Goal: Task Accomplishment & Management: Use online tool/utility

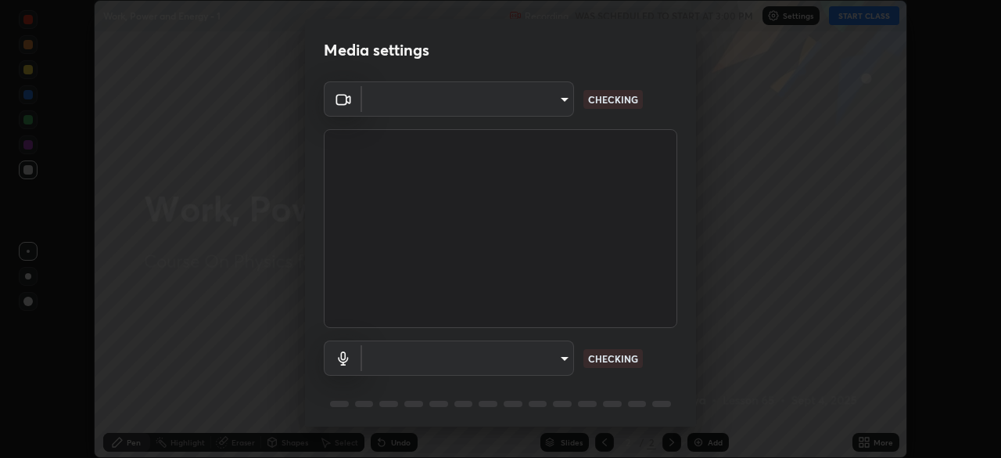
scroll to position [458, 1001]
type input "e5f32b9a37d83756d2696e8423a1893a7de7eefef83412cf73fe4da3c4688103"
click at [540, 361] on body "Erase all Work, Power and Energy - 1 Recording WAS SCHEDULED TO START AT 3:00 P…" at bounding box center [500, 229] width 1001 height 458
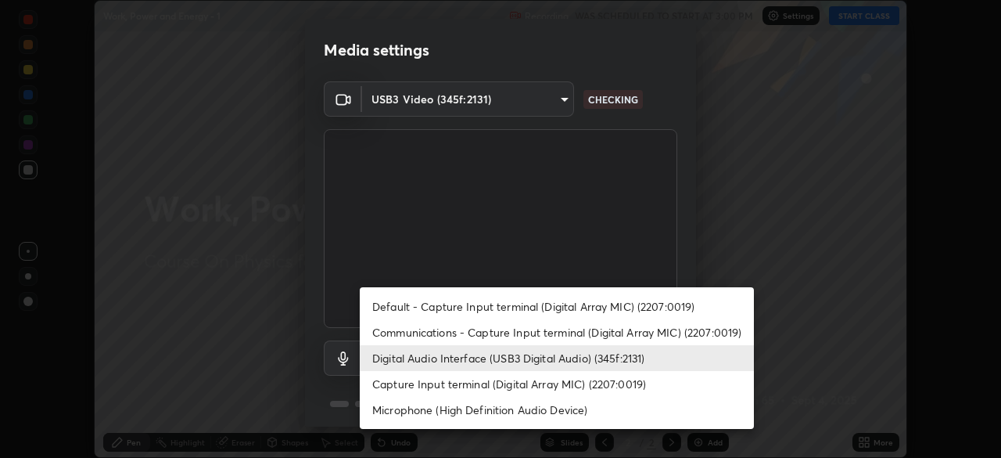
click at [540, 336] on li "Communications - Capture Input terminal (Digital Array MIC) (2207:0019)" at bounding box center [557, 332] width 394 height 26
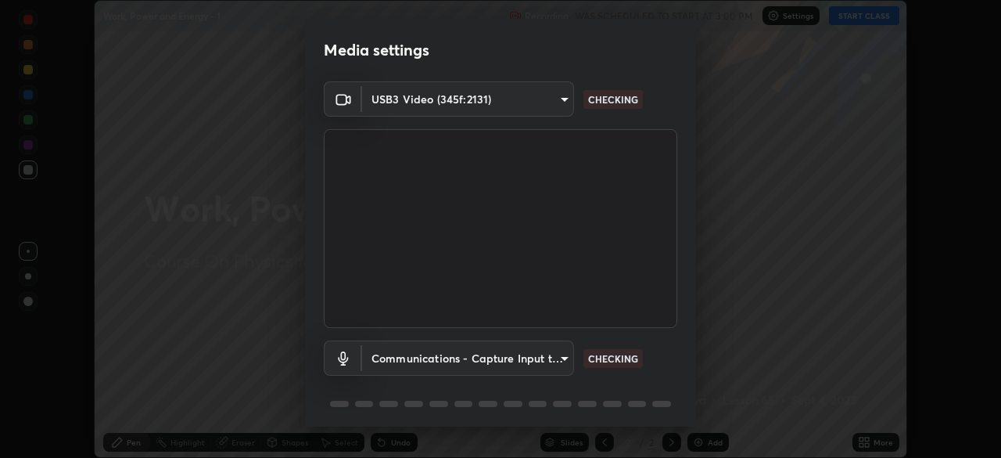
click at [549, 361] on body "Erase all Work, Power and Energy - 1 Recording WAS SCHEDULED TO START AT 3:00 P…" at bounding box center [500, 229] width 1001 height 458
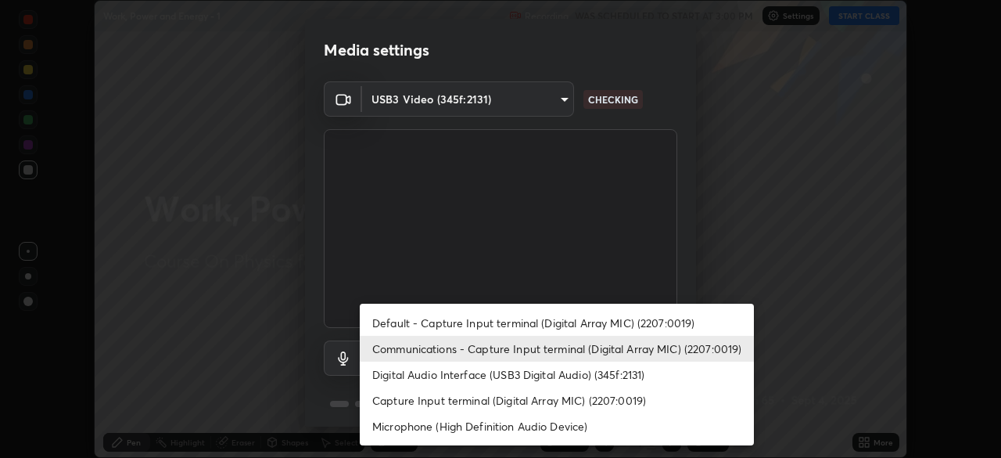
click at [537, 394] on li "Capture Input terminal (Digital Array MIC) (2207:0019)" at bounding box center [557, 400] width 394 height 26
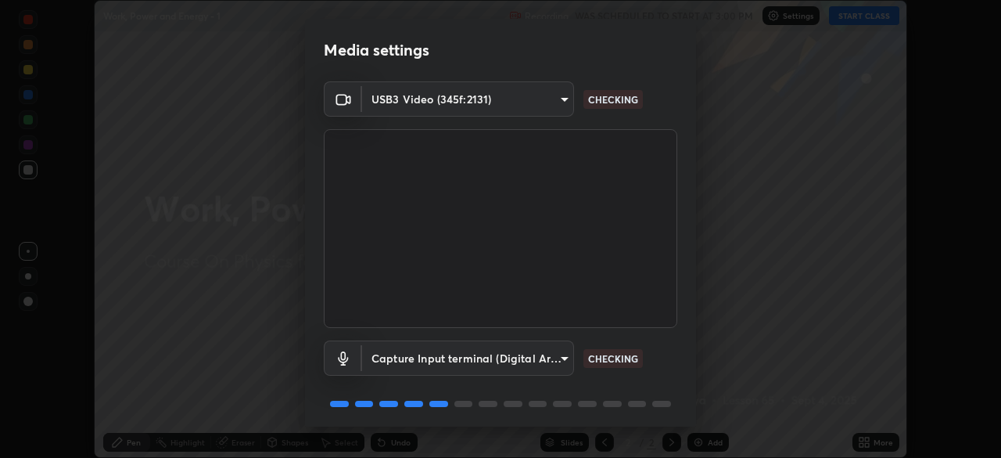
click at [544, 352] on body "Erase all Work, Power and Energy - 1 Recording WAS SCHEDULED TO START AT 3:00 P…" at bounding box center [500, 229] width 1001 height 458
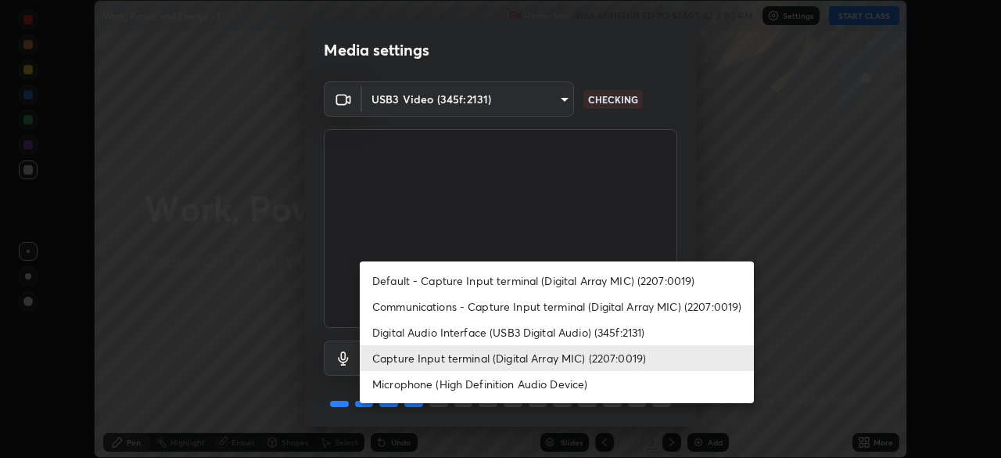
click at [554, 332] on li "Digital Audio Interface (USB3 Digital Audio) (345f:2131)" at bounding box center [557, 332] width 394 height 26
type input "ae0975cef7388746c2778fd6dc2b00d9a595315052e87b14b0d2850c1354851c"
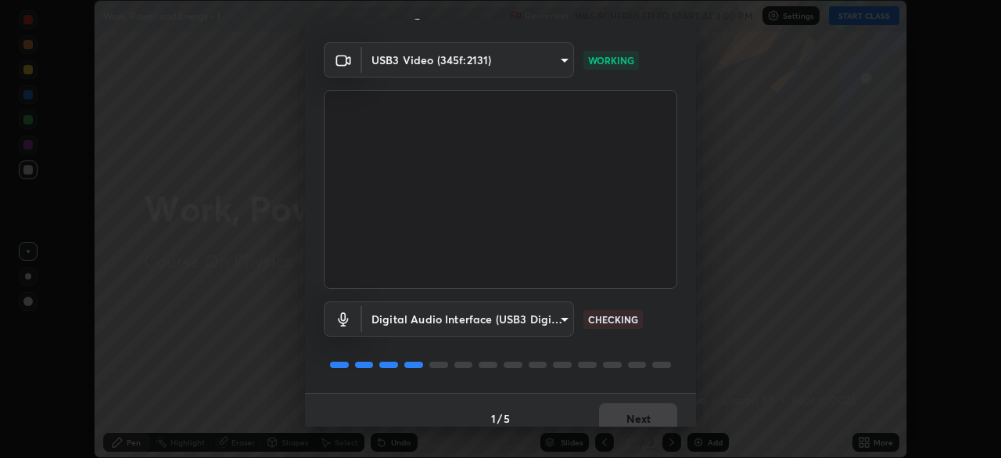
scroll to position [55, 0]
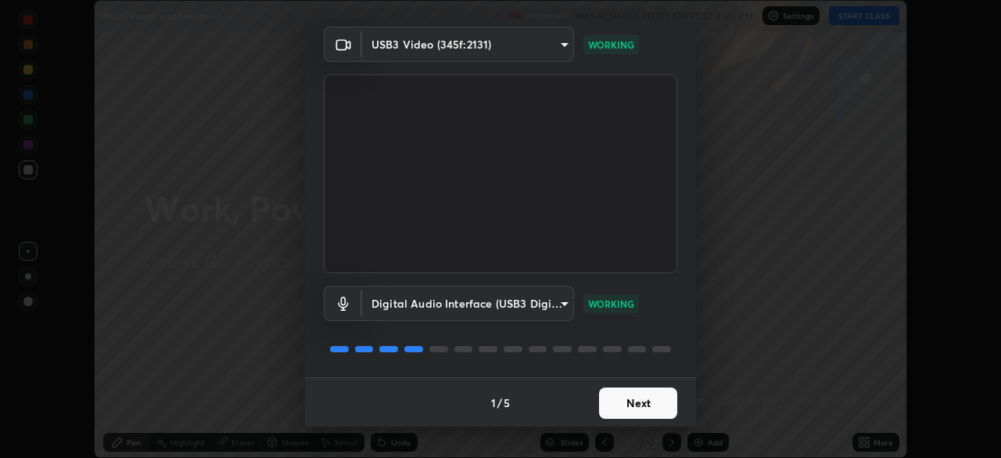
click at [649, 401] on button "Next" at bounding box center [638, 402] width 78 height 31
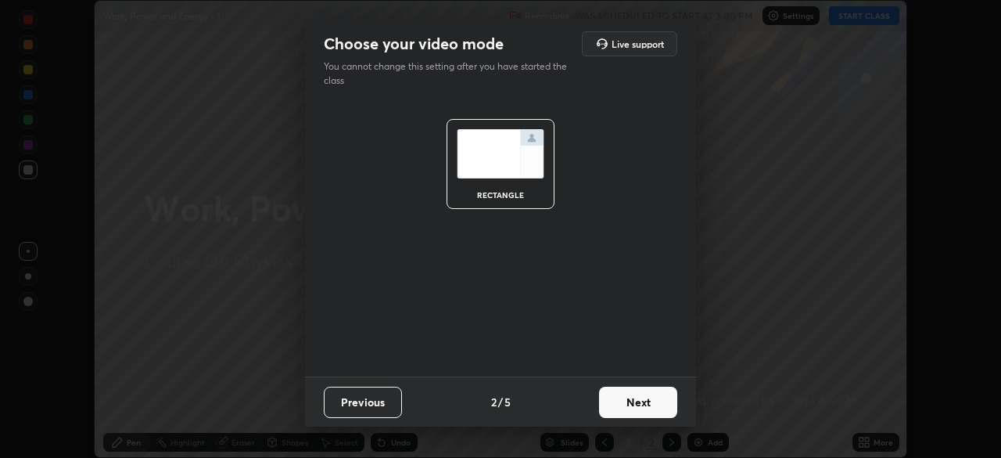
click at [652, 401] on button "Next" at bounding box center [638, 401] width 78 height 31
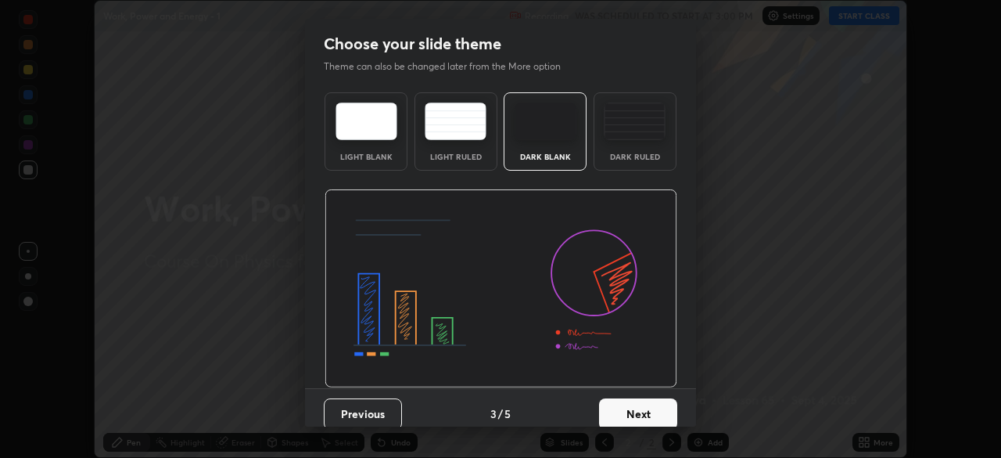
click at [665, 403] on button "Next" at bounding box center [638, 413] width 78 height 31
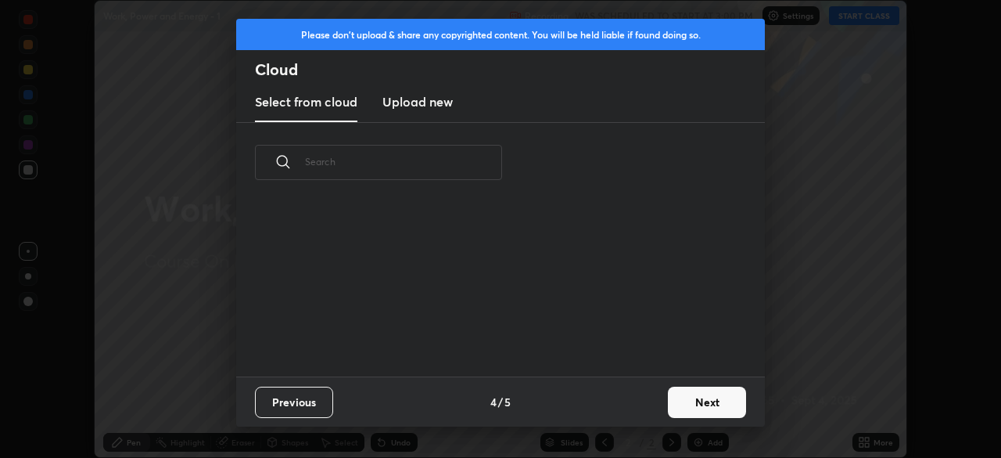
click at [687, 400] on button "Next" at bounding box center [707, 401] width 78 height 31
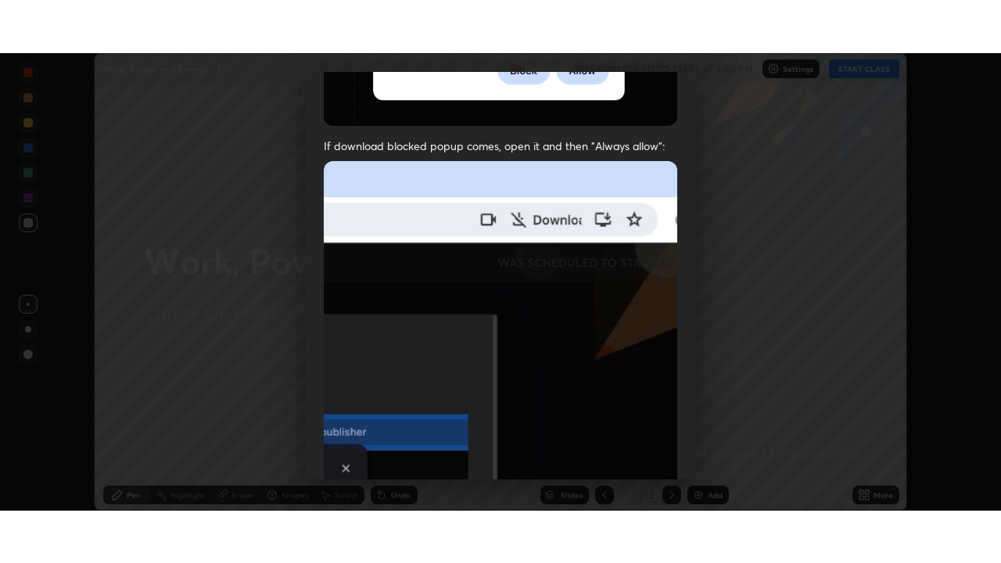
scroll to position [374, 0]
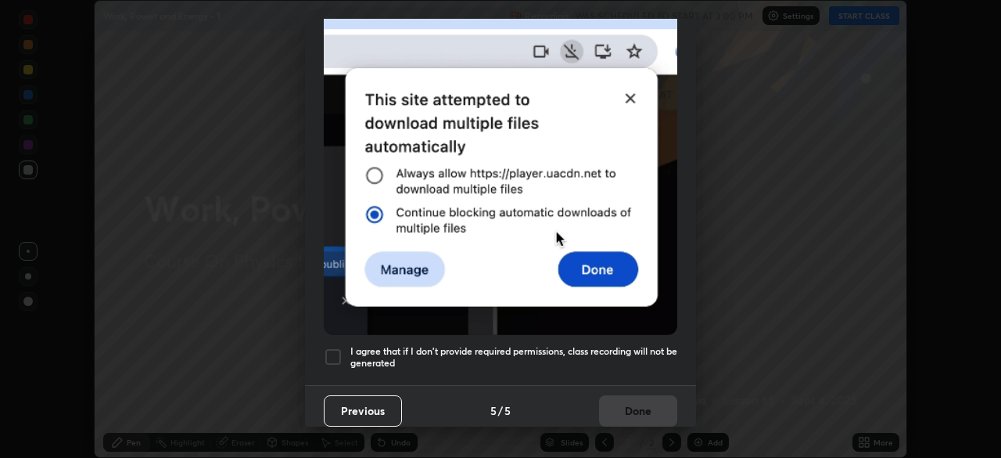
click at [546, 345] on h5 "I agree that if I don't provide required permissions, class recording will not …" at bounding box center [513, 357] width 327 height 24
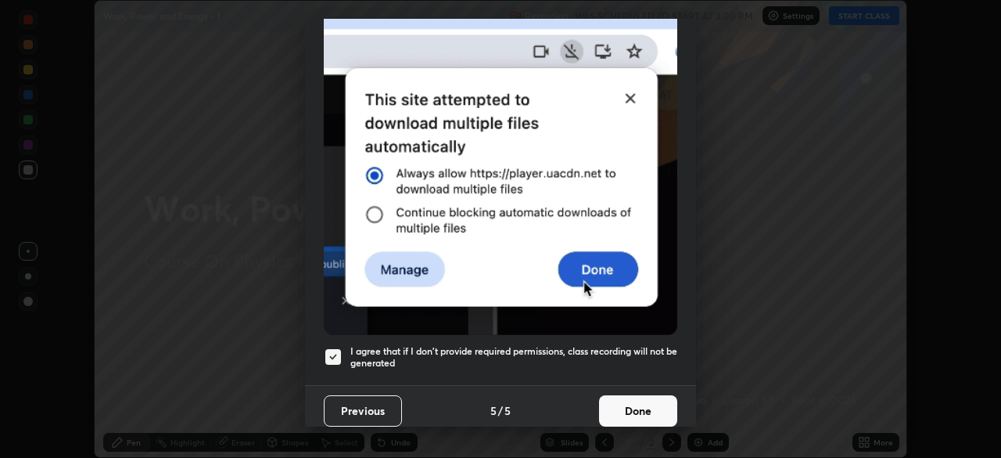
click at [627, 403] on button "Done" at bounding box center [638, 410] width 78 height 31
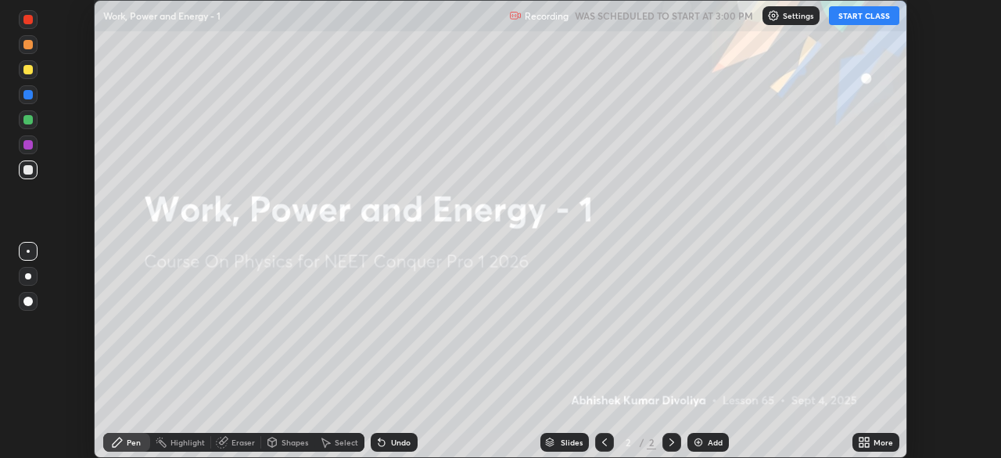
click at [867, 444] on icon at bounding box center [867, 445] width 4 height 4
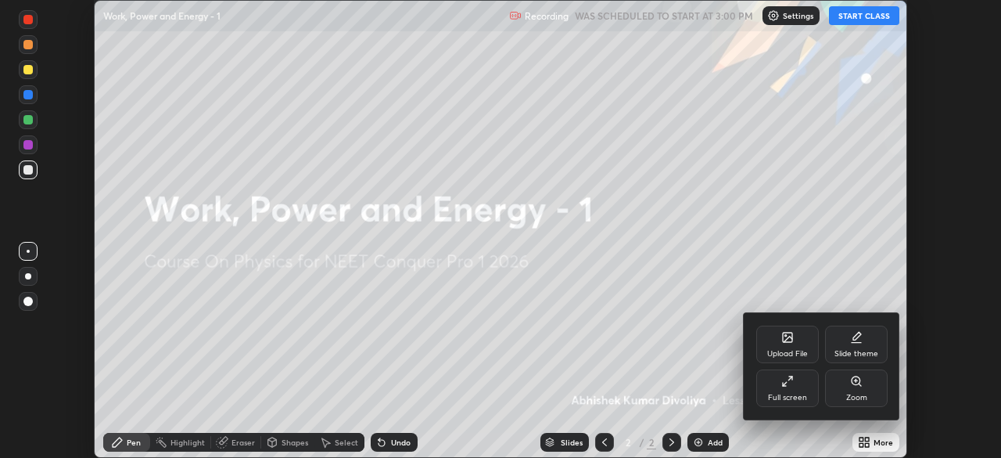
click at [784, 384] on icon at bounding box center [785, 384] width 4 height 4
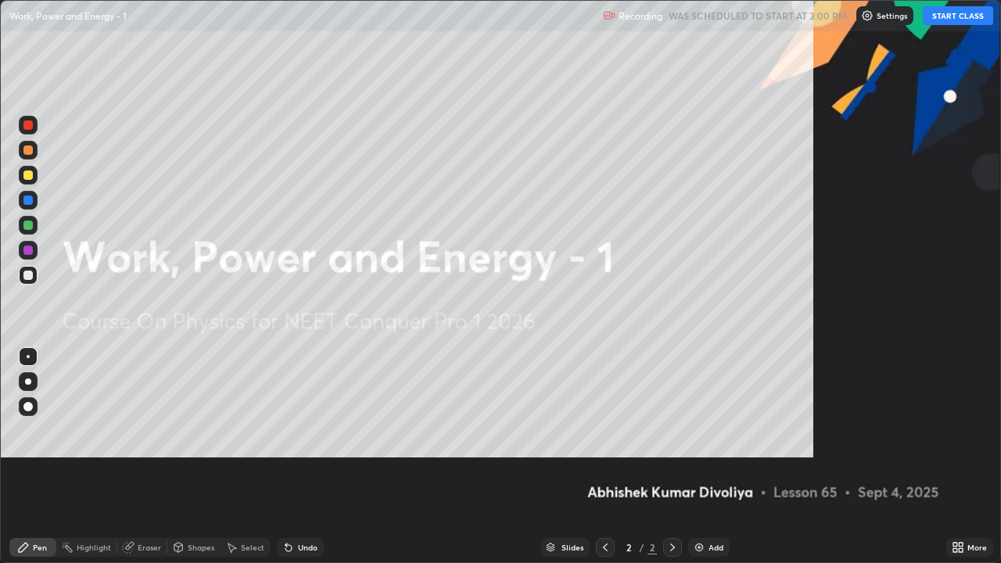
scroll to position [563, 1001]
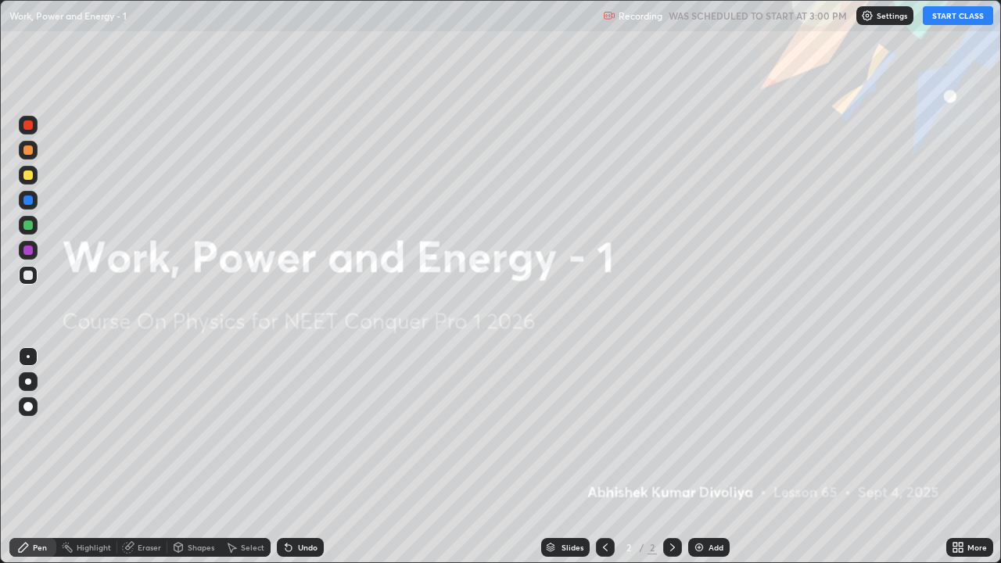
click at [955, 14] on button "START CLASS" at bounding box center [958, 15] width 70 height 19
click at [31, 410] on div at bounding box center [27, 406] width 9 height 9
click at [31, 177] on div at bounding box center [27, 175] width 9 height 9
click at [700, 457] on img at bounding box center [699, 547] width 13 height 13
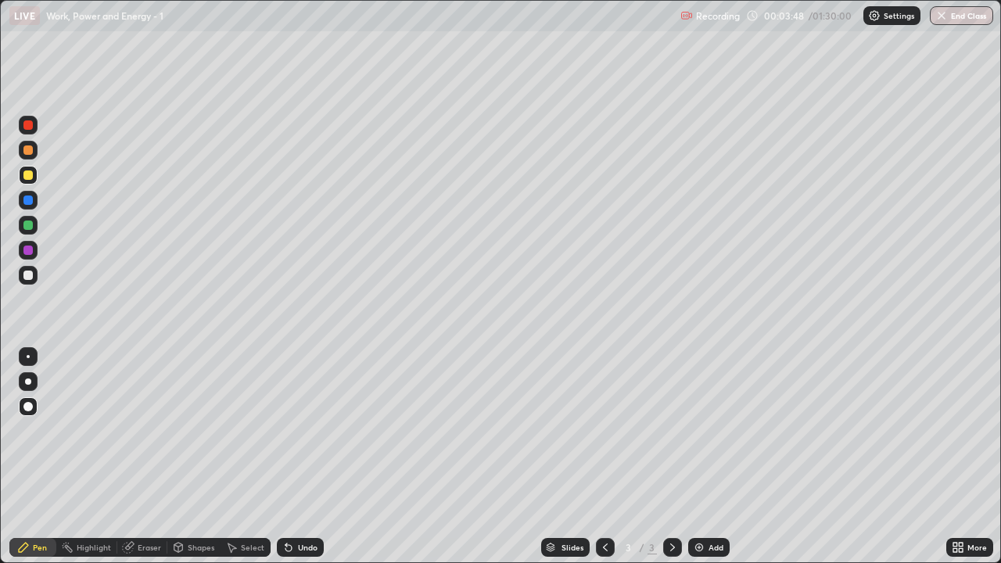
click at [202, 457] on div "Shapes" at bounding box center [201, 548] width 27 height 8
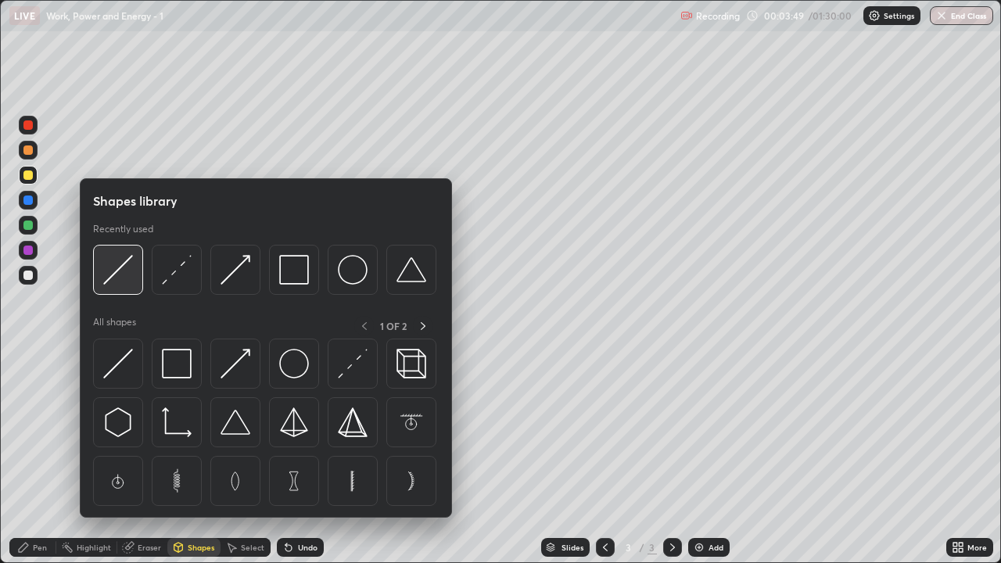
click at [136, 277] on div at bounding box center [118, 270] width 50 height 50
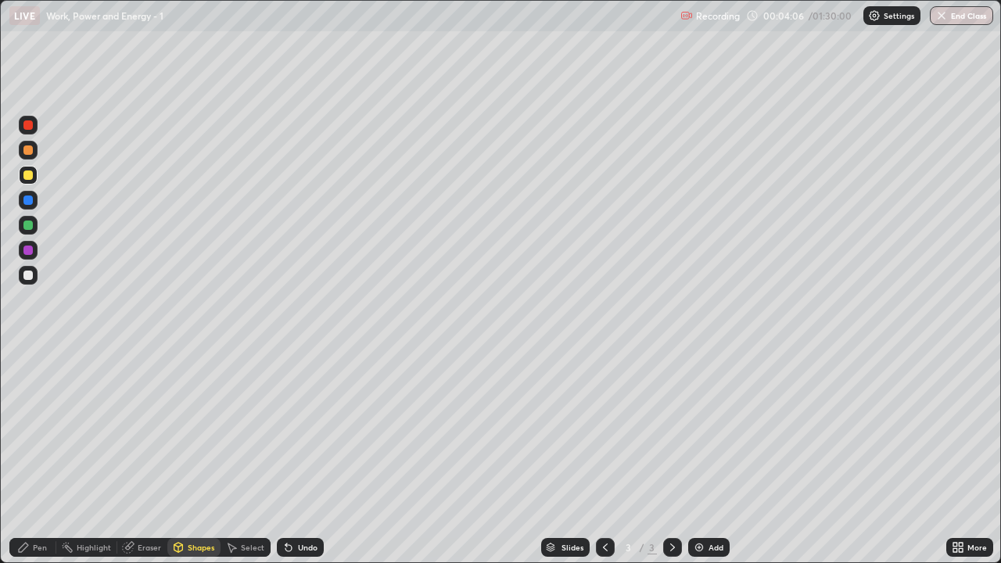
click at [193, 457] on div "Shapes" at bounding box center [201, 548] width 27 height 8
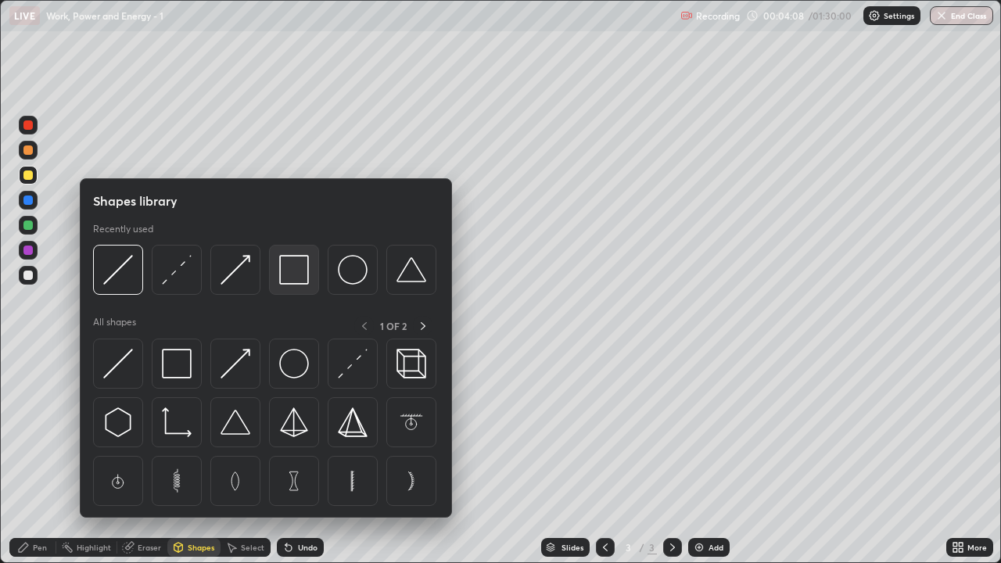
click at [294, 263] on img at bounding box center [294, 270] width 30 height 30
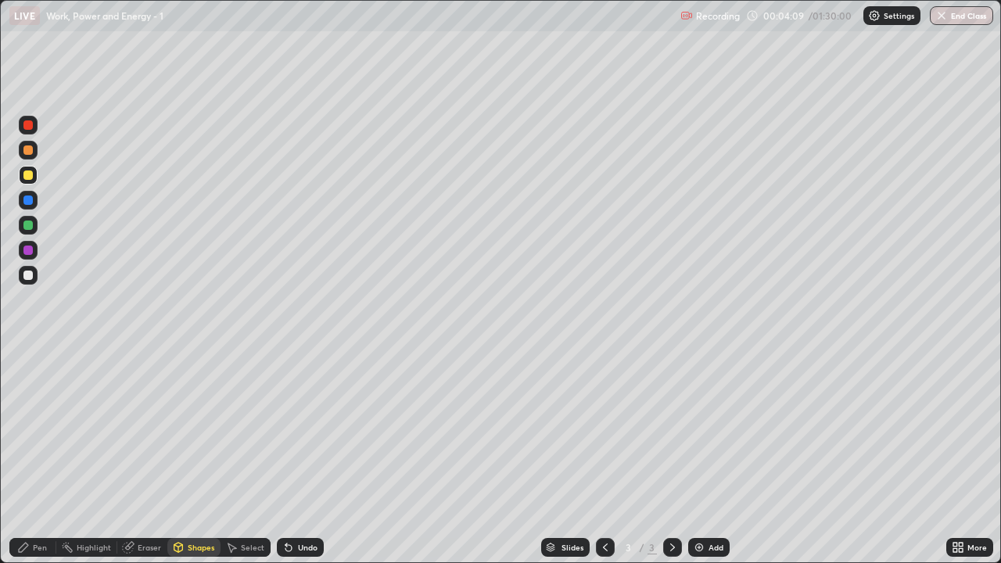
click at [22, 225] on div at bounding box center [28, 225] width 19 height 19
click at [27, 149] on div at bounding box center [27, 149] width 9 height 9
click at [197, 457] on div "Shapes" at bounding box center [201, 548] width 27 height 8
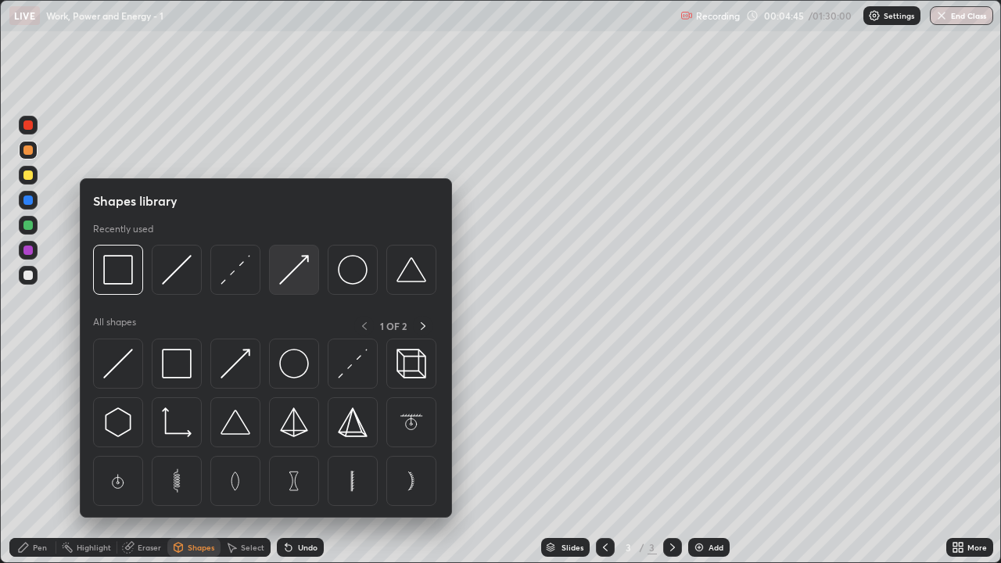
click at [293, 277] on img at bounding box center [294, 270] width 30 height 30
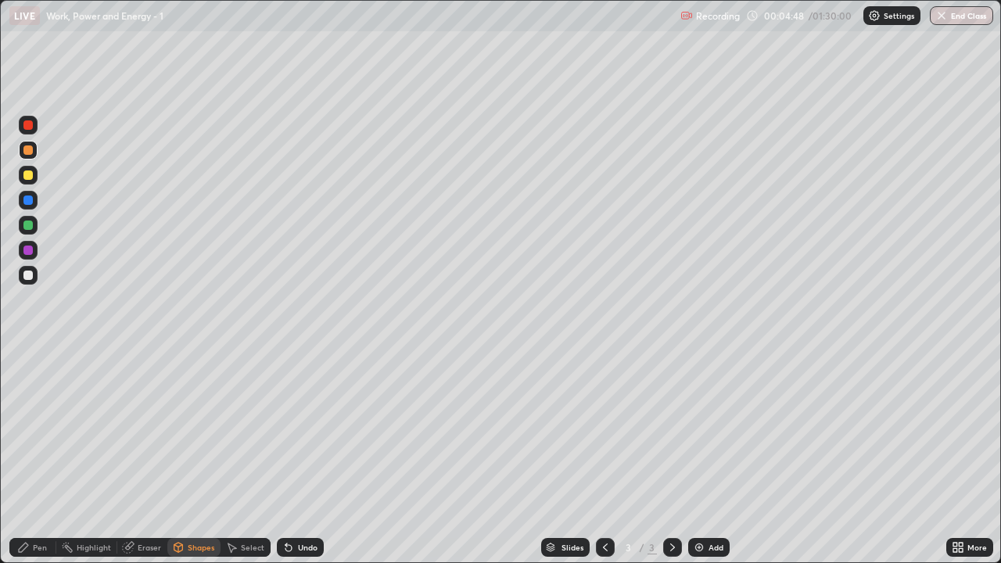
click at [43, 457] on div "Pen" at bounding box center [40, 548] width 14 height 8
click at [27, 277] on div at bounding box center [27, 275] width 9 height 9
click at [25, 224] on div at bounding box center [27, 225] width 9 height 9
click at [311, 457] on div "Undo" at bounding box center [308, 548] width 20 height 8
click at [195, 457] on div "Shapes" at bounding box center [201, 548] width 27 height 8
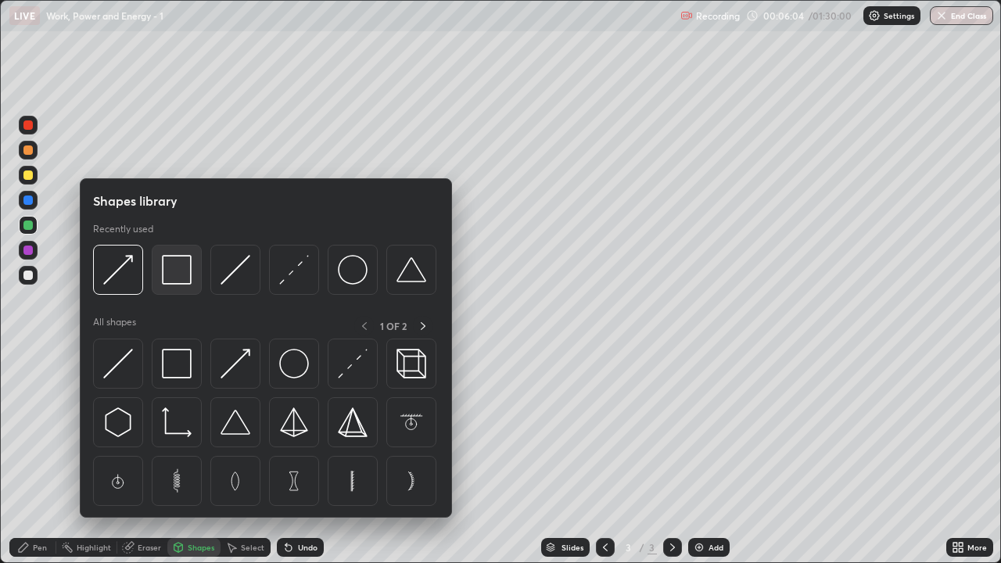
click at [174, 280] on img at bounding box center [177, 270] width 30 height 30
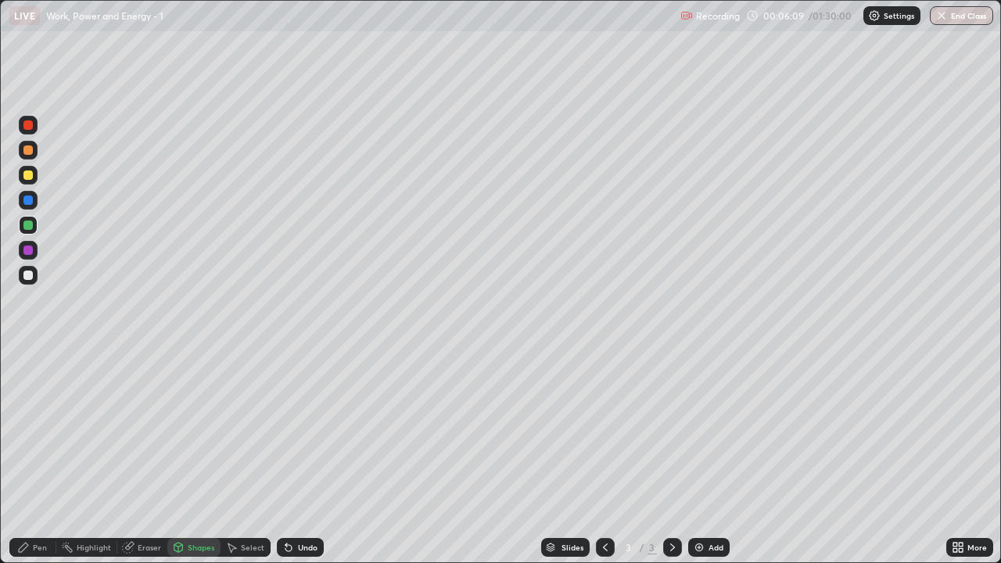
click at [27, 149] on div at bounding box center [27, 149] width 9 height 9
click at [198, 457] on div "Shapes" at bounding box center [201, 548] width 27 height 8
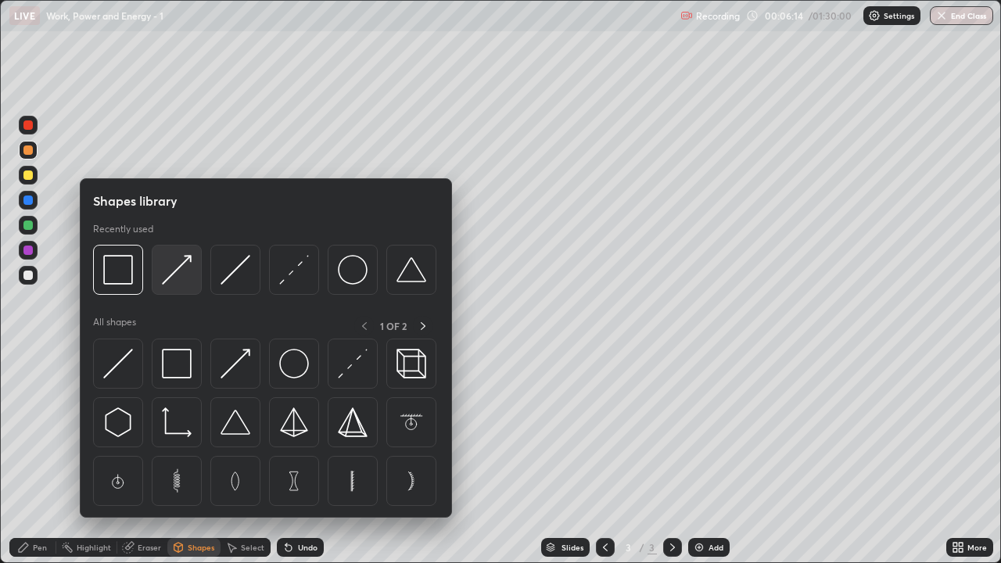
click at [174, 277] on img at bounding box center [177, 270] width 30 height 30
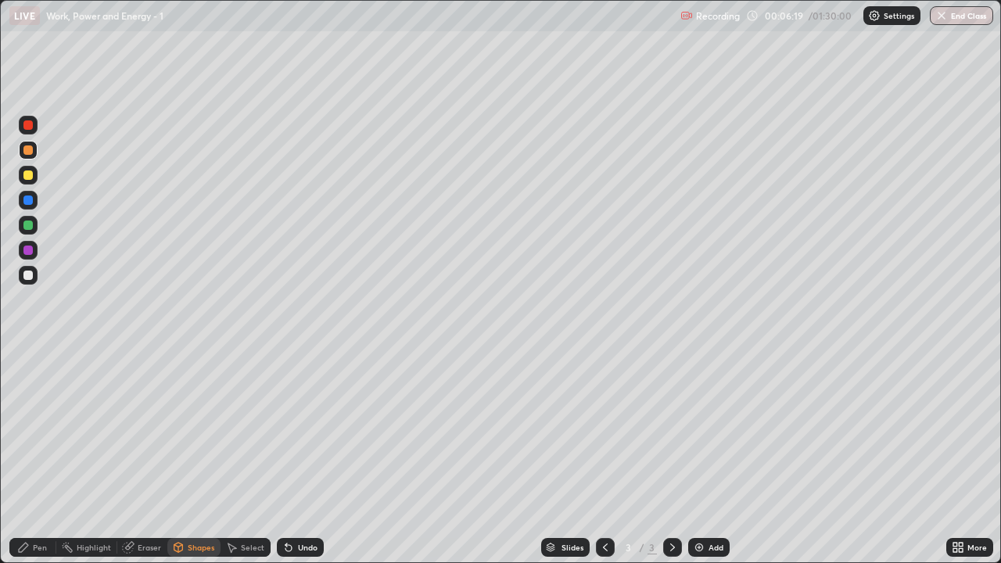
click at [37, 457] on div "Pen" at bounding box center [32, 547] width 47 height 19
click at [200, 457] on div "Shapes" at bounding box center [201, 548] width 27 height 8
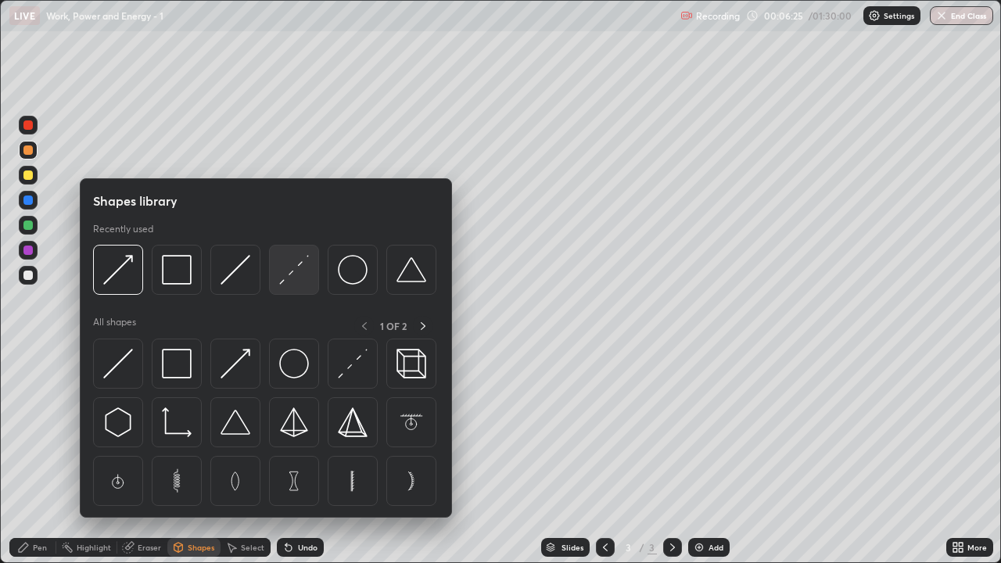
click at [296, 270] on img at bounding box center [294, 270] width 30 height 30
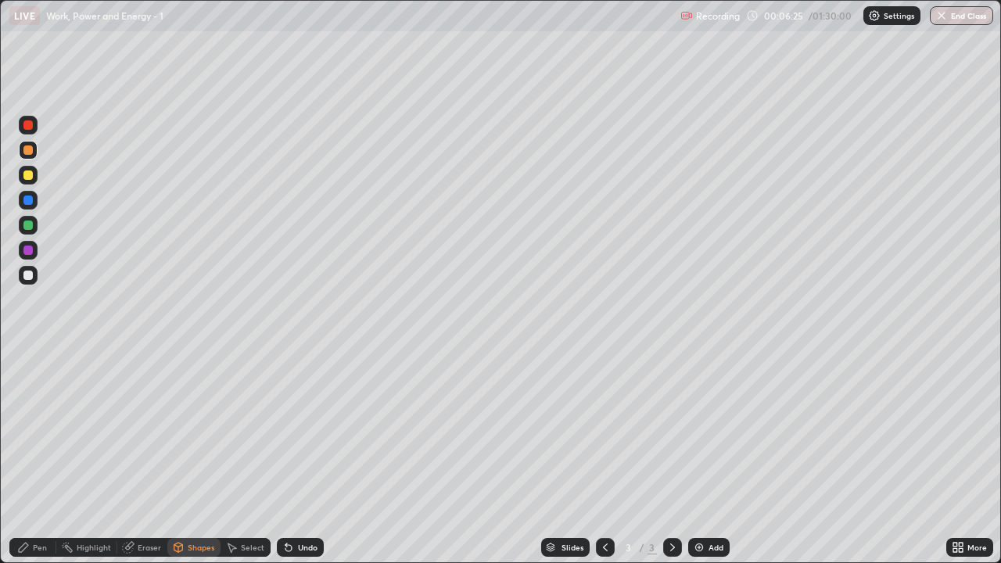
click at [23, 208] on div at bounding box center [28, 200] width 19 height 19
click at [31, 127] on div at bounding box center [27, 124] width 9 height 9
click at [204, 457] on div "Shapes" at bounding box center [201, 548] width 27 height 8
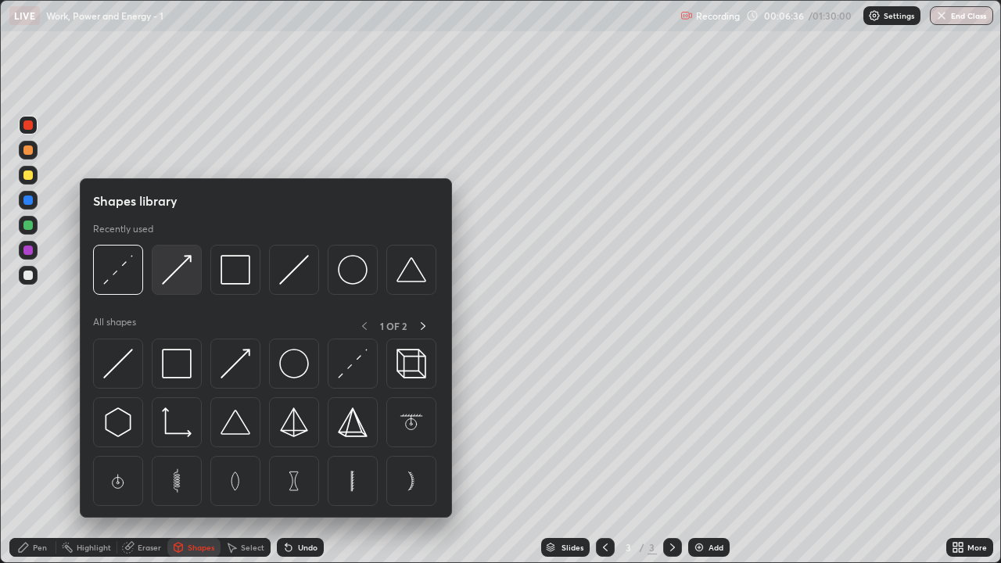
click at [178, 281] on img at bounding box center [177, 270] width 30 height 30
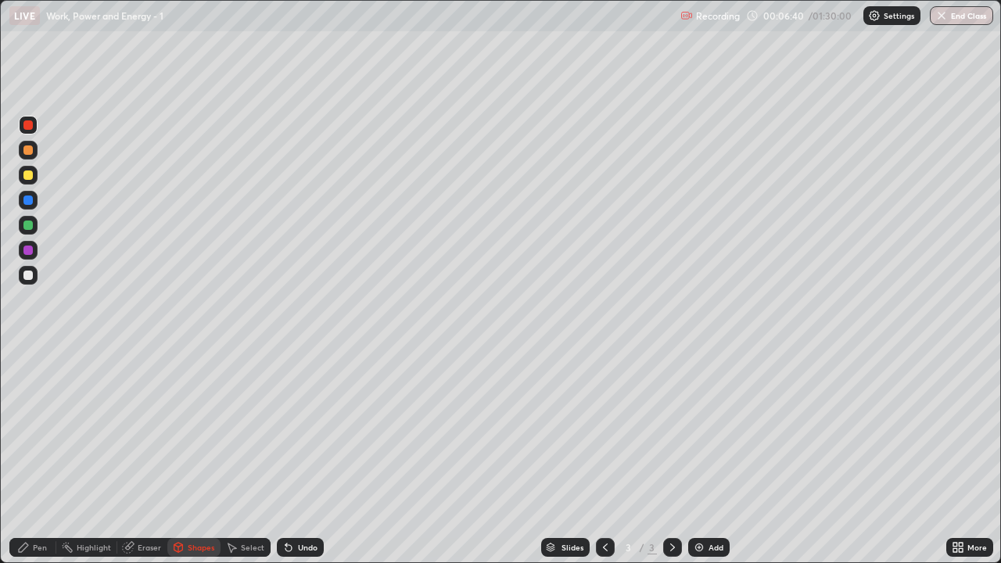
click at [36, 457] on div "Pen" at bounding box center [40, 548] width 14 height 8
click at [31, 278] on div at bounding box center [27, 275] width 9 height 9
click at [307, 457] on div "Undo" at bounding box center [308, 548] width 20 height 8
click at [301, 457] on div "Undo" at bounding box center [308, 548] width 20 height 8
click at [298, 457] on div "Undo" at bounding box center [308, 548] width 20 height 8
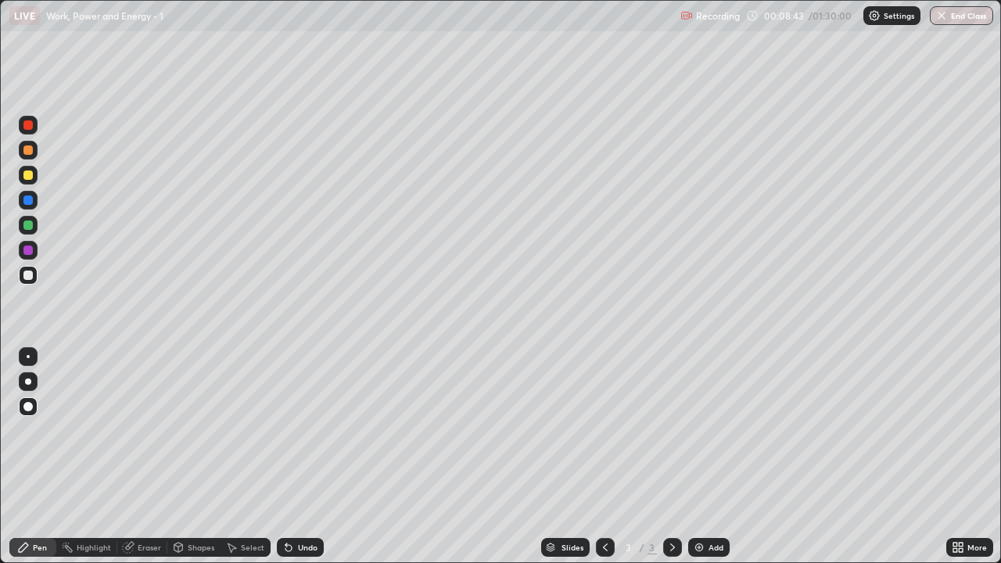
click at [28, 178] on div at bounding box center [27, 175] width 9 height 9
click at [699, 457] on img at bounding box center [699, 547] width 13 height 13
click at [196, 457] on div "Shapes" at bounding box center [193, 547] width 53 height 19
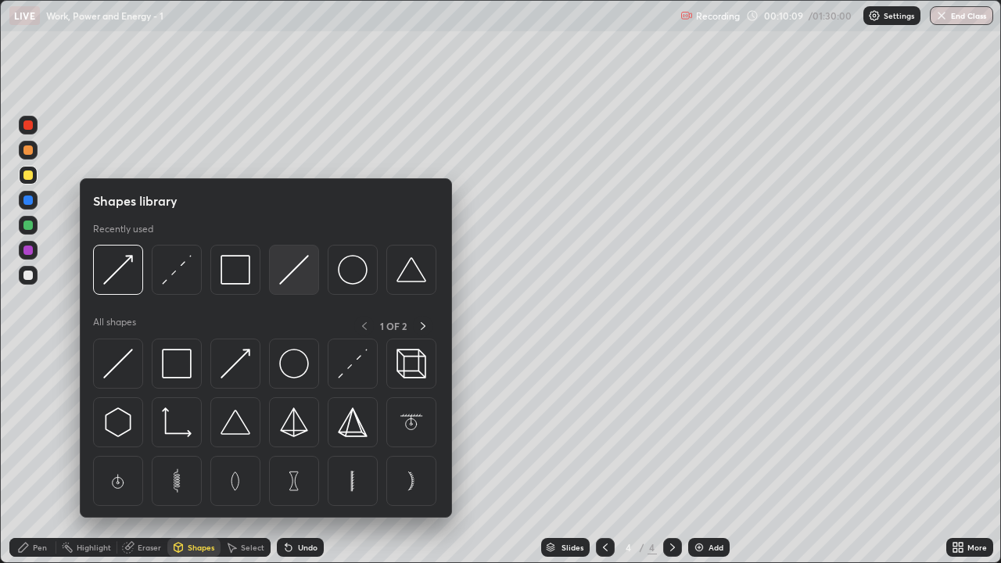
click at [304, 277] on img at bounding box center [294, 270] width 30 height 30
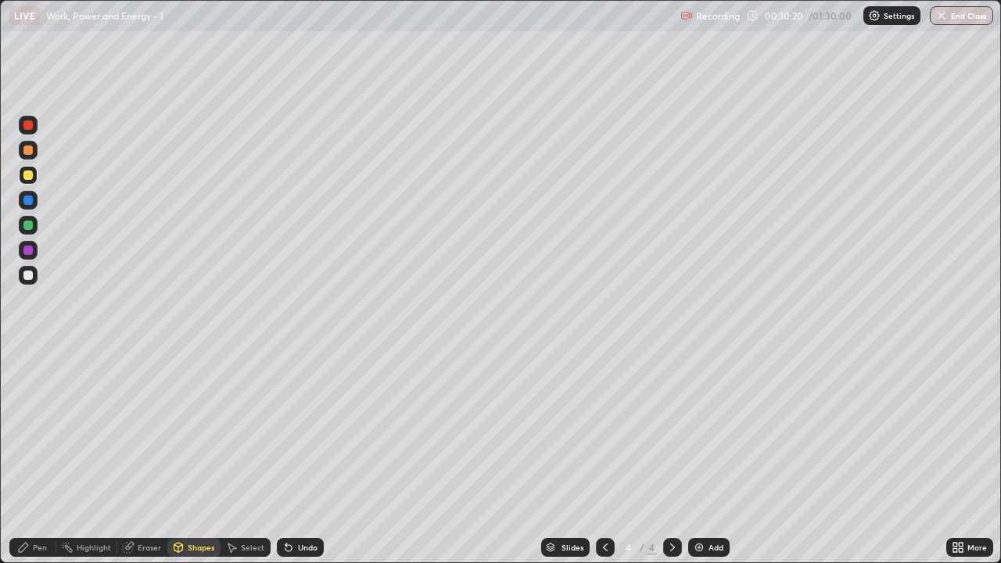
click at [30, 228] on div at bounding box center [27, 225] width 9 height 9
click at [200, 457] on div "Shapes" at bounding box center [193, 547] width 53 height 19
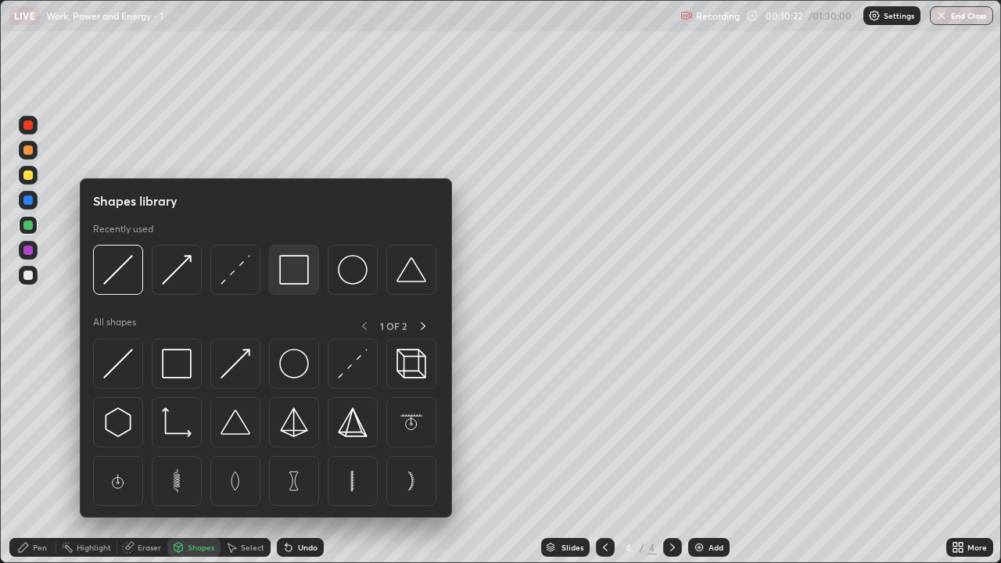
click at [290, 278] on img at bounding box center [294, 270] width 30 height 30
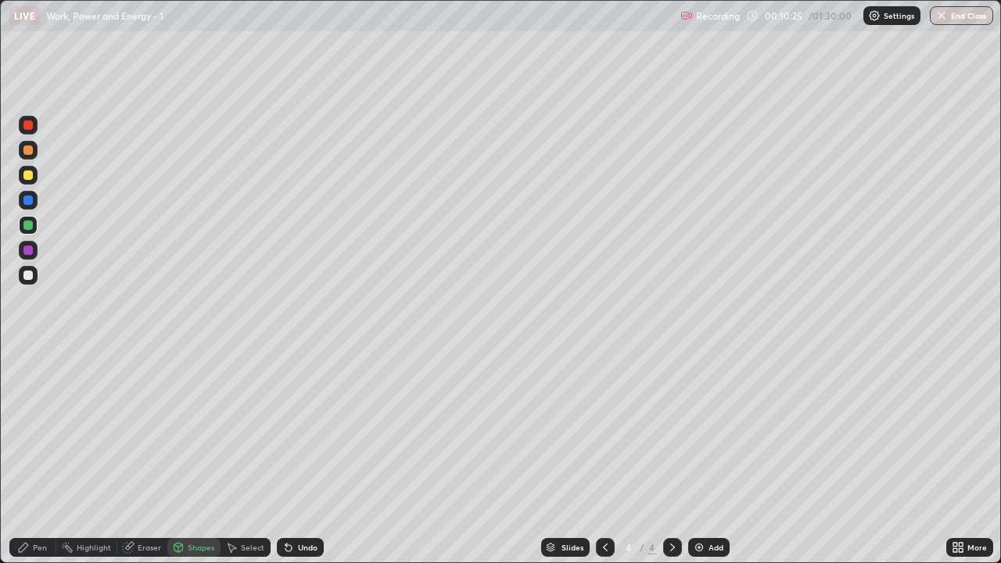
click at [302, 457] on div "Undo" at bounding box center [308, 548] width 20 height 8
click at [28, 151] on div at bounding box center [27, 149] width 9 height 9
click at [194, 457] on div "Shapes" at bounding box center [193, 547] width 53 height 19
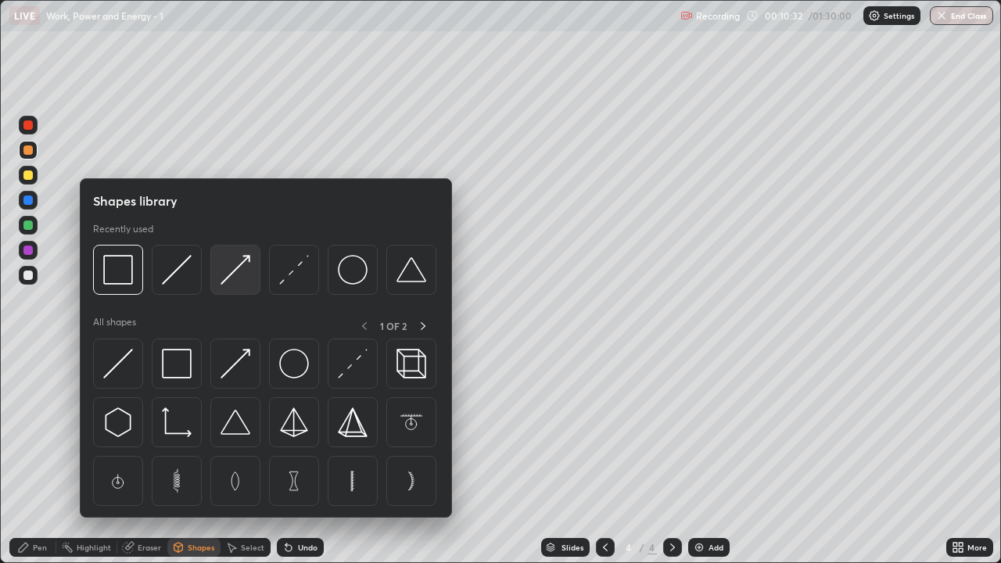
click at [233, 278] on img at bounding box center [236, 270] width 30 height 30
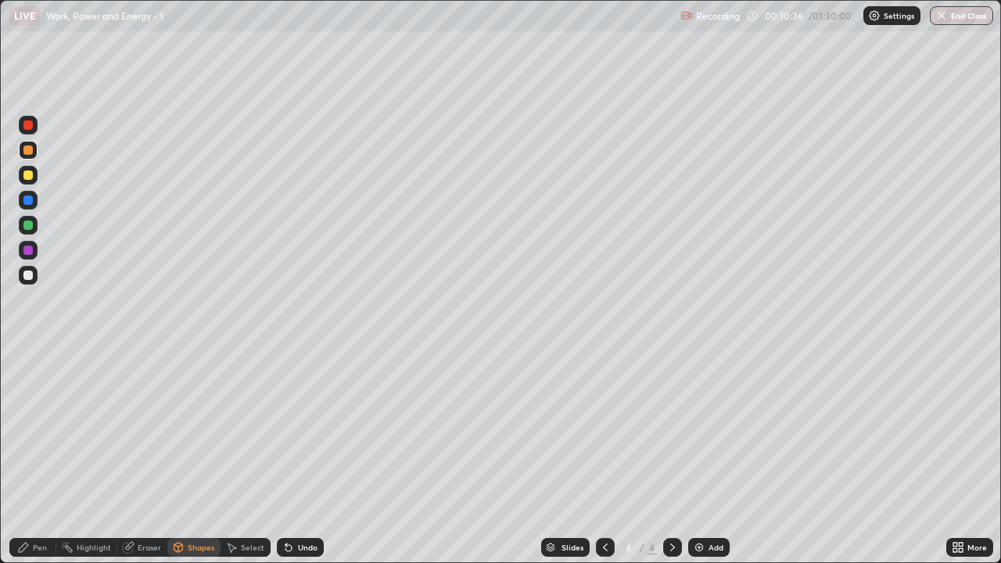
click at [45, 457] on div "Pen" at bounding box center [40, 548] width 14 height 8
click at [199, 457] on div "Shapes" at bounding box center [201, 548] width 27 height 8
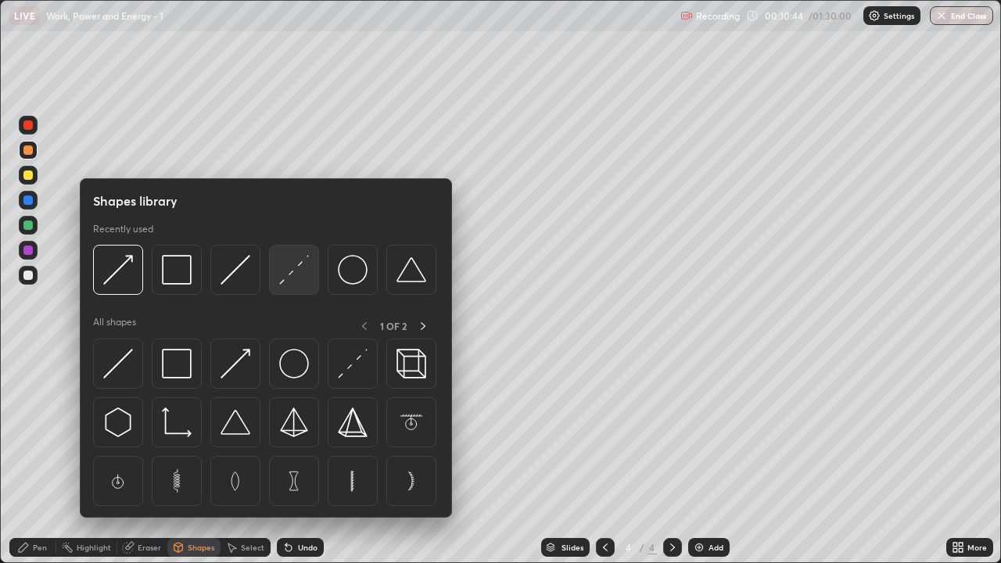
click at [304, 278] on img at bounding box center [294, 270] width 30 height 30
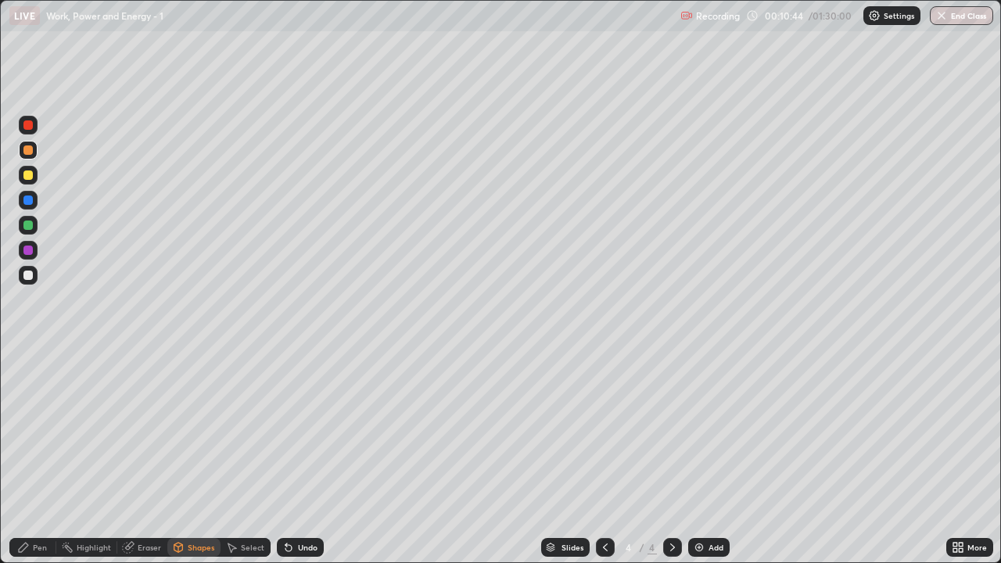
click at [27, 276] on div at bounding box center [27, 275] width 9 height 9
click at [39, 457] on div "Pen" at bounding box center [40, 548] width 14 height 8
click at [196, 457] on div "Shapes" at bounding box center [201, 548] width 27 height 8
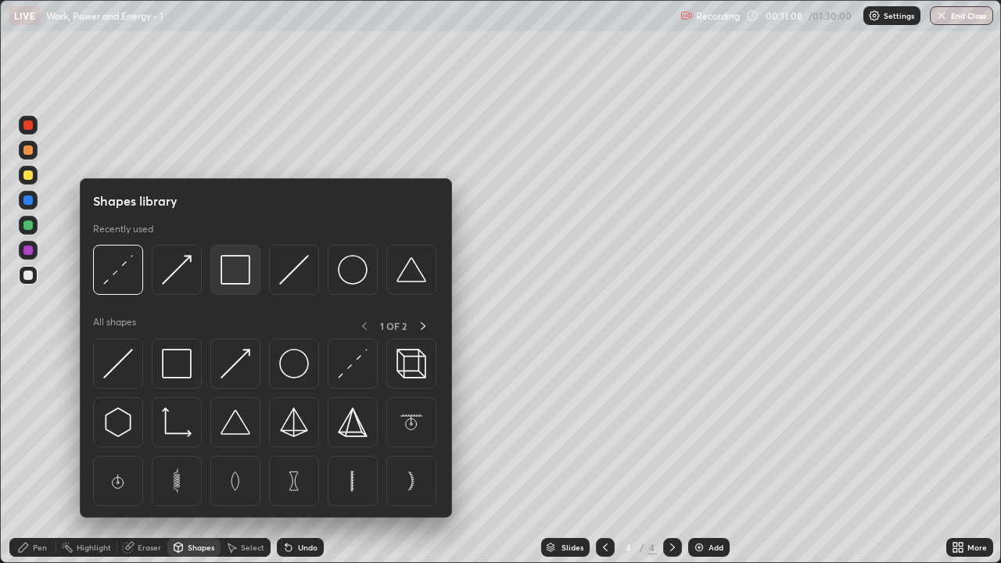
click at [247, 278] on img at bounding box center [236, 270] width 30 height 30
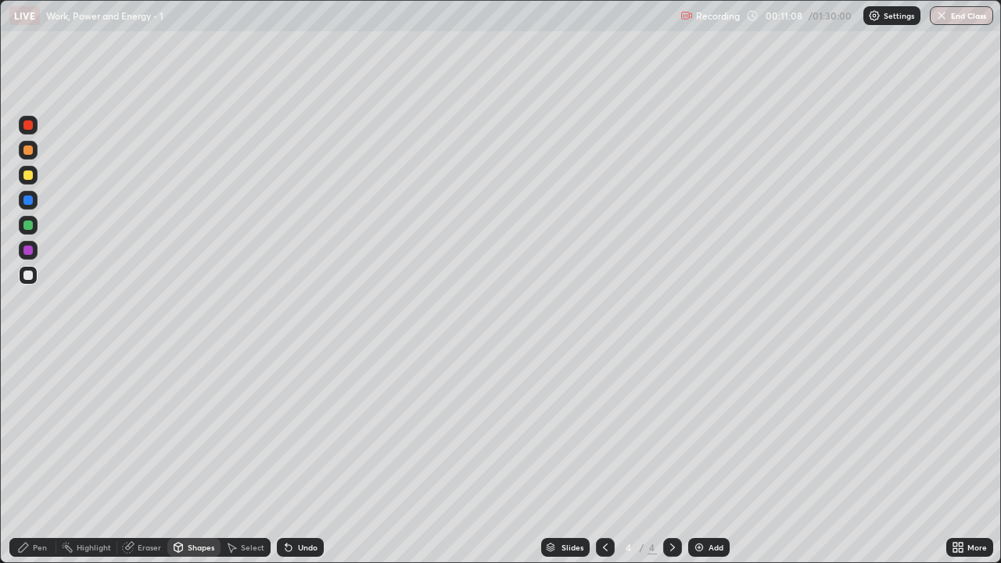
click at [27, 225] on div at bounding box center [27, 225] width 9 height 9
click at [31, 146] on div at bounding box center [27, 149] width 9 height 9
click at [203, 457] on div "Shapes" at bounding box center [201, 548] width 27 height 8
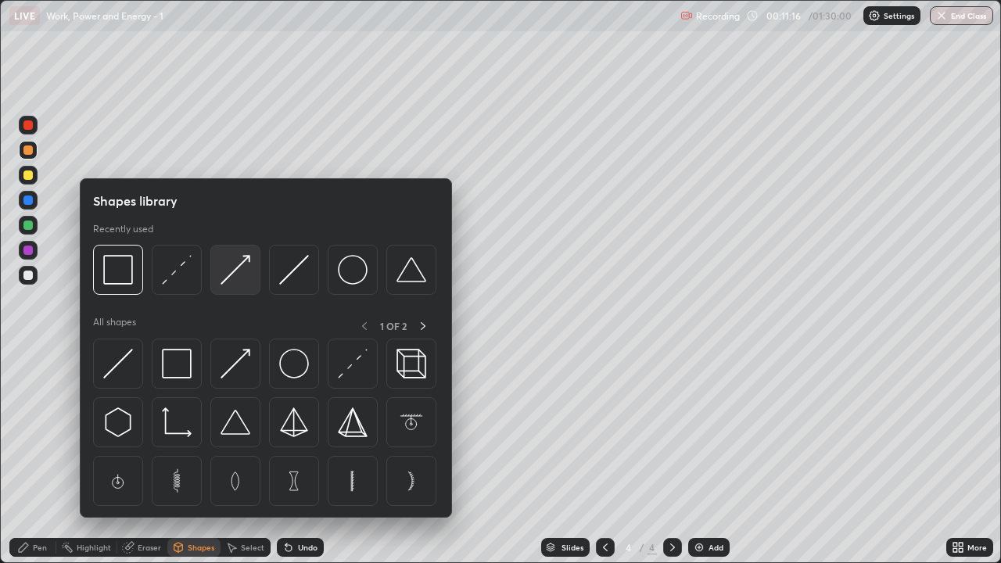
click at [234, 278] on img at bounding box center [236, 270] width 30 height 30
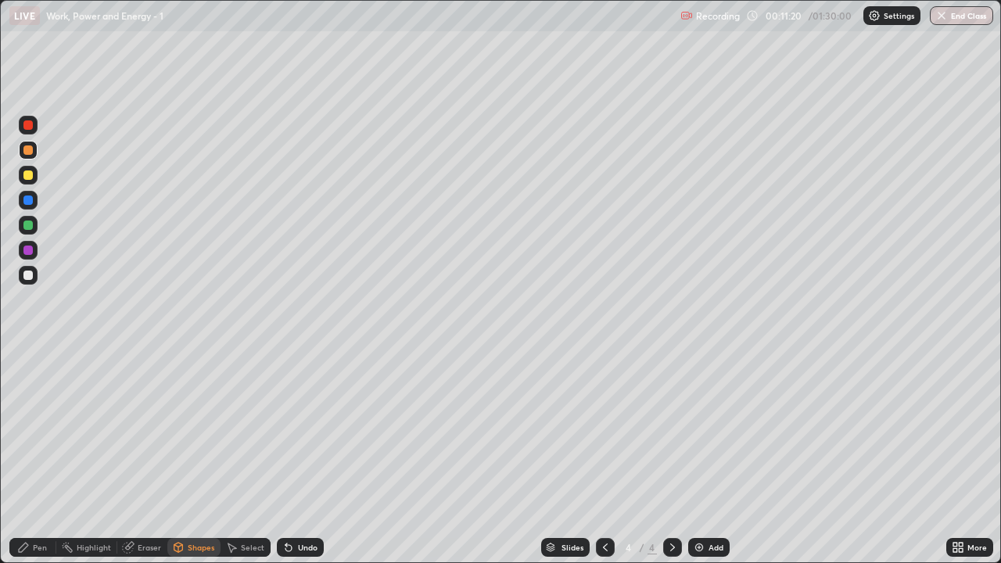
click at [192, 457] on div "Shapes" at bounding box center [201, 548] width 27 height 8
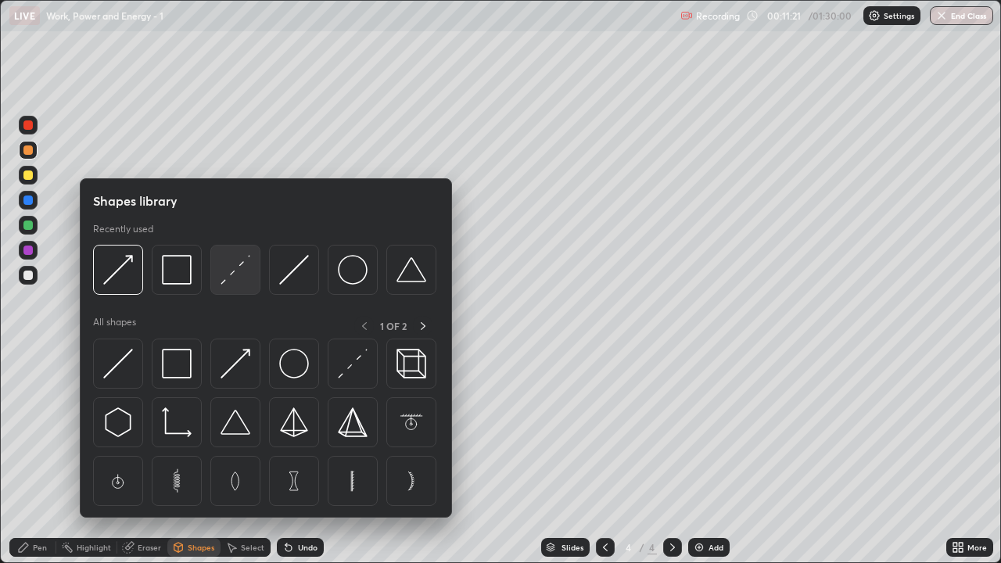
click at [237, 278] on img at bounding box center [236, 270] width 30 height 30
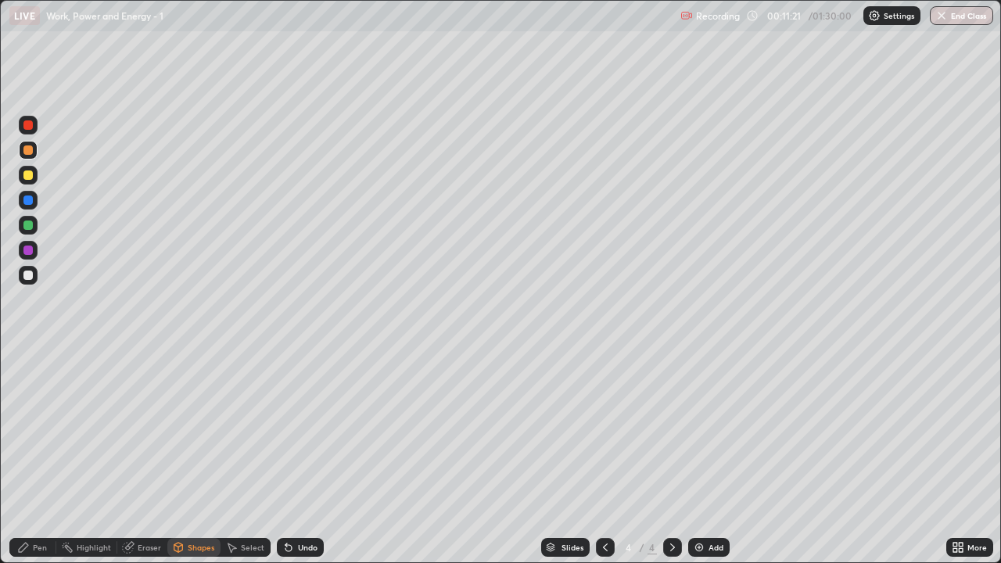
click at [28, 276] on div at bounding box center [27, 275] width 9 height 9
click at [39, 457] on div "Pen" at bounding box center [40, 548] width 14 height 8
click at [197, 457] on div "Shapes" at bounding box center [201, 548] width 27 height 8
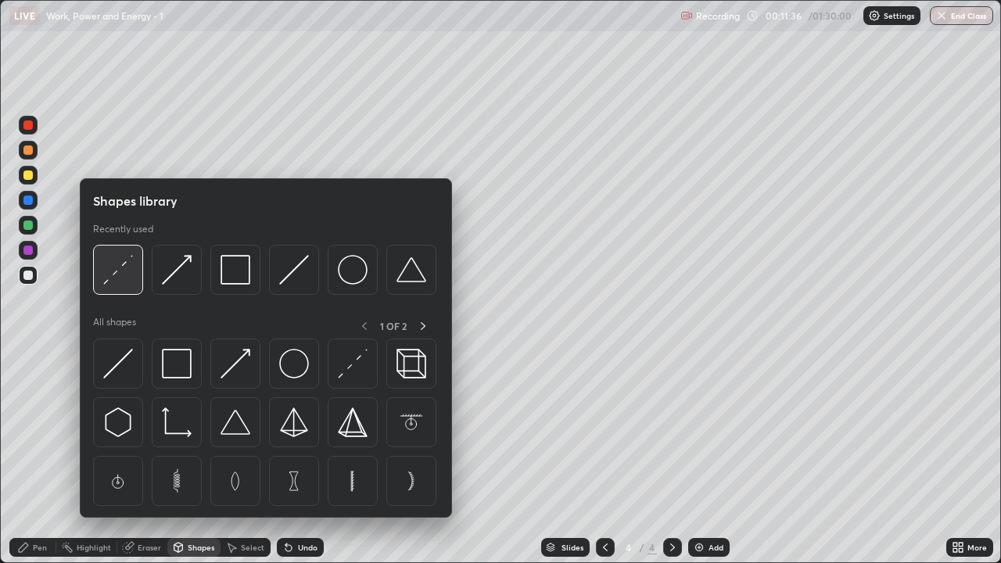
click at [135, 289] on div at bounding box center [118, 270] width 50 height 50
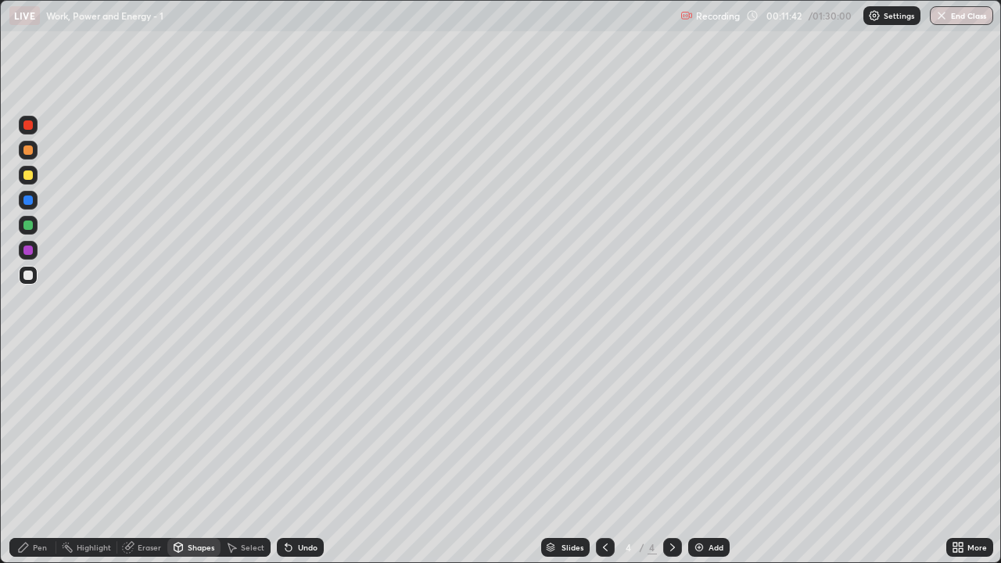
click at [204, 457] on div "Shapes" at bounding box center [201, 548] width 27 height 8
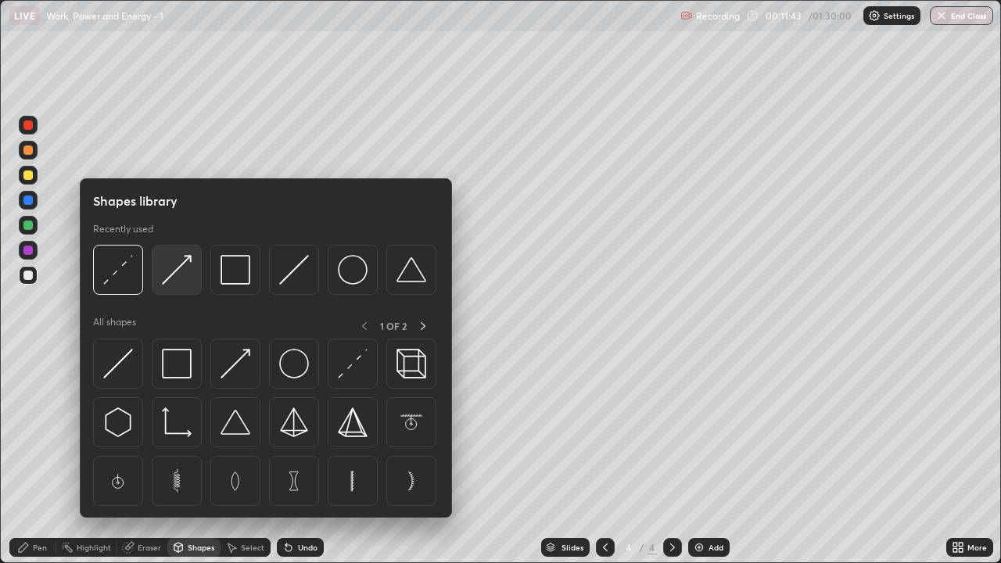
click at [181, 278] on img at bounding box center [177, 270] width 30 height 30
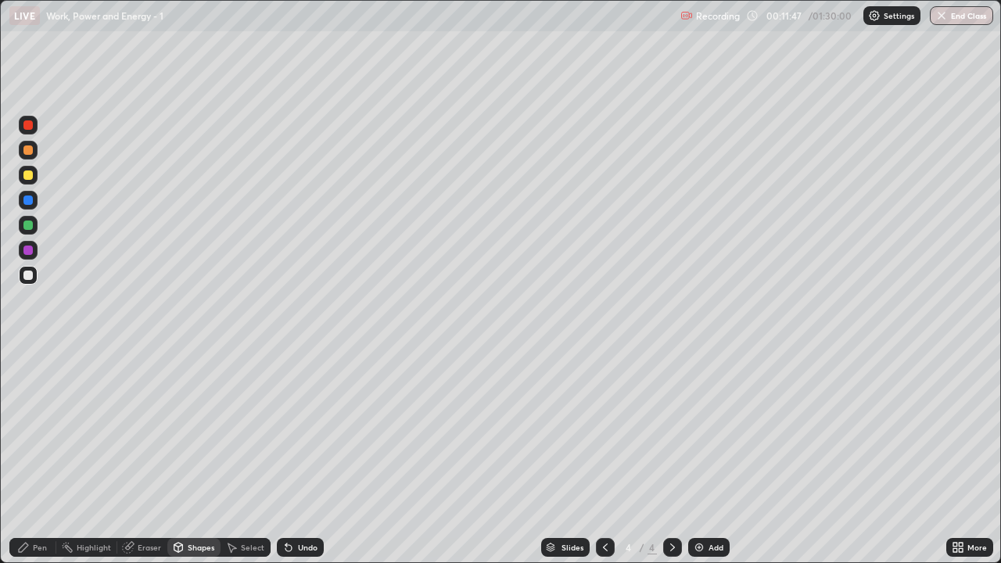
click at [45, 457] on div "Pen" at bounding box center [32, 547] width 47 height 19
click at [196, 457] on div "Shapes" at bounding box center [201, 548] width 27 height 8
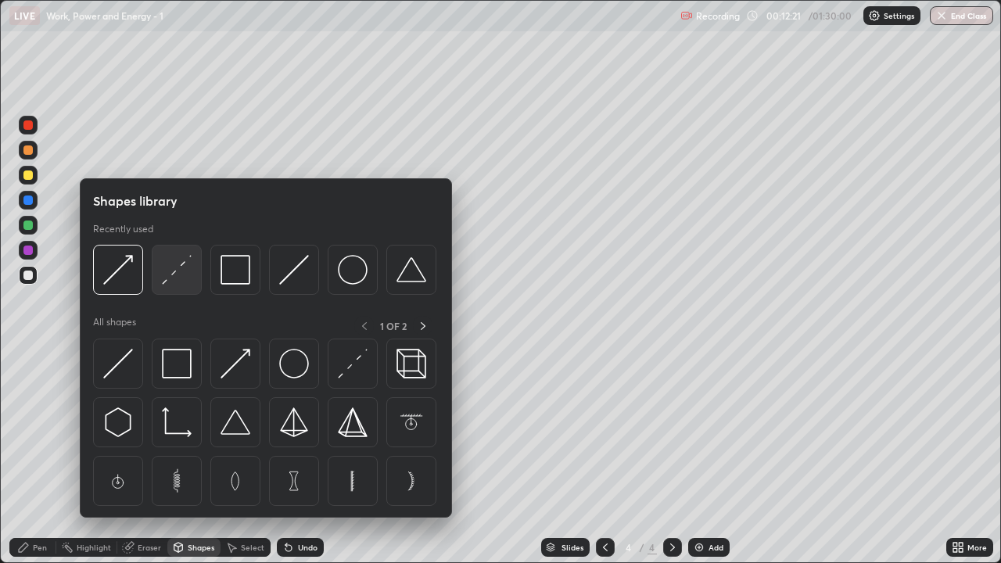
click at [177, 286] on div at bounding box center [177, 270] width 50 height 50
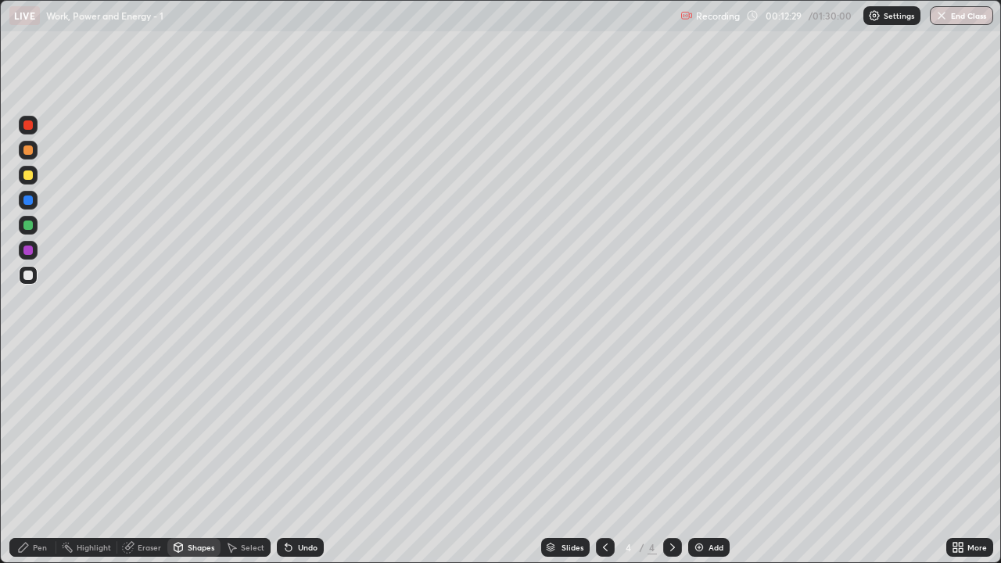
click at [40, 457] on div "Pen" at bounding box center [32, 547] width 47 height 19
click at [193, 457] on div "Shapes" at bounding box center [193, 547] width 53 height 19
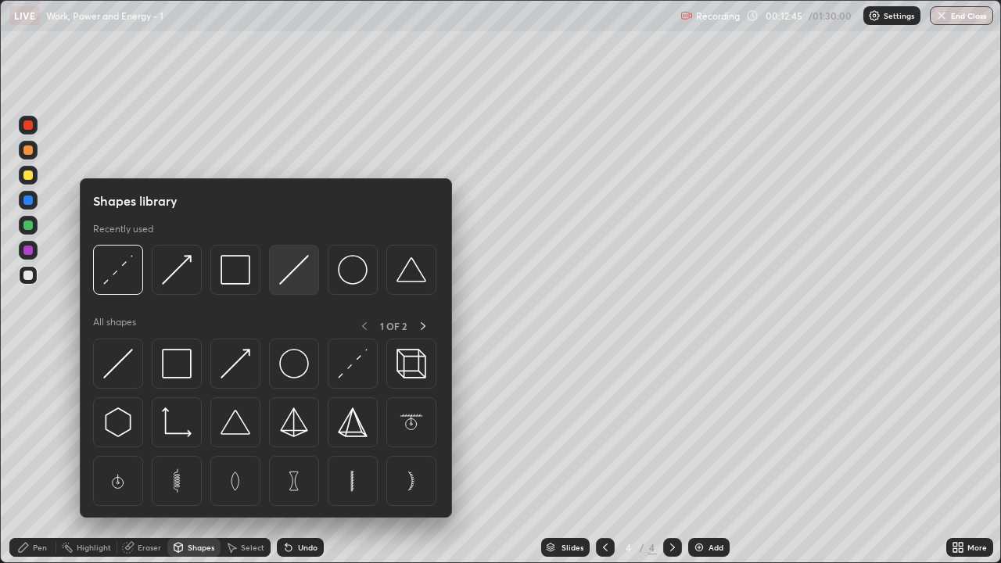
click at [299, 267] on img at bounding box center [294, 270] width 30 height 30
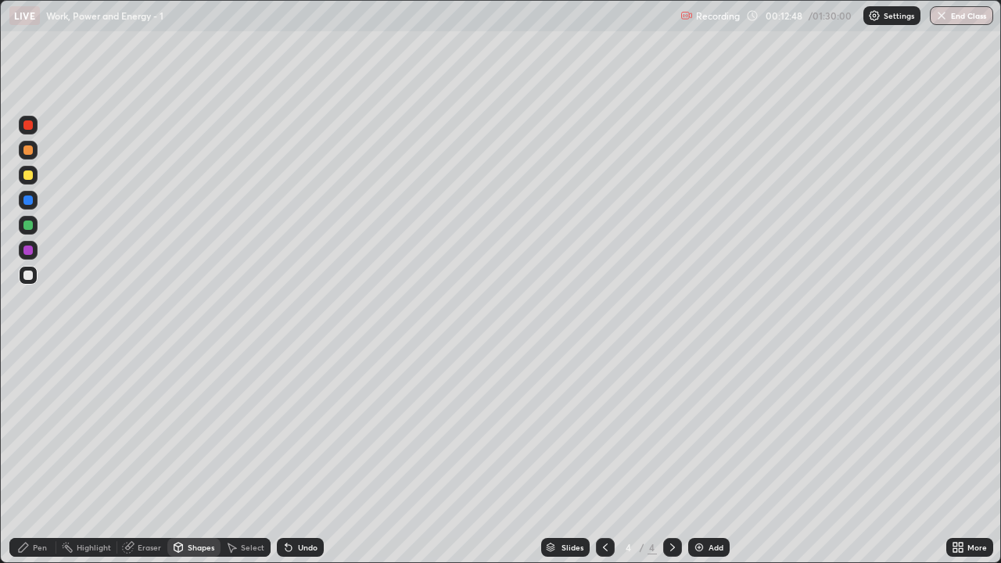
click at [25, 181] on div at bounding box center [28, 175] width 19 height 19
click at [34, 457] on div "Pen" at bounding box center [32, 547] width 47 height 19
click at [695, 457] on img at bounding box center [699, 547] width 13 height 13
click at [199, 457] on div "Shapes" at bounding box center [201, 548] width 27 height 8
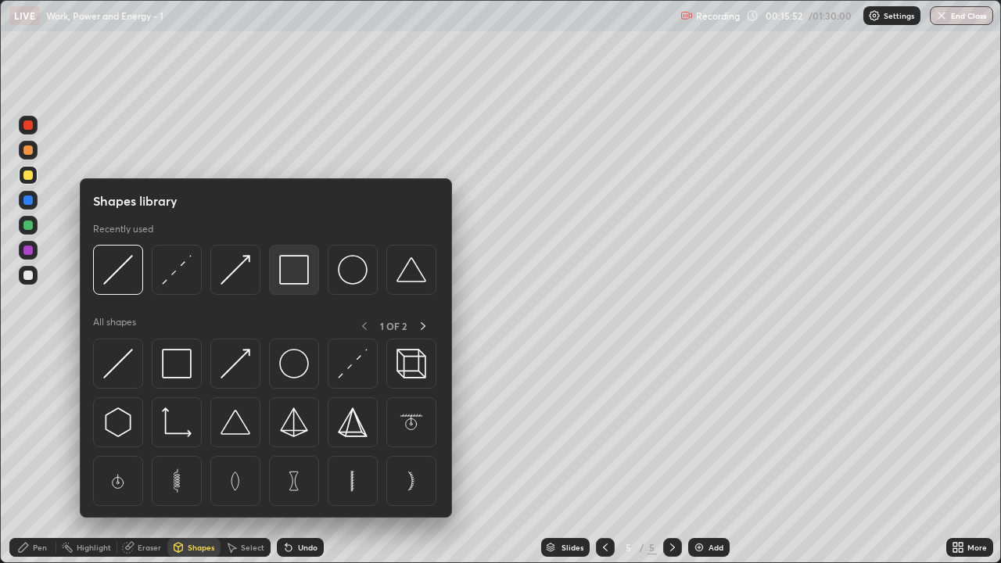
click at [300, 278] on img at bounding box center [294, 270] width 30 height 30
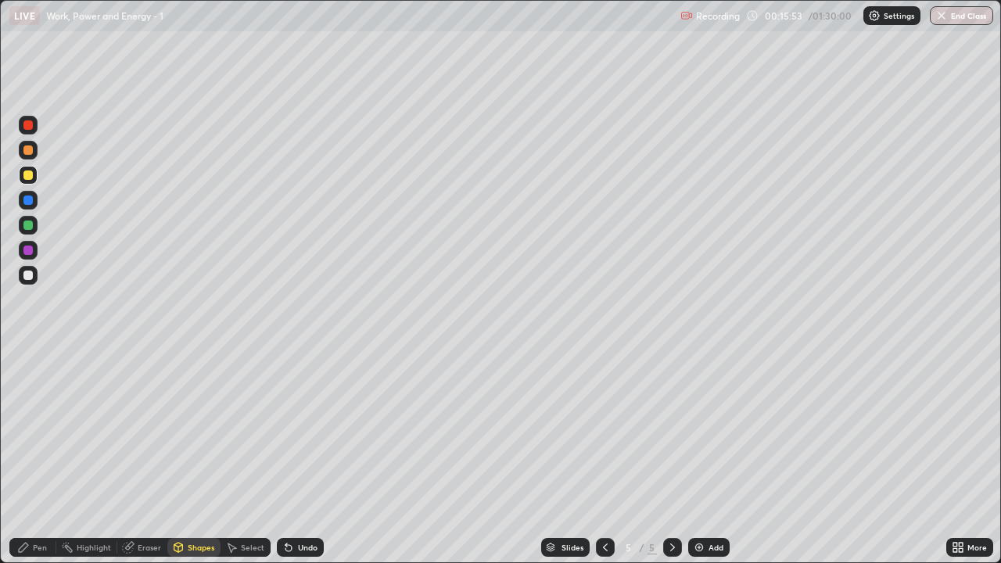
click at [196, 457] on div "Shapes" at bounding box center [201, 548] width 27 height 8
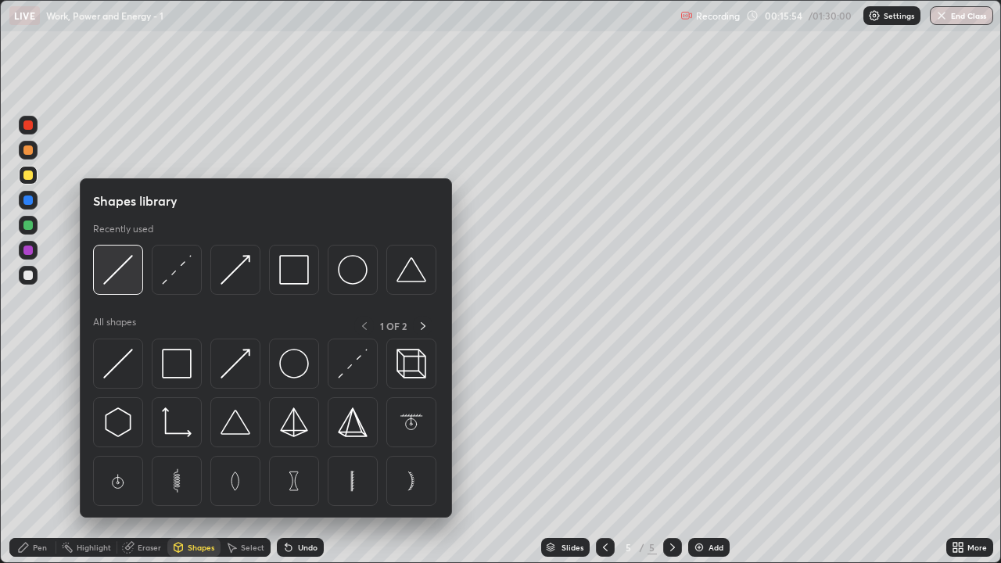
click at [124, 282] on img at bounding box center [118, 270] width 30 height 30
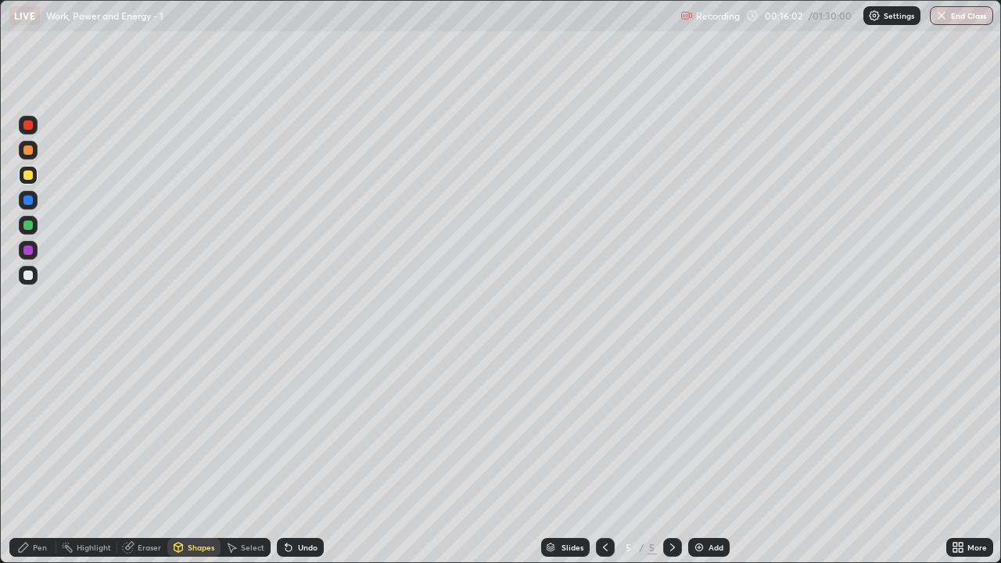
click at [204, 457] on div "Shapes" at bounding box center [201, 548] width 27 height 8
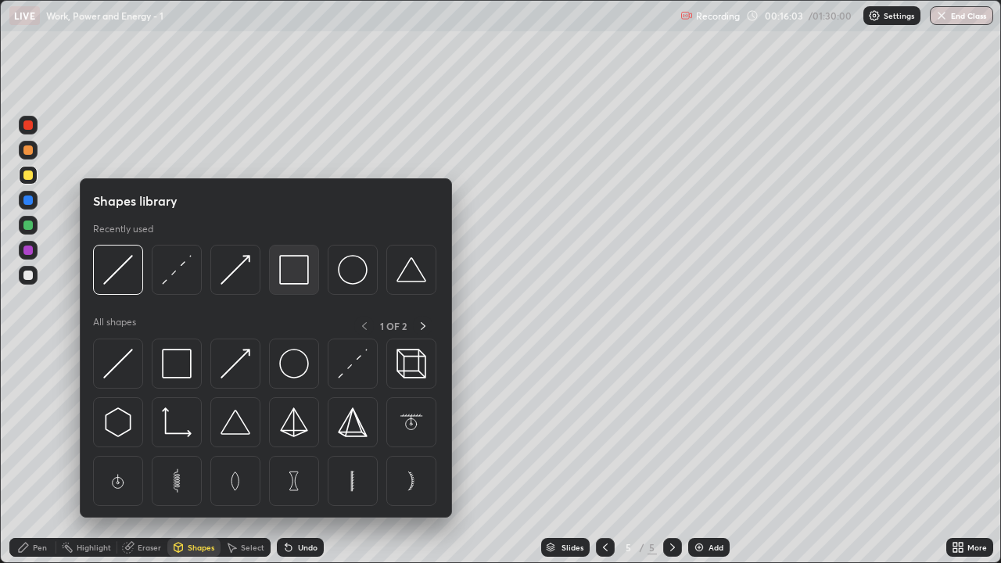
click at [305, 279] on img at bounding box center [294, 270] width 30 height 30
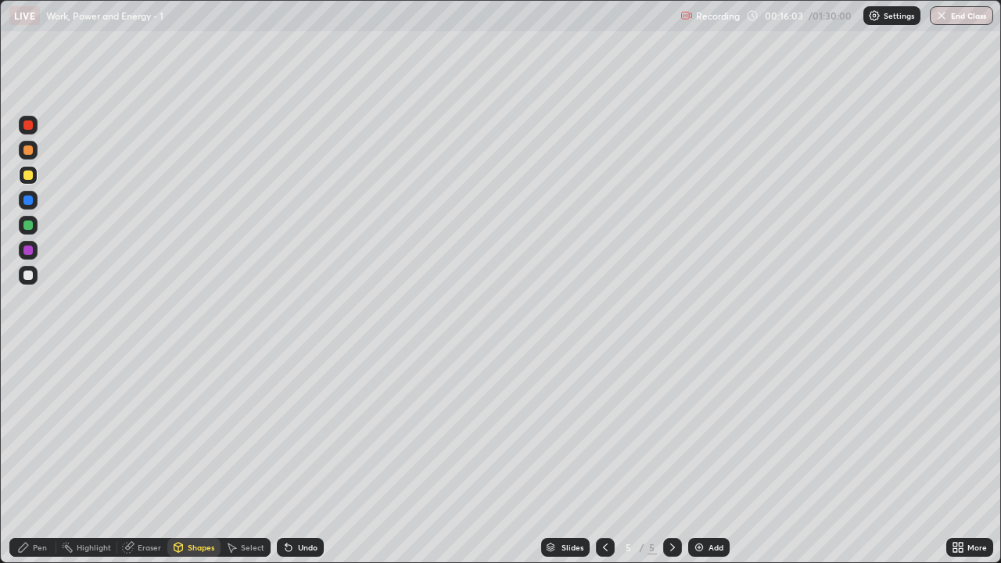
click at [28, 277] on div at bounding box center [27, 275] width 9 height 9
click at [199, 457] on div "Shapes" at bounding box center [201, 548] width 27 height 8
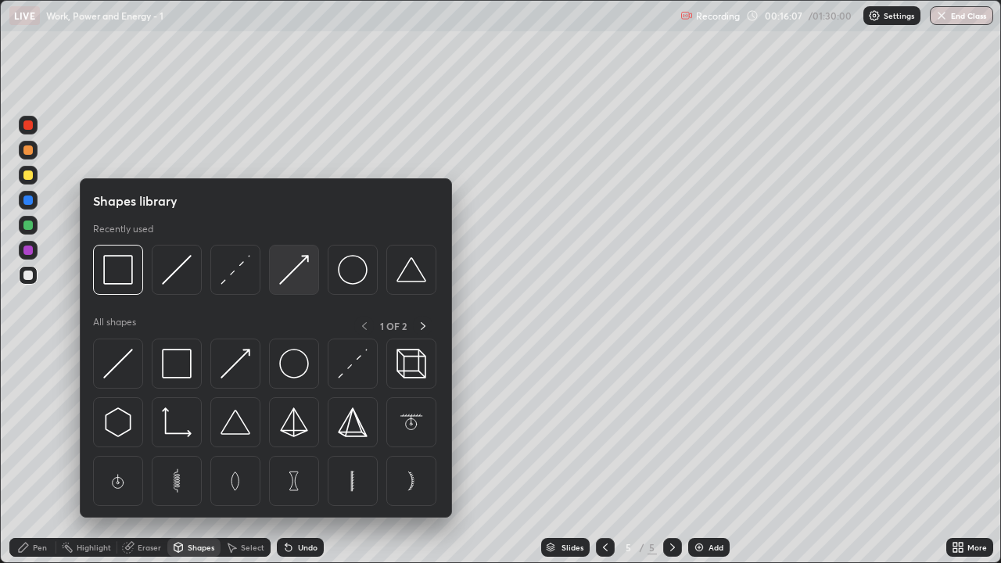
click at [311, 273] on div at bounding box center [294, 270] width 50 height 50
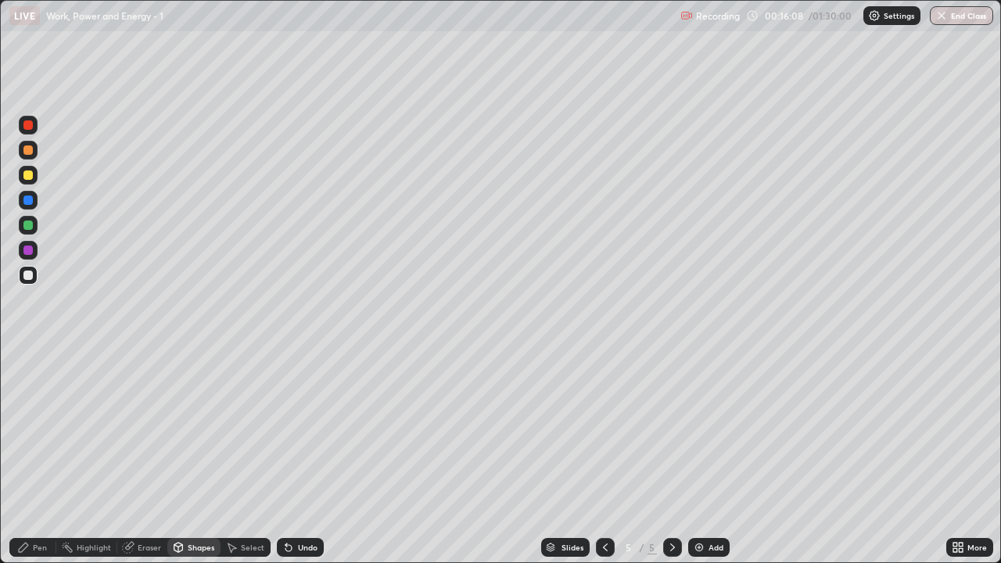
click at [25, 150] on div at bounding box center [27, 149] width 9 height 9
click at [189, 457] on div "Shapes" at bounding box center [201, 548] width 27 height 8
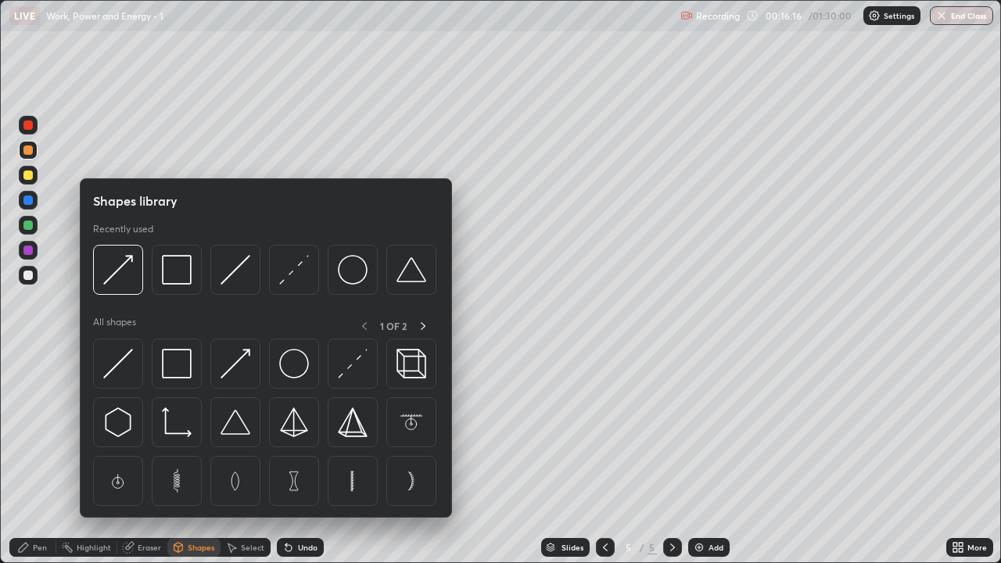
click at [149, 457] on div "Eraser" at bounding box center [149, 548] width 23 height 8
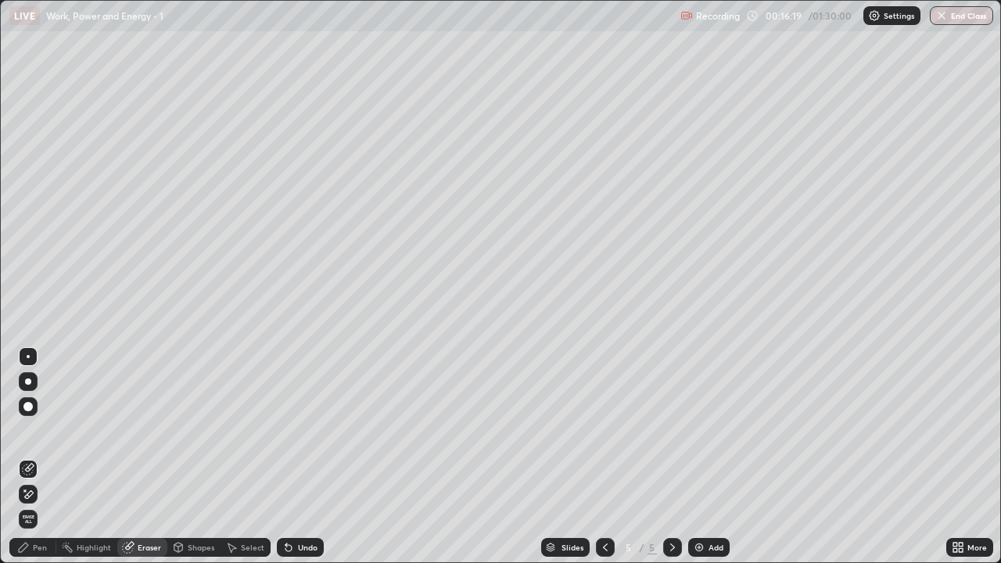
click at [196, 457] on div "Shapes" at bounding box center [201, 548] width 27 height 8
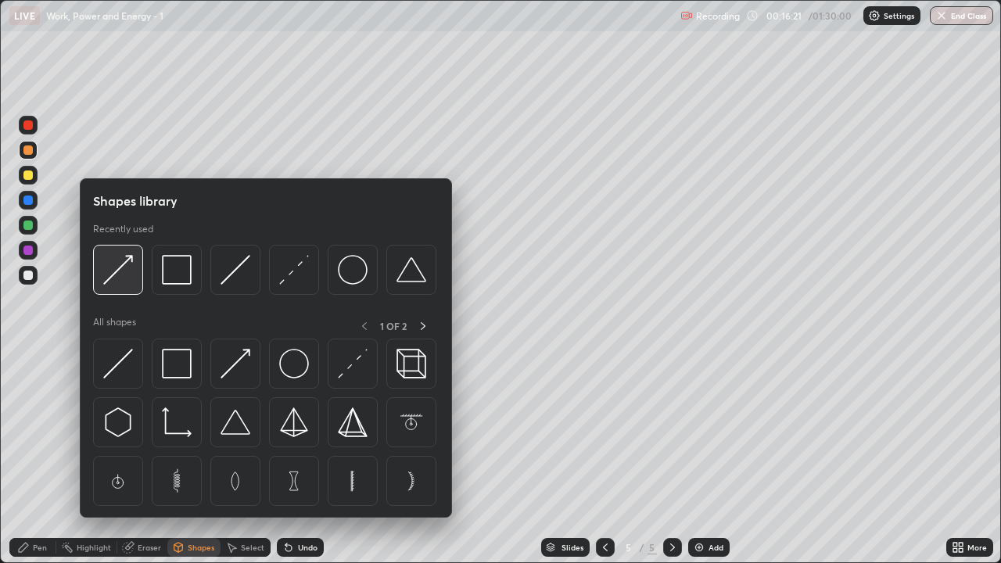
click at [120, 265] on img at bounding box center [118, 270] width 30 height 30
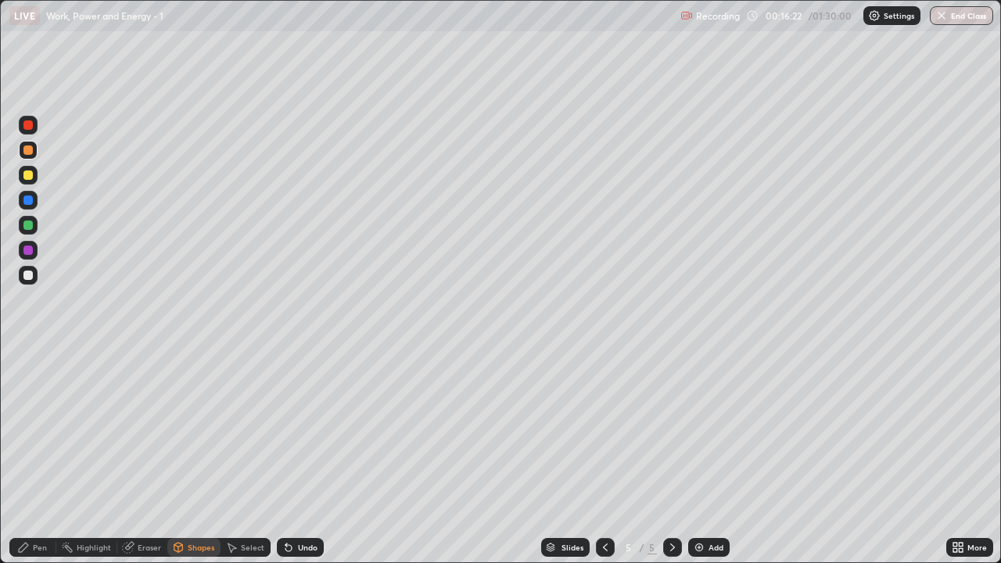
click at [28, 176] on div at bounding box center [27, 175] width 9 height 9
click at [202, 457] on div "Shapes" at bounding box center [201, 548] width 27 height 8
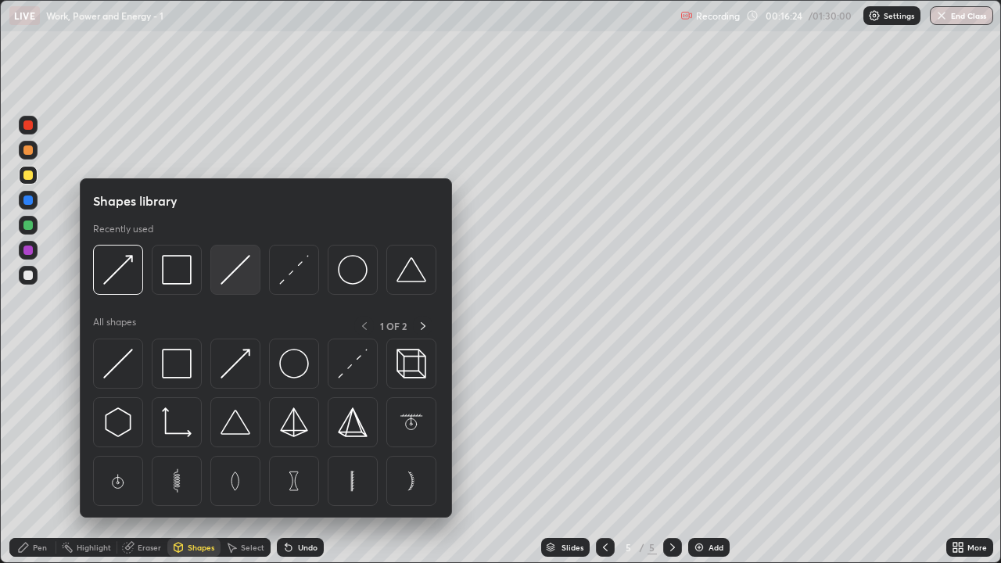
click at [222, 282] on img at bounding box center [236, 270] width 30 height 30
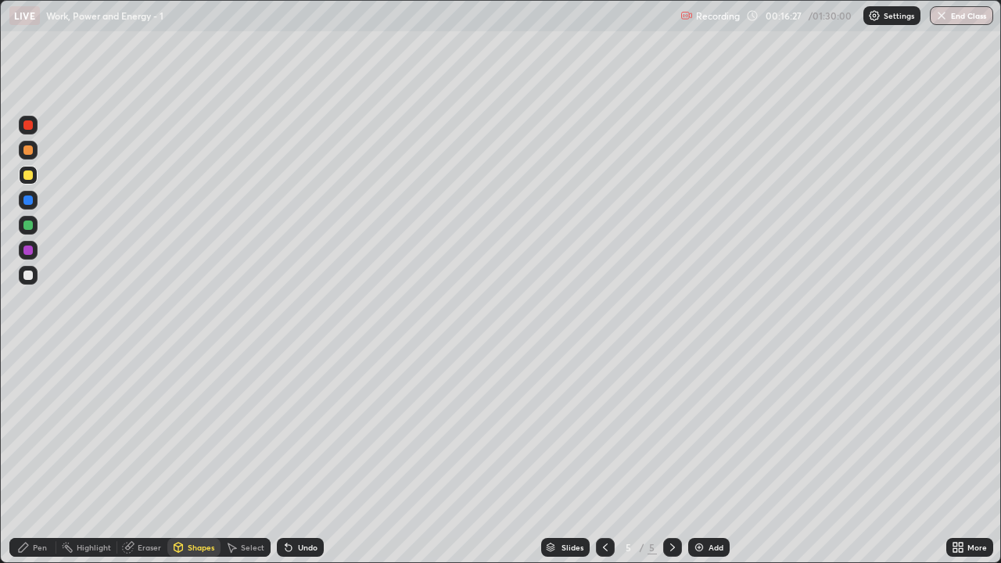
click at [41, 457] on div "Pen" at bounding box center [40, 548] width 14 height 8
click at [31, 203] on div at bounding box center [27, 200] width 9 height 9
click at [199, 457] on div "Shapes" at bounding box center [201, 548] width 27 height 8
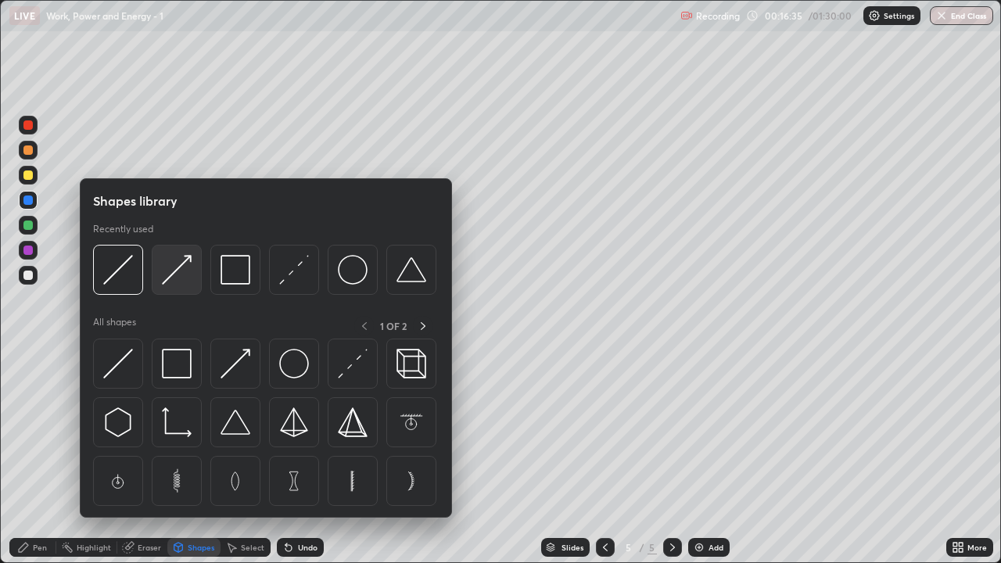
click at [172, 281] on img at bounding box center [177, 270] width 30 height 30
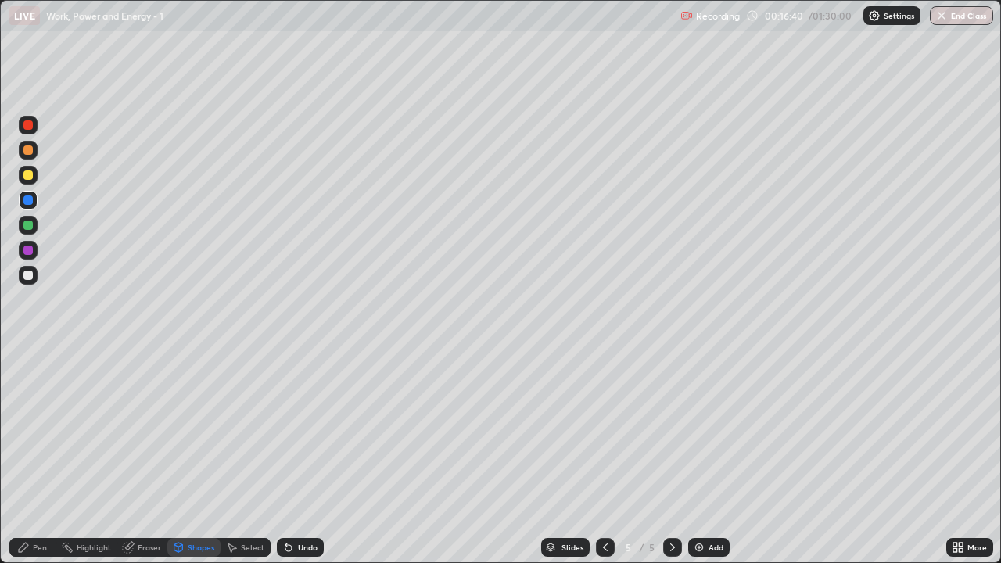
click at [32, 457] on div "Pen" at bounding box center [32, 547] width 47 height 19
click at [23, 151] on div at bounding box center [27, 149] width 9 height 9
click at [193, 457] on div "Shapes" at bounding box center [201, 548] width 27 height 8
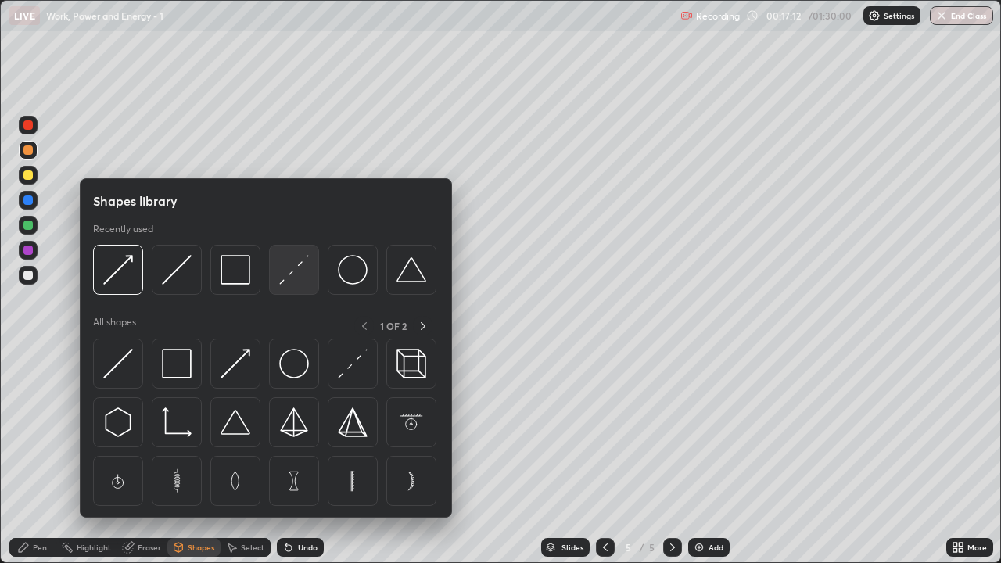
click at [297, 278] on img at bounding box center [294, 270] width 30 height 30
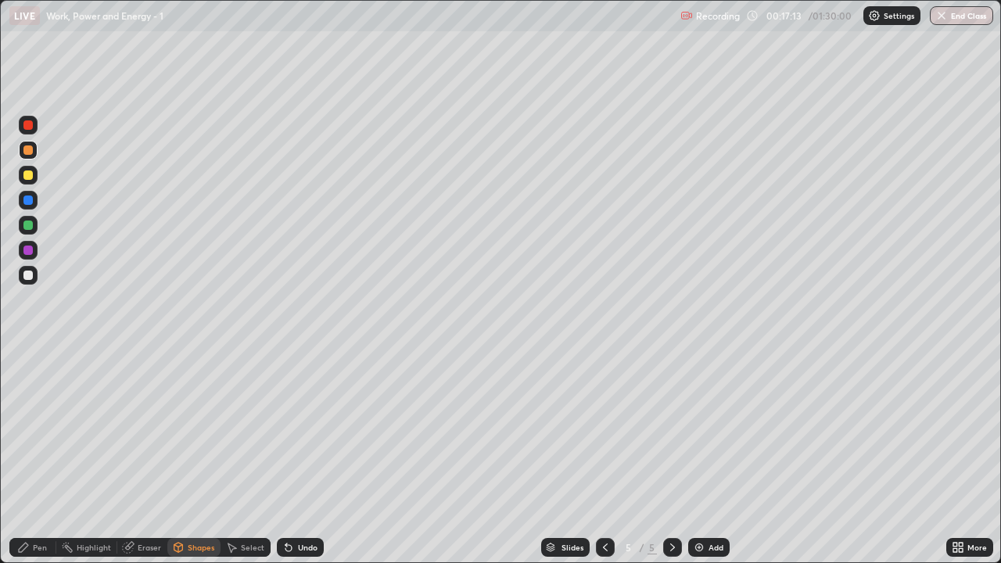
click at [28, 276] on div at bounding box center [27, 275] width 9 height 9
click at [193, 457] on div "Shapes" at bounding box center [201, 548] width 27 height 8
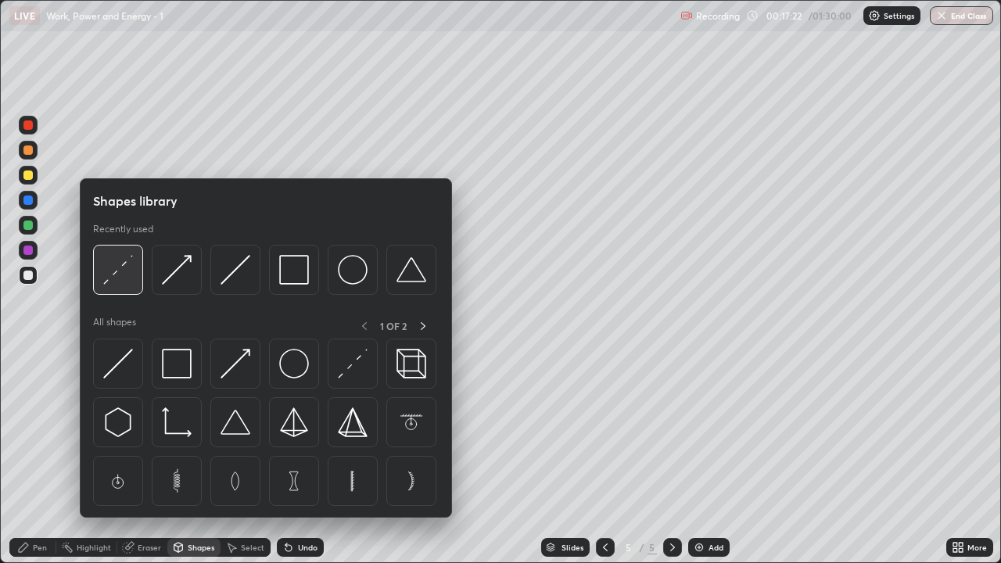
click at [120, 274] on img at bounding box center [118, 270] width 30 height 30
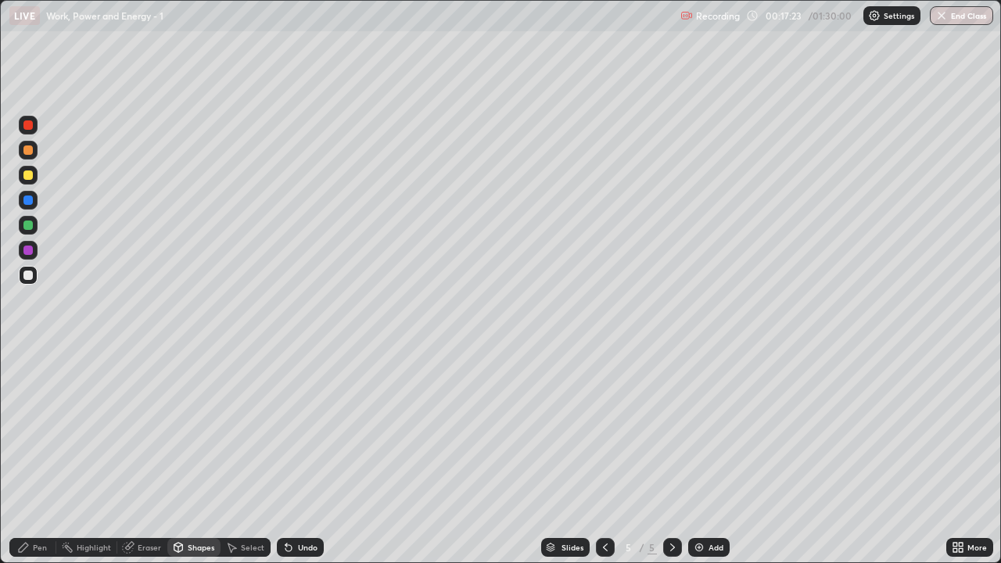
click at [29, 150] on div at bounding box center [27, 149] width 9 height 9
click at [31, 457] on div "Pen" at bounding box center [32, 547] width 47 height 19
click at [31, 275] on div at bounding box center [27, 275] width 9 height 9
click at [288, 457] on icon at bounding box center [289, 548] width 6 height 6
click at [203, 457] on div "Shapes" at bounding box center [201, 548] width 27 height 8
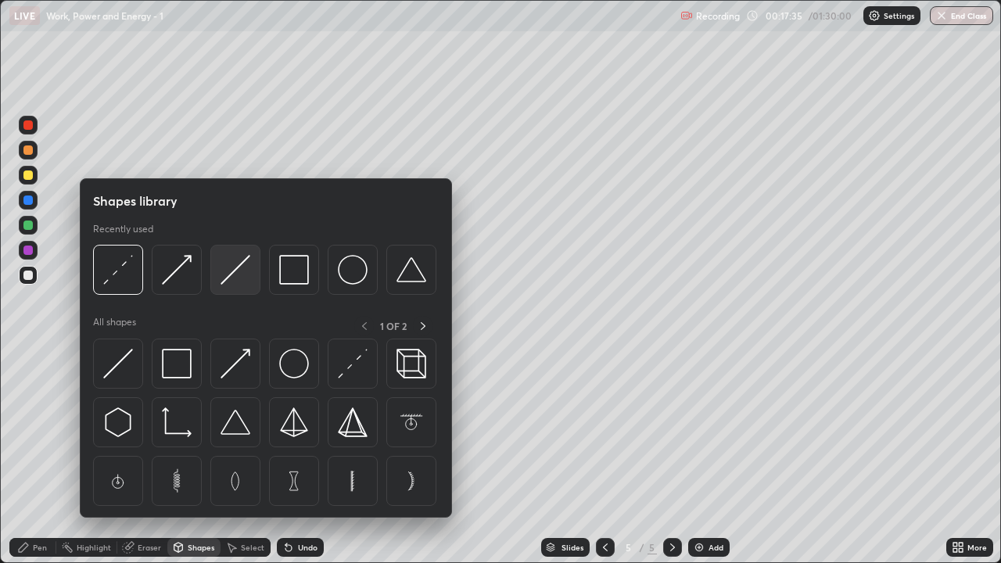
click at [238, 275] on img at bounding box center [236, 270] width 30 height 30
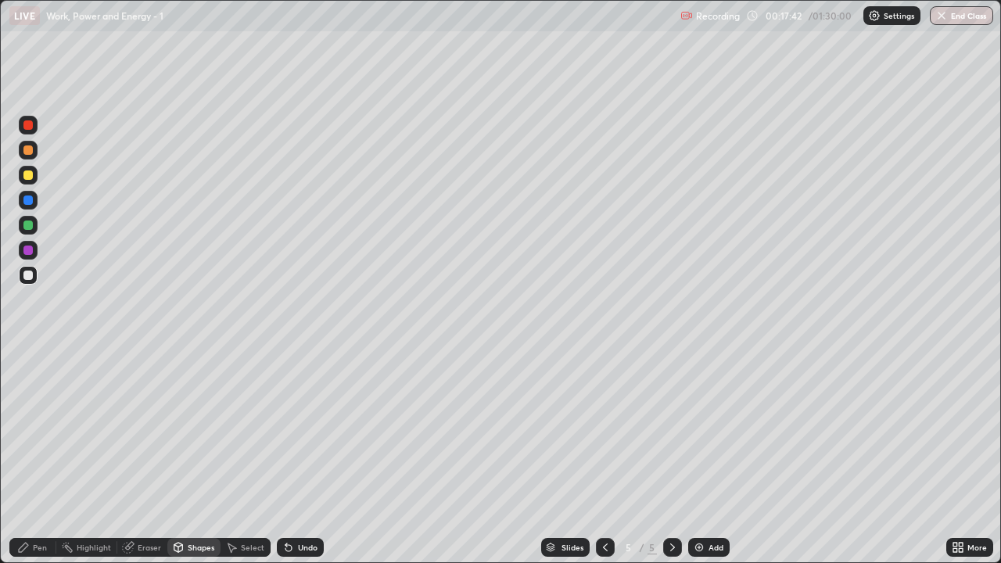
click at [36, 457] on div "Pen" at bounding box center [40, 548] width 14 height 8
click at [25, 178] on div at bounding box center [27, 175] width 9 height 9
click at [29, 228] on div at bounding box center [27, 225] width 9 height 9
click at [297, 457] on div "Undo" at bounding box center [300, 547] width 47 height 19
click at [311, 457] on div "Undo" at bounding box center [308, 548] width 20 height 8
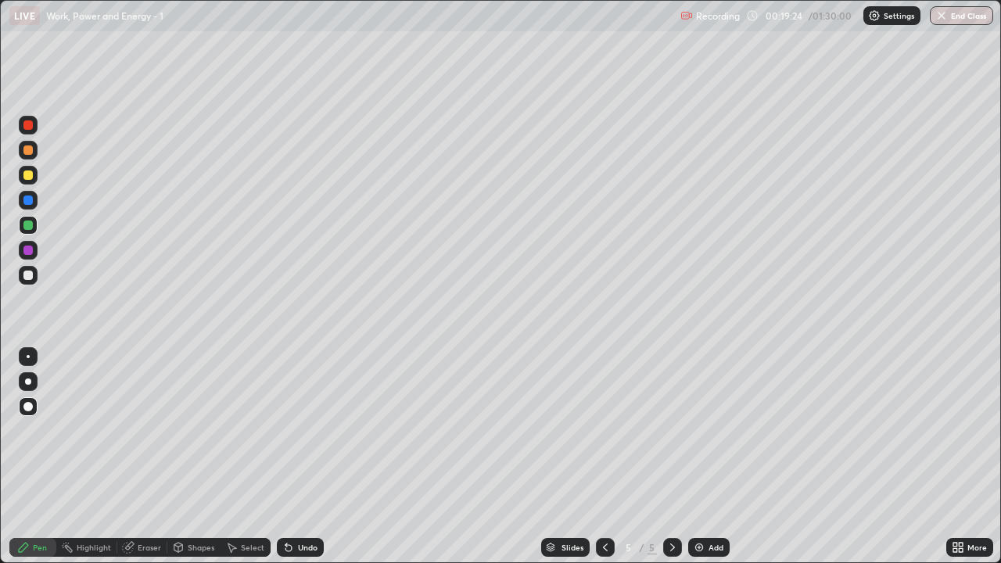
click at [605, 457] on icon at bounding box center [605, 547] width 13 height 13
click at [612, 457] on div at bounding box center [605, 547] width 19 height 31
click at [675, 457] on div at bounding box center [672, 547] width 19 height 19
click at [679, 457] on div at bounding box center [672, 547] width 19 height 31
click at [673, 457] on icon at bounding box center [672, 547] width 13 height 13
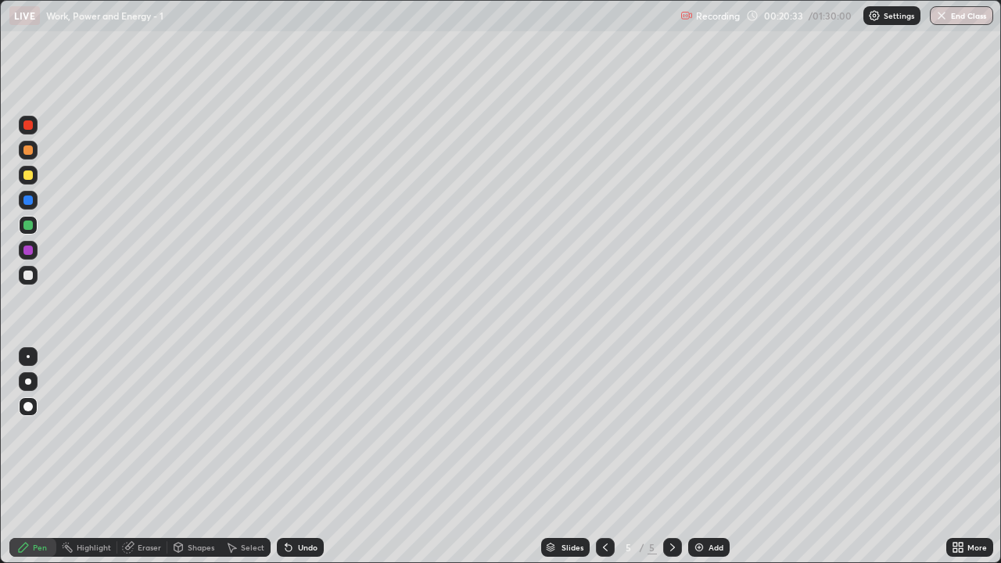
click at [603, 457] on icon at bounding box center [605, 548] width 5 height 8
click at [671, 457] on icon at bounding box center [672, 547] width 13 height 13
click at [672, 457] on icon at bounding box center [672, 547] width 13 height 13
click at [699, 457] on img at bounding box center [699, 547] width 13 height 13
click at [30, 181] on div at bounding box center [28, 175] width 19 height 19
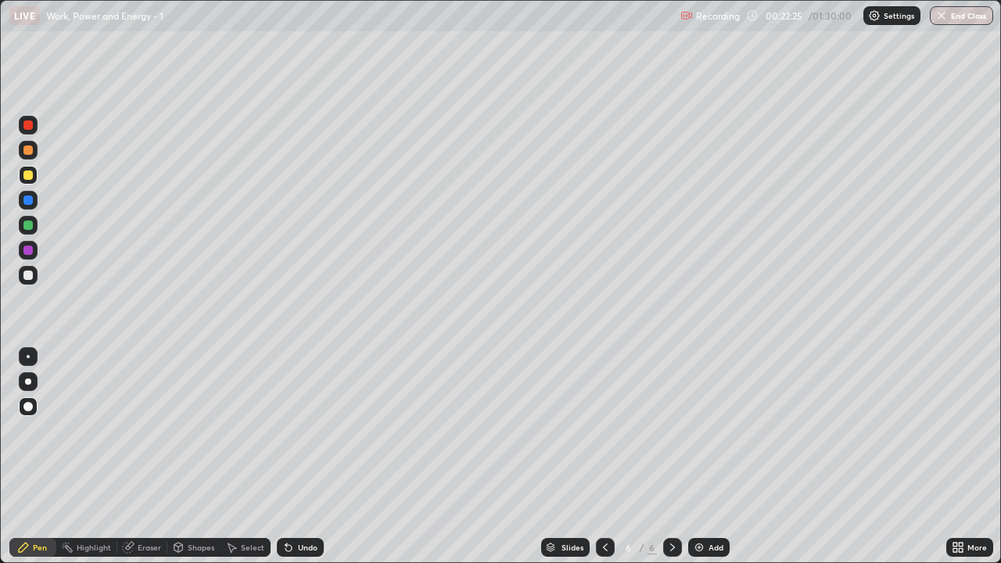
click at [300, 457] on div "Undo" at bounding box center [300, 547] width 47 height 19
click at [302, 457] on div "Undo" at bounding box center [308, 548] width 20 height 8
click at [305, 457] on div "Undo" at bounding box center [308, 548] width 20 height 8
click at [307, 457] on div "Undo" at bounding box center [308, 548] width 20 height 8
click at [28, 275] on div at bounding box center [27, 275] width 9 height 9
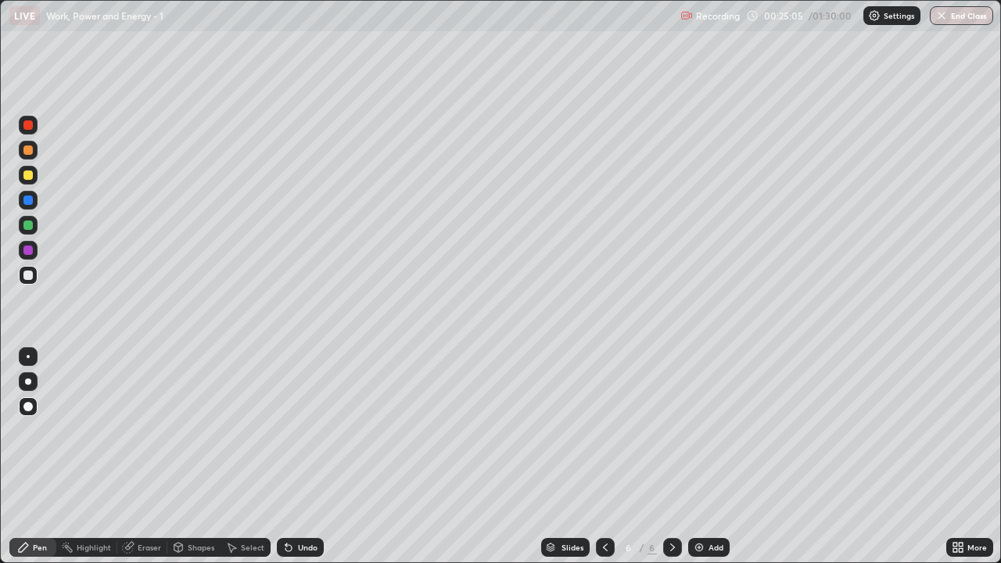
click at [27, 153] on div at bounding box center [27, 149] width 9 height 9
click at [698, 457] on img at bounding box center [699, 547] width 13 height 13
click at [28, 176] on div at bounding box center [27, 175] width 9 height 9
click at [30, 278] on div at bounding box center [27, 275] width 9 height 9
click at [301, 457] on div "Undo" at bounding box center [308, 548] width 20 height 8
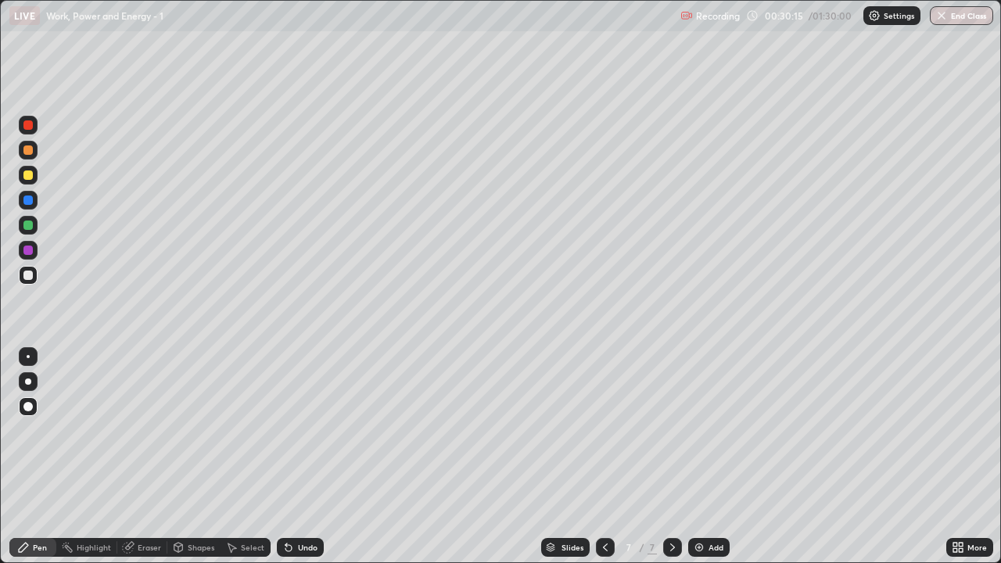
click at [305, 457] on div "Undo" at bounding box center [308, 548] width 20 height 8
click at [308, 457] on div "Undo" at bounding box center [308, 548] width 20 height 8
click at [27, 225] on div at bounding box center [27, 225] width 9 height 9
click at [27, 278] on div at bounding box center [27, 275] width 9 height 9
click at [696, 457] on img at bounding box center [699, 547] width 13 height 13
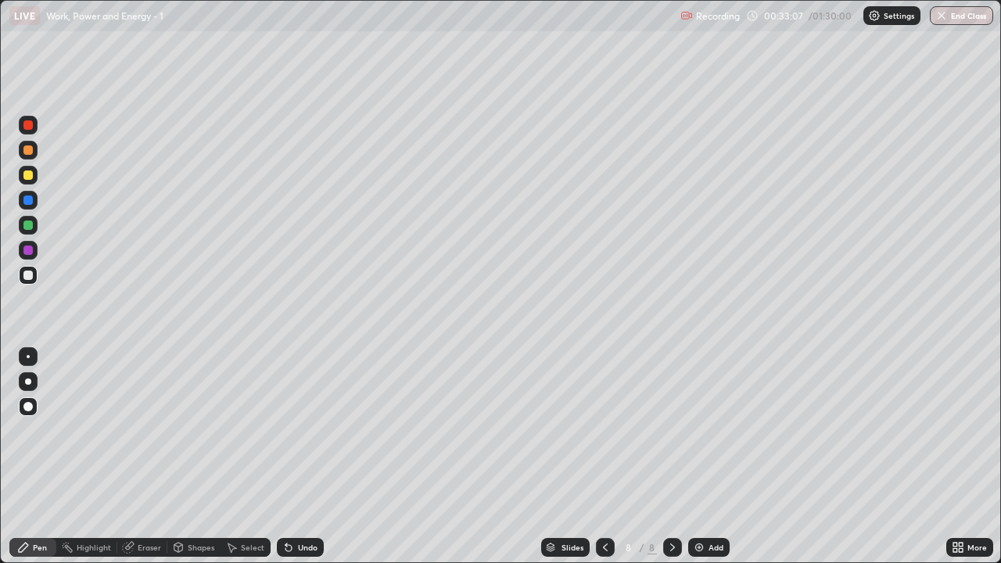
click at [195, 457] on div "Shapes" at bounding box center [201, 548] width 27 height 8
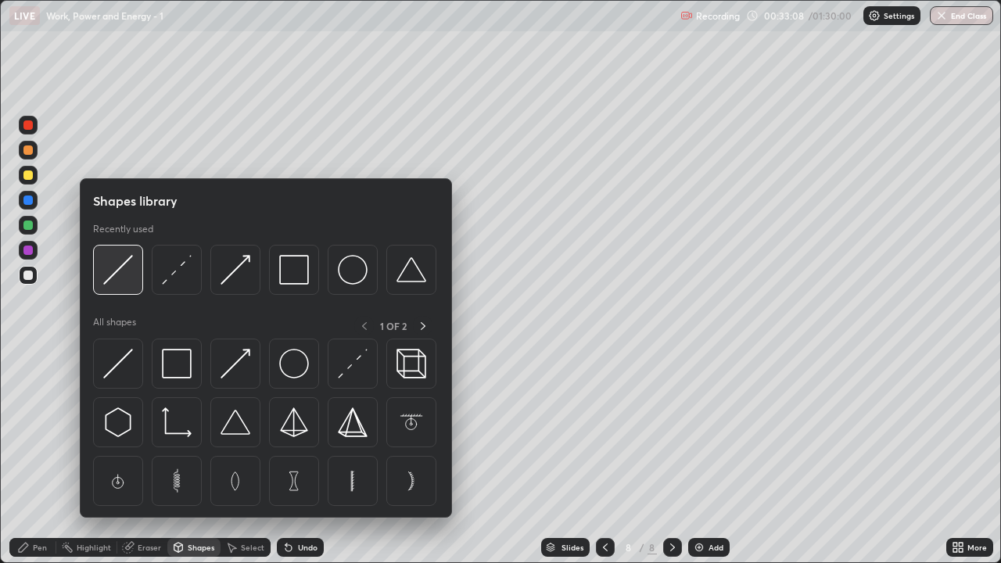
click at [128, 280] on img at bounding box center [118, 270] width 30 height 30
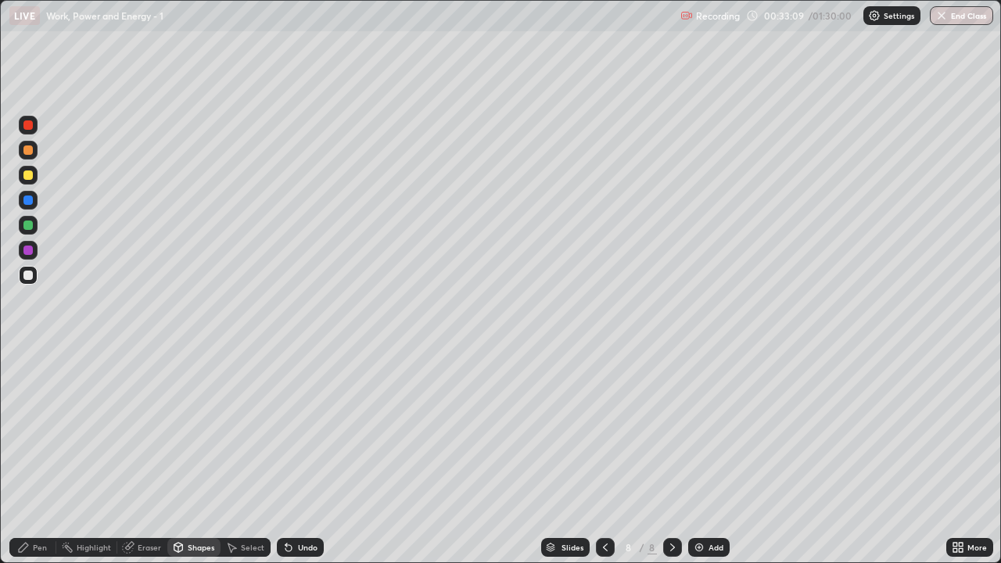
click at [31, 177] on div at bounding box center [27, 175] width 9 height 9
click at [30, 228] on div at bounding box center [27, 225] width 9 height 9
click at [196, 457] on div "Shapes" at bounding box center [201, 548] width 27 height 8
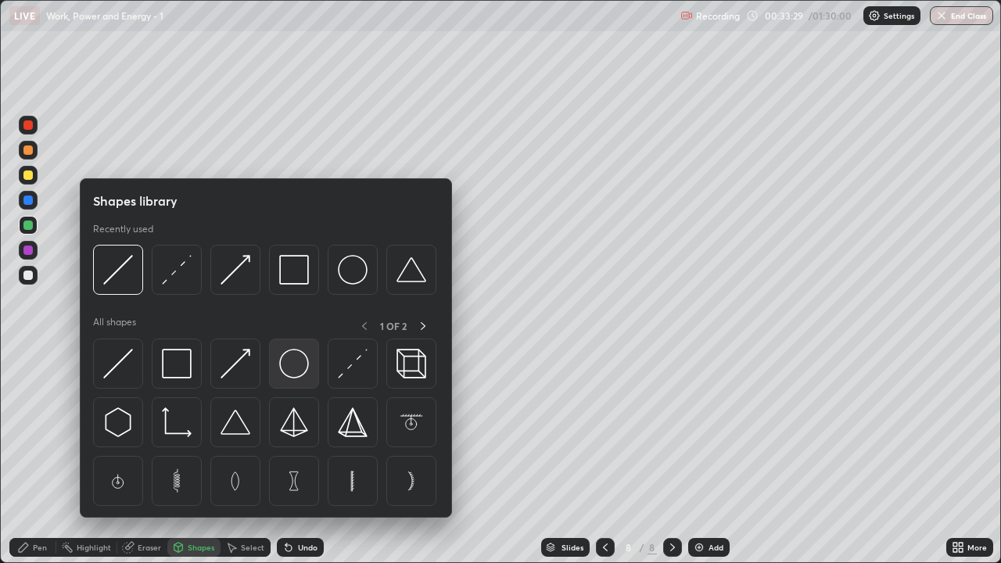
click at [293, 368] on img at bounding box center [294, 364] width 30 height 30
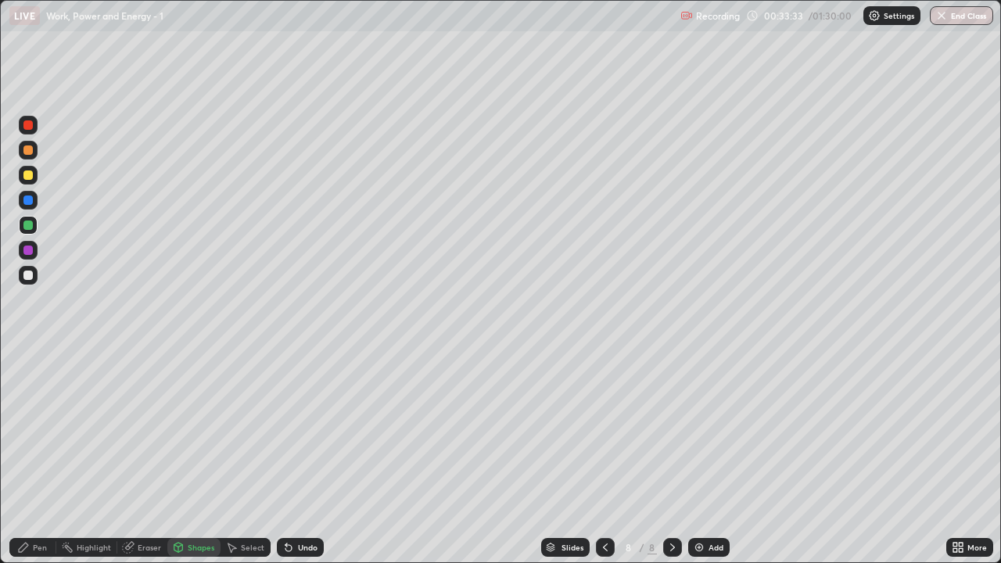
click at [38, 457] on div "Pen" at bounding box center [32, 547] width 47 height 19
click at [34, 200] on div at bounding box center [28, 200] width 19 height 19
click at [192, 457] on div "Shapes" at bounding box center [201, 548] width 27 height 8
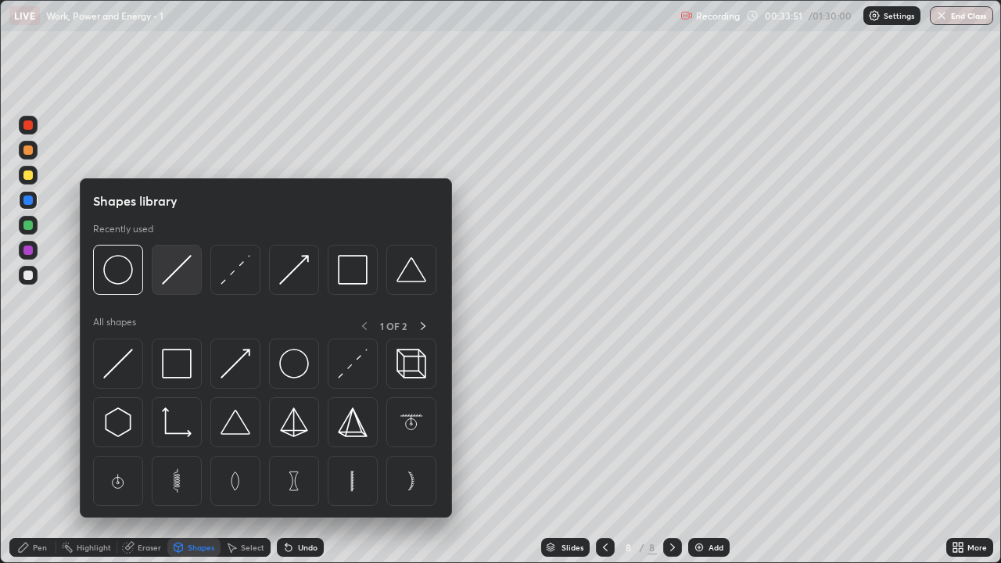
click at [172, 278] on img at bounding box center [177, 270] width 30 height 30
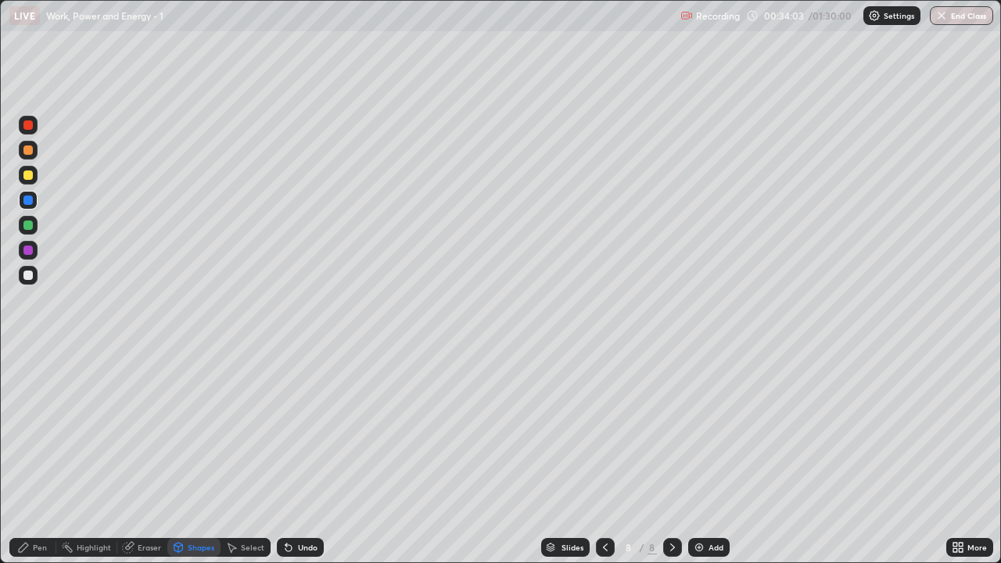
click at [26, 275] on div at bounding box center [27, 275] width 9 height 9
click at [47, 457] on div "Pen" at bounding box center [32, 547] width 47 height 19
click at [28, 200] on div at bounding box center [27, 200] width 9 height 9
click at [27, 153] on div at bounding box center [27, 149] width 9 height 9
click at [196, 457] on div "Shapes" at bounding box center [201, 548] width 27 height 8
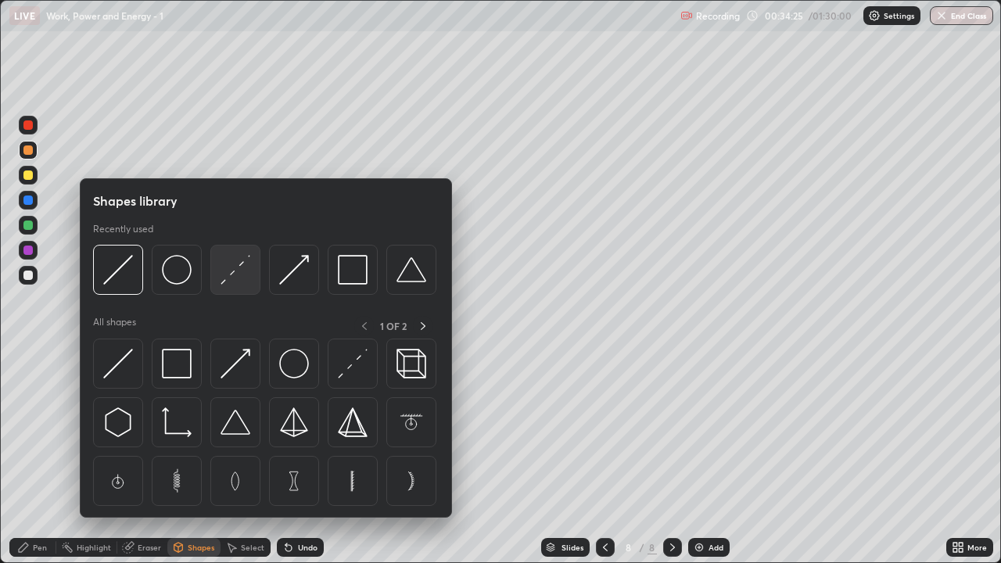
click at [235, 280] on img at bounding box center [236, 270] width 30 height 30
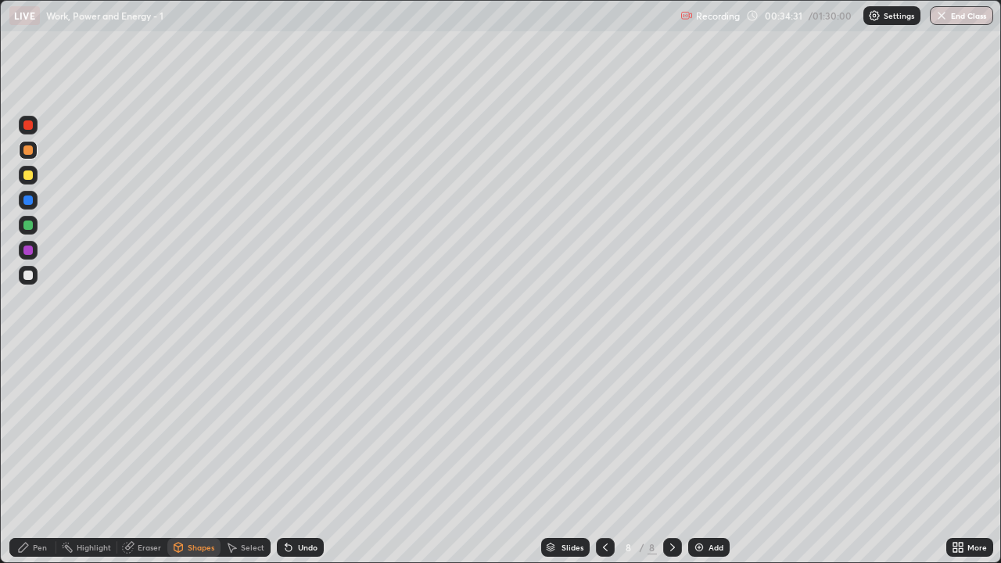
click at [41, 457] on div "Pen" at bounding box center [40, 548] width 14 height 8
click at [22, 281] on div at bounding box center [28, 275] width 19 height 19
click at [200, 457] on div "Shapes" at bounding box center [193, 547] width 53 height 19
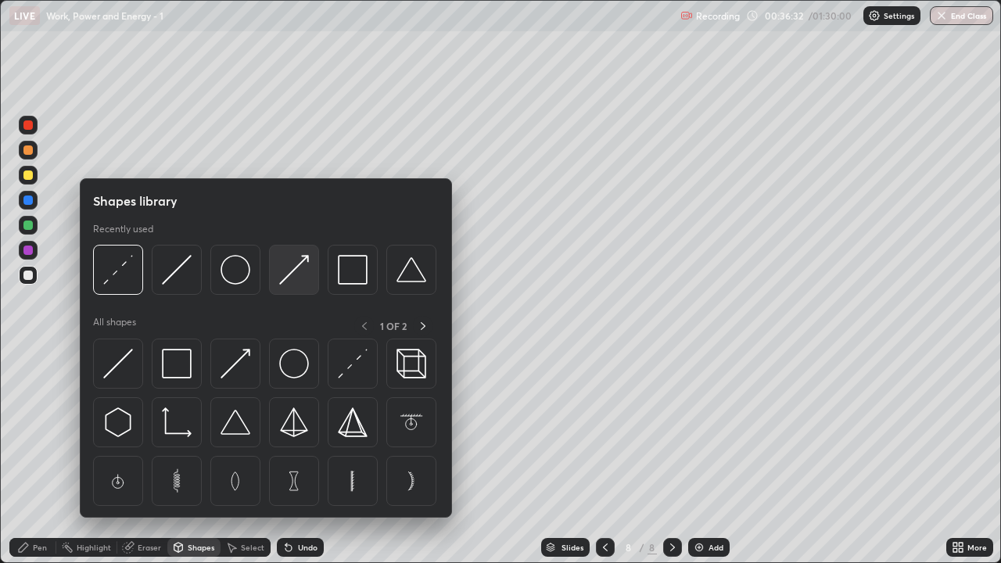
click at [310, 274] on div at bounding box center [294, 270] width 50 height 50
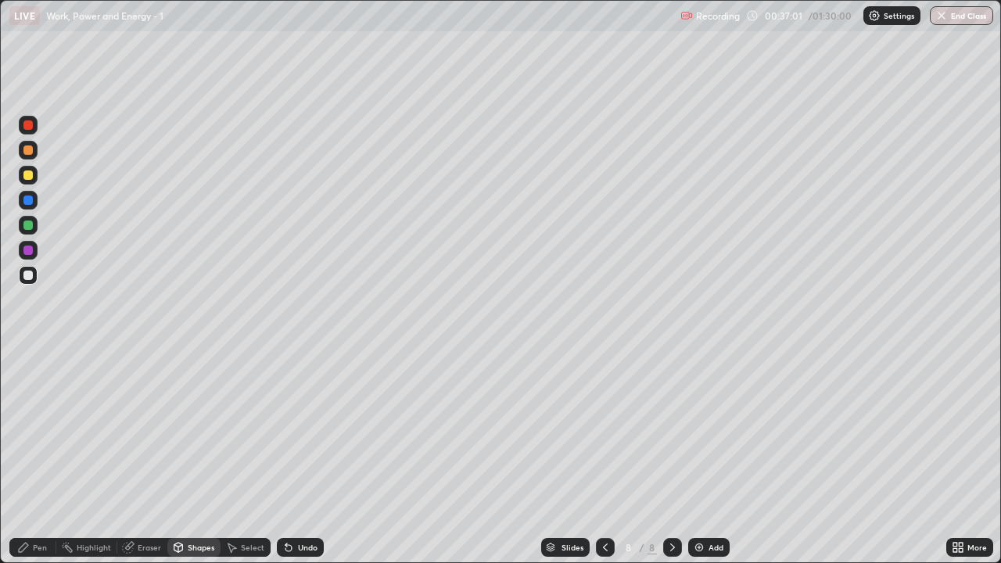
click at [297, 457] on div "Undo" at bounding box center [300, 547] width 47 height 19
click at [50, 457] on div "Pen" at bounding box center [32, 547] width 47 height 19
click at [28, 178] on div at bounding box center [27, 175] width 9 height 9
click at [197, 457] on div "Shapes" at bounding box center [201, 548] width 27 height 8
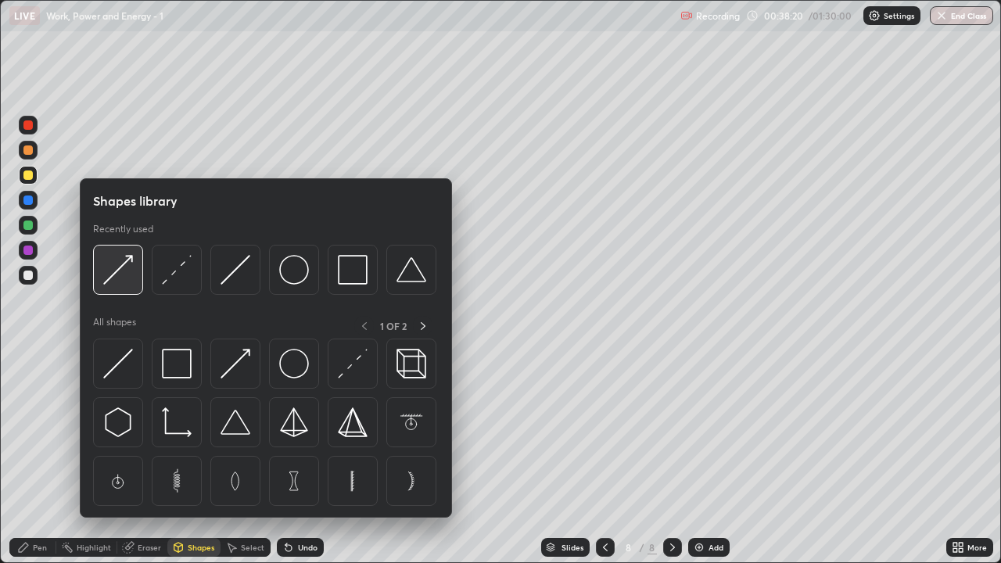
click at [124, 278] on img at bounding box center [118, 270] width 30 height 30
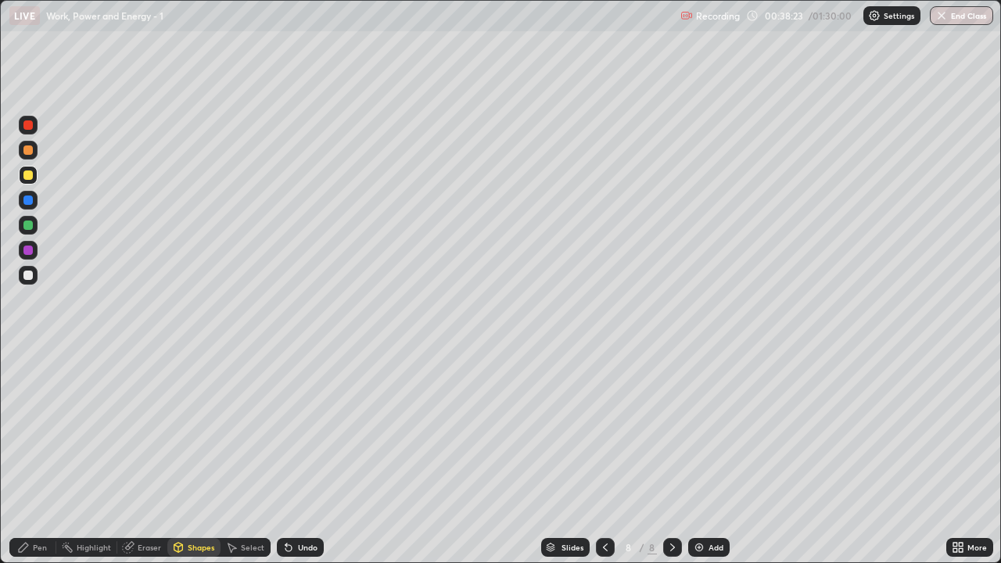
click at [43, 457] on div "Pen" at bounding box center [40, 548] width 14 height 8
click at [195, 457] on div "Shapes" at bounding box center [193, 547] width 53 height 19
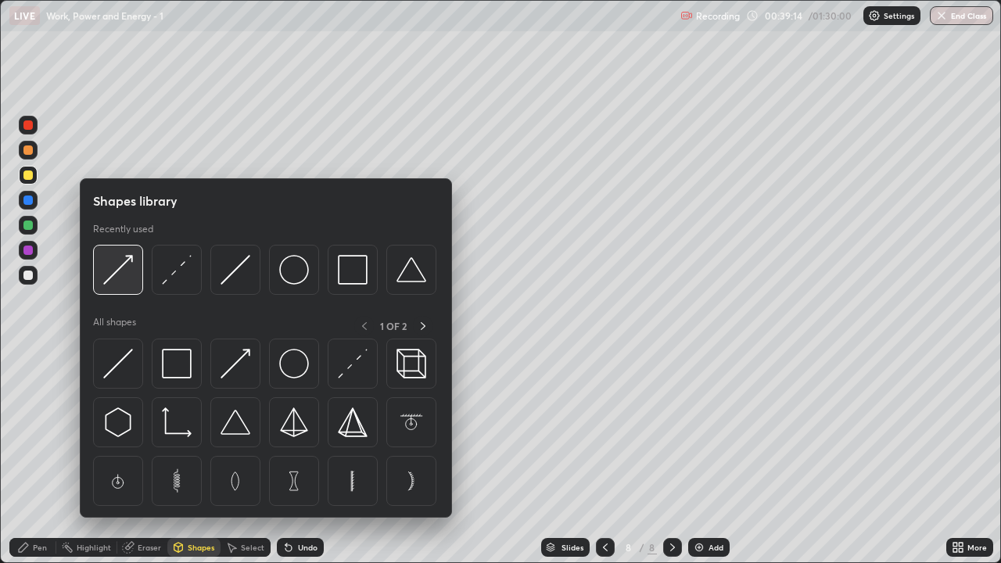
click at [135, 286] on div at bounding box center [118, 270] width 50 height 50
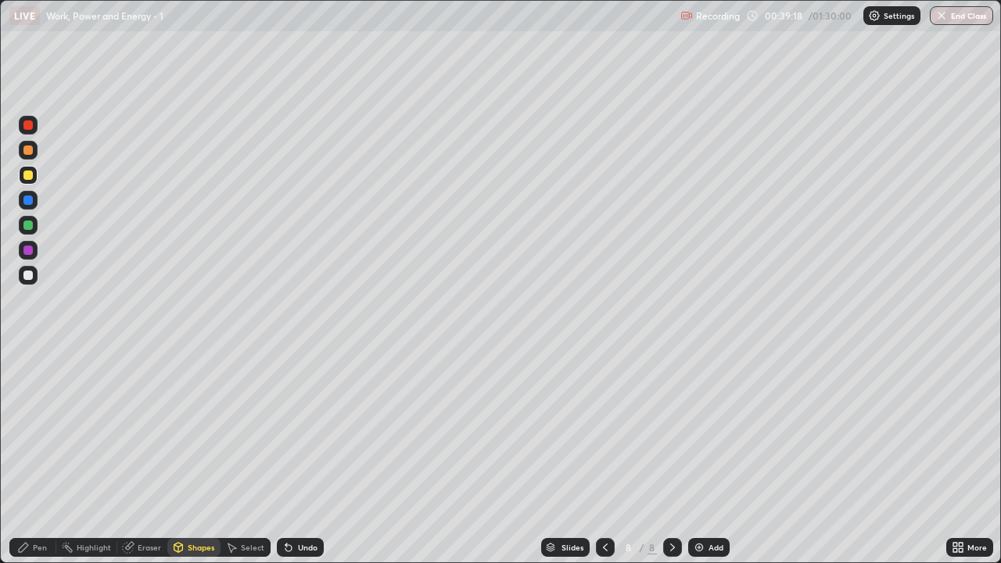
click at [41, 457] on div "Pen" at bounding box center [40, 548] width 14 height 8
click at [28, 228] on div at bounding box center [27, 225] width 9 height 9
click at [199, 457] on div "Shapes" at bounding box center [201, 548] width 27 height 8
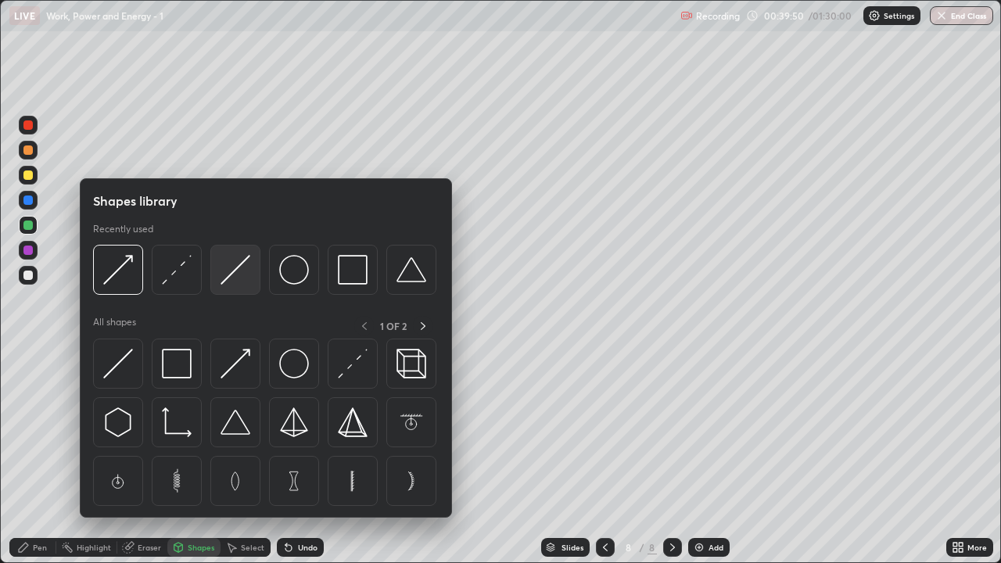
click at [232, 270] on img at bounding box center [236, 270] width 30 height 30
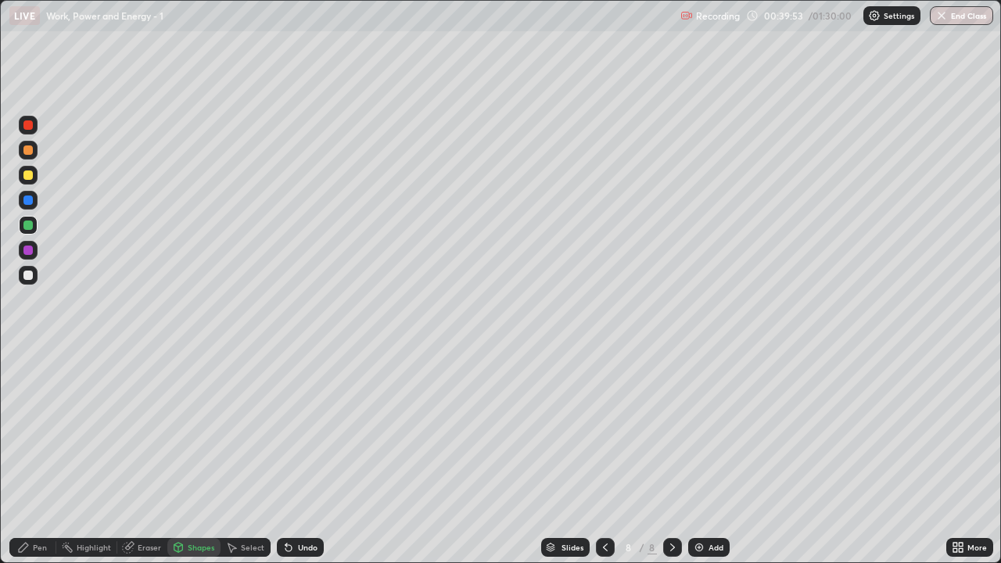
click at [39, 457] on div "Pen" at bounding box center [32, 547] width 47 height 19
click at [200, 457] on div "Shapes" at bounding box center [193, 547] width 53 height 19
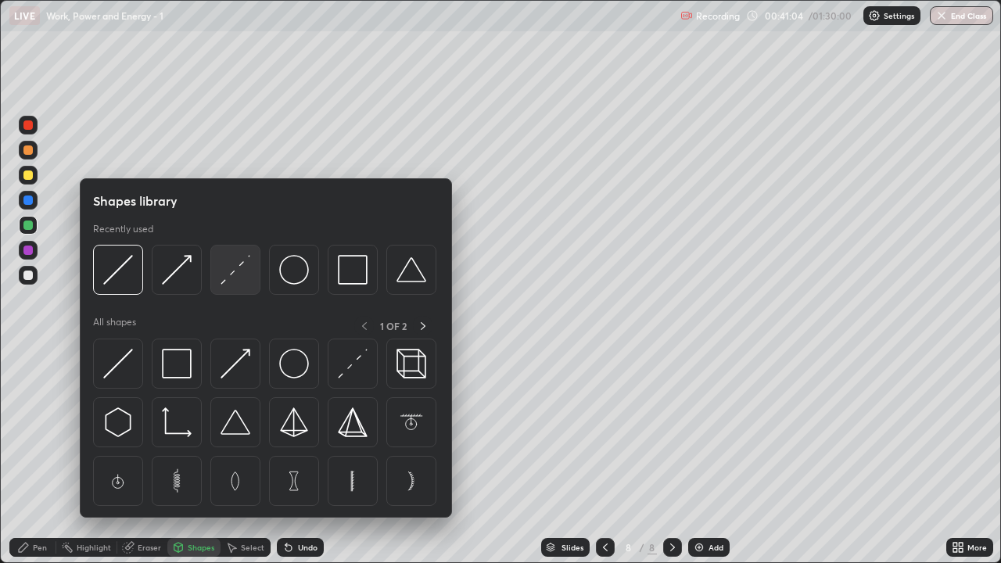
click at [228, 274] on img at bounding box center [236, 270] width 30 height 30
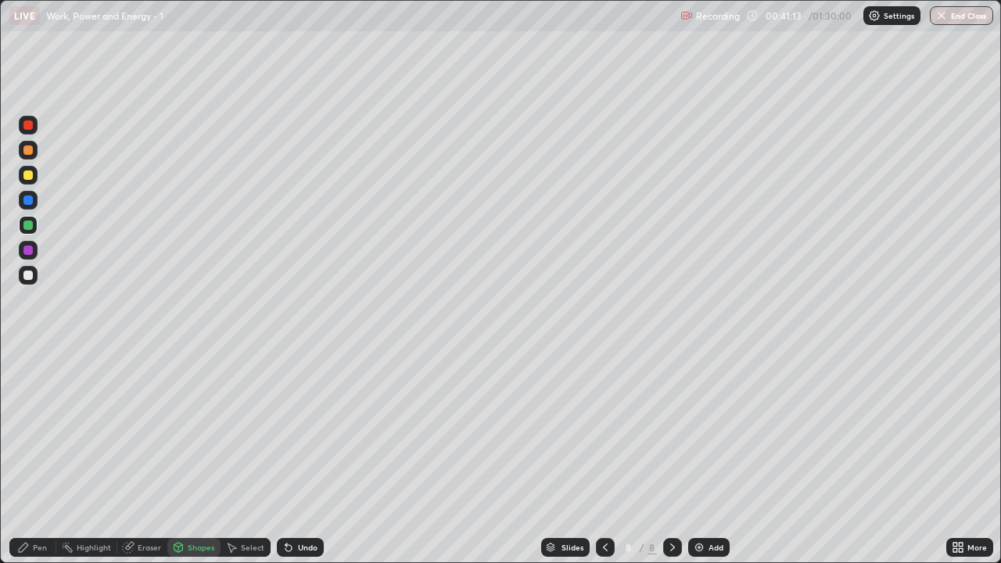
click at [303, 457] on div "Undo" at bounding box center [308, 548] width 20 height 8
click at [34, 457] on div "Pen" at bounding box center [40, 548] width 14 height 8
click at [307, 457] on div "Undo" at bounding box center [308, 548] width 20 height 8
click at [311, 457] on div "Undo" at bounding box center [308, 548] width 20 height 8
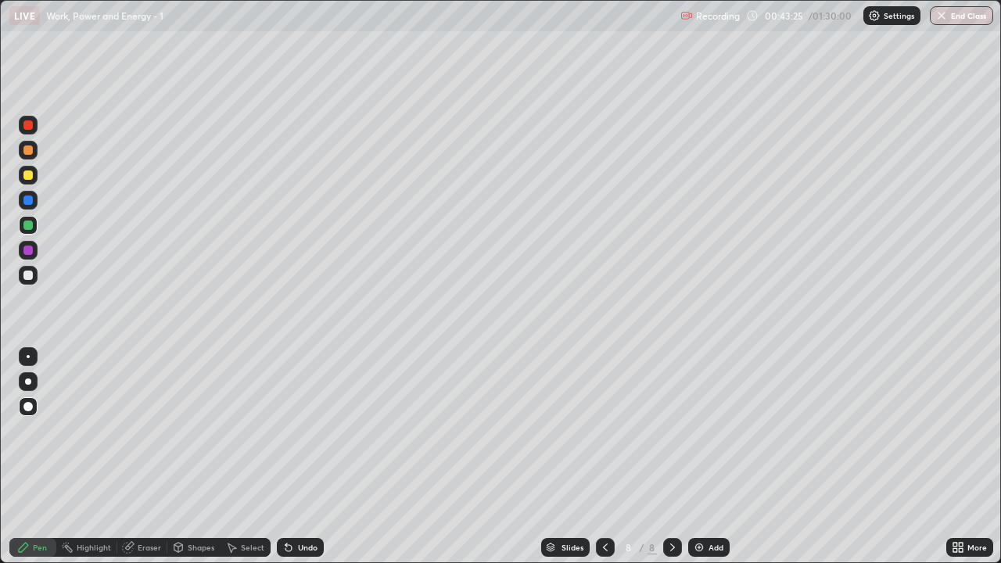
click at [703, 457] on img at bounding box center [699, 547] width 13 height 13
click at [200, 457] on div "Shapes" at bounding box center [193, 547] width 53 height 19
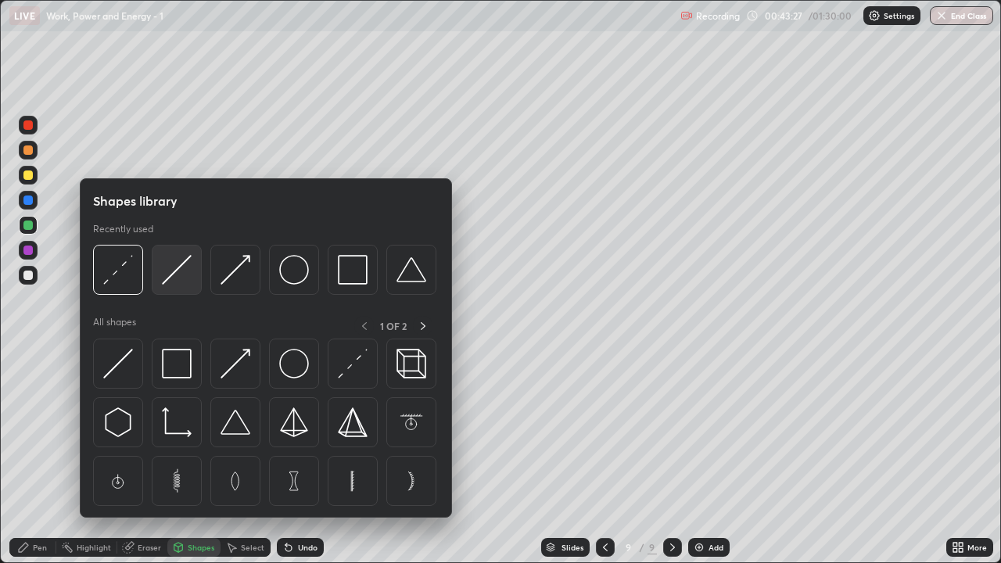
click at [191, 275] on img at bounding box center [177, 270] width 30 height 30
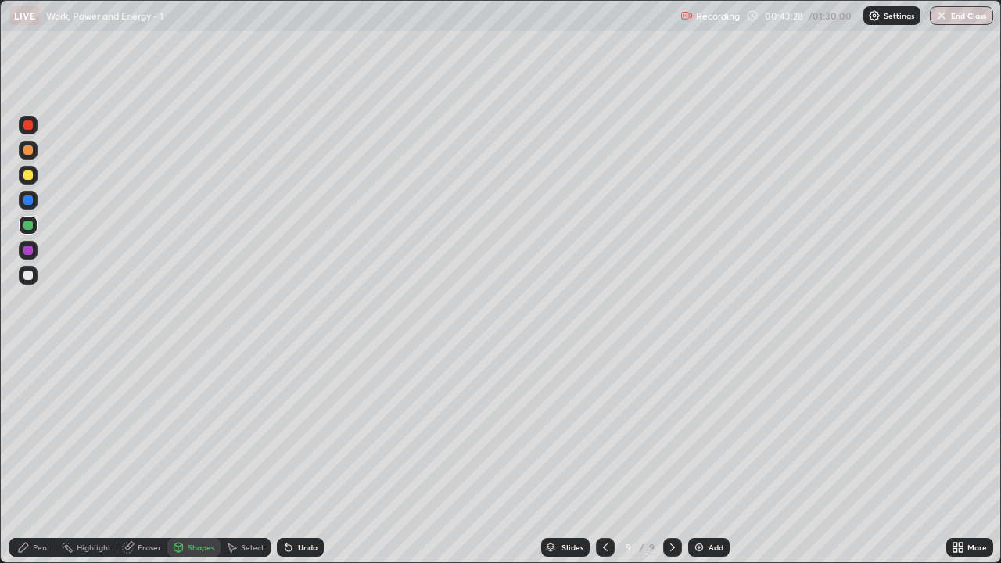
click at [31, 179] on div at bounding box center [27, 175] width 9 height 9
click at [28, 275] on div at bounding box center [27, 275] width 9 height 9
click at [45, 457] on div "Pen" at bounding box center [40, 548] width 14 height 8
click at [28, 225] on div at bounding box center [27, 225] width 9 height 9
click at [28, 150] on div at bounding box center [27, 149] width 9 height 9
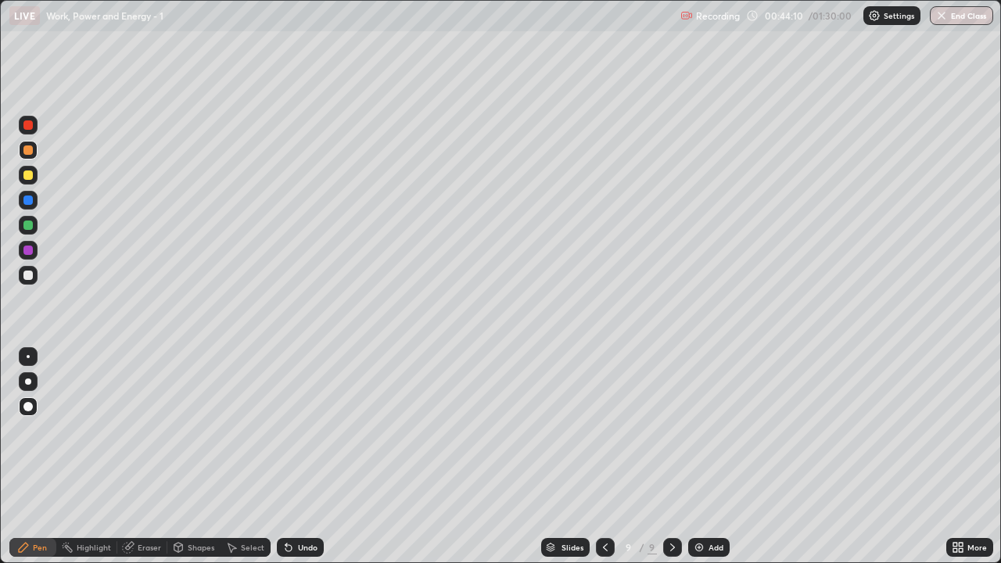
click at [200, 457] on div "Shapes" at bounding box center [193, 547] width 53 height 19
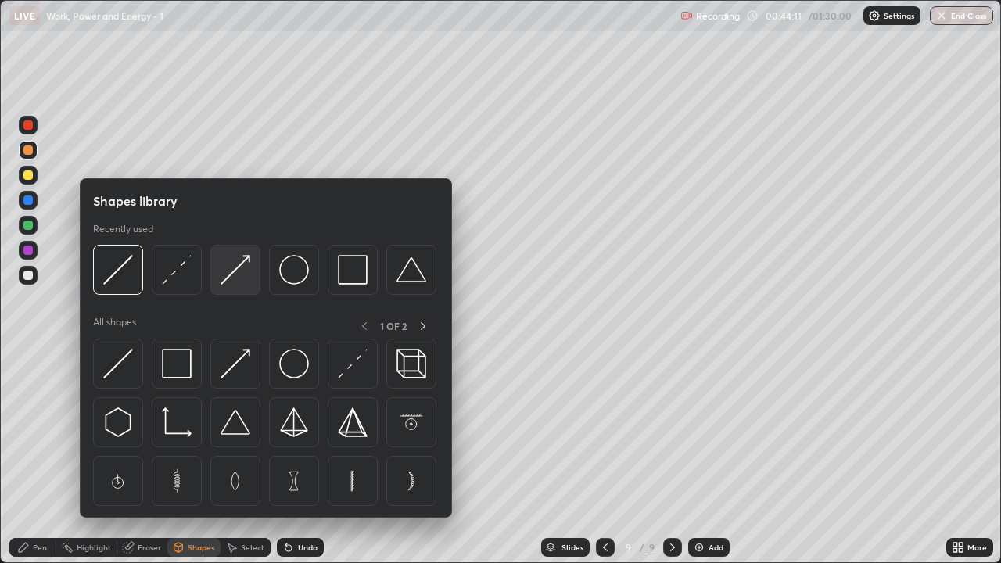
click at [238, 278] on img at bounding box center [236, 270] width 30 height 30
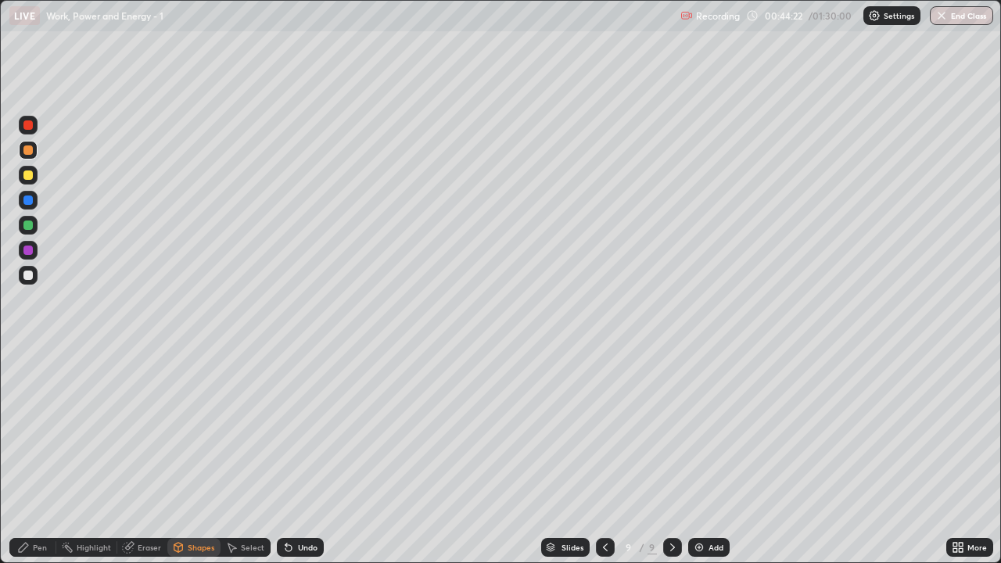
click at [28, 252] on div at bounding box center [27, 250] width 9 height 9
click at [44, 457] on div "Pen" at bounding box center [40, 548] width 14 height 8
click at [30, 203] on div at bounding box center [27, 200] width 9 height 9
click at [192, 457] on div "Shapes" at bounding box center [201, 548] width 27 height 8
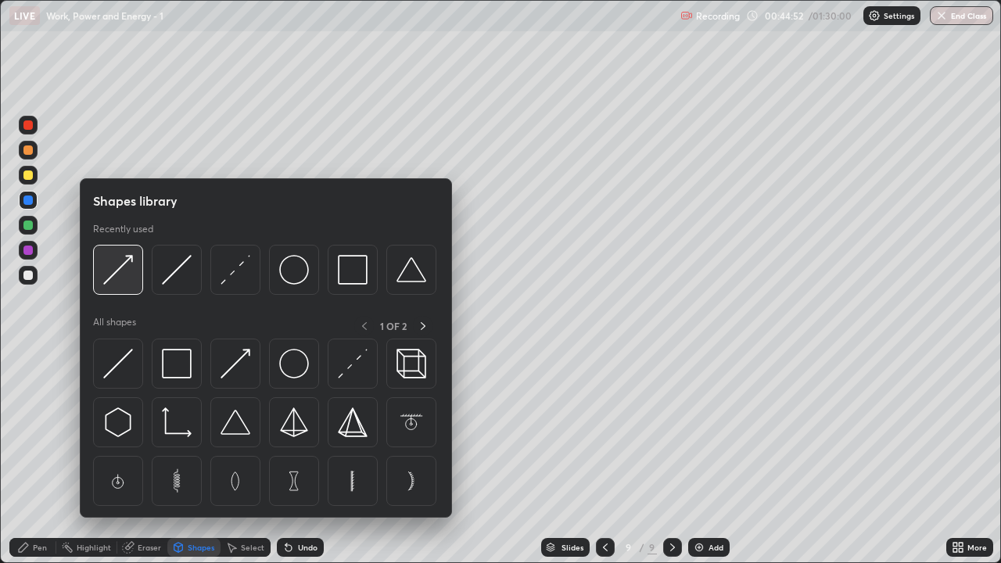
click at [122, 271] on img at bounding box center [118, 270] width 30 height 30
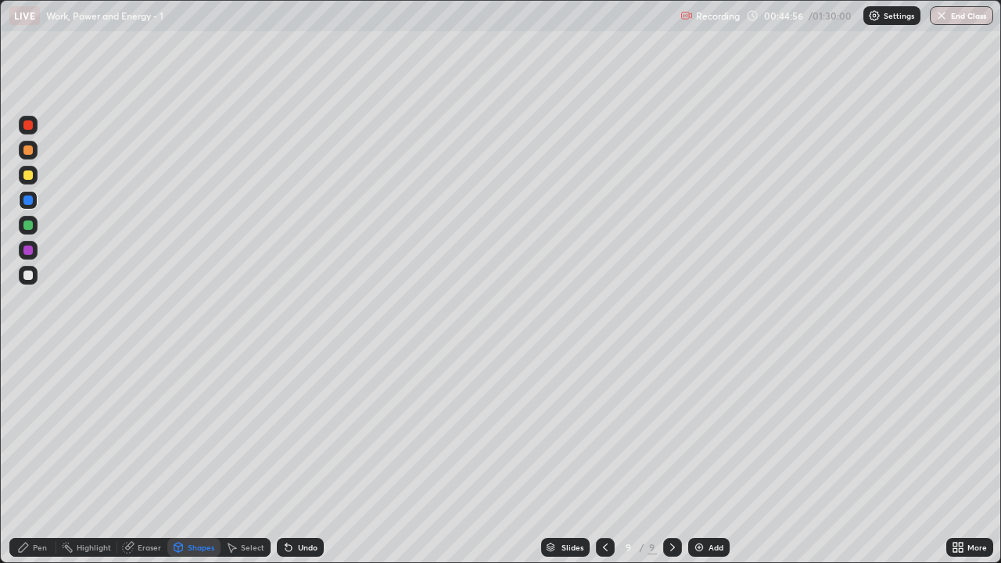
click at [34, 457] on div "Pen" at bounding box center [40, 548] width 14 height 8
click at [197, 457] on div "Shapes" at bounding box center [193, 547] width 53 height 19
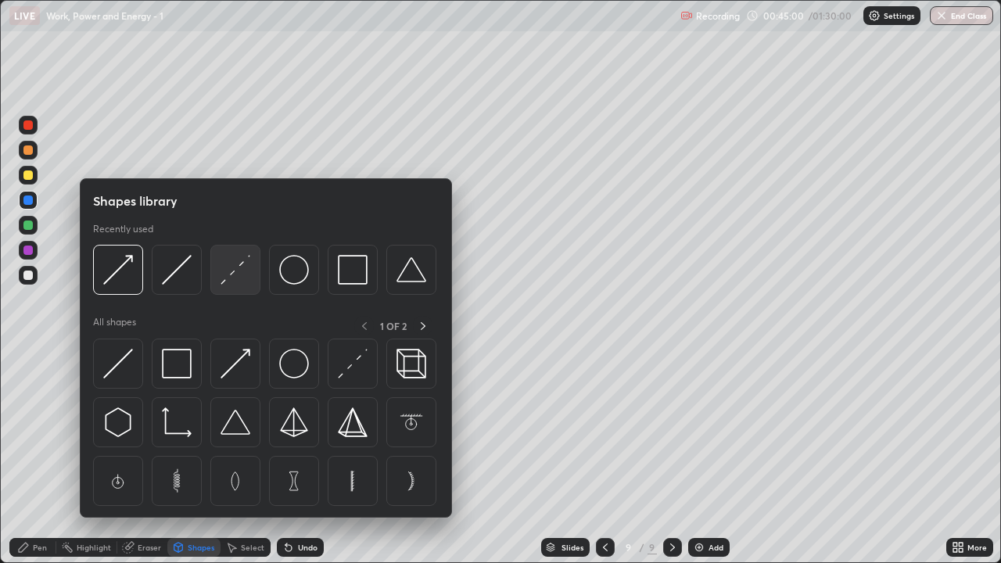
click at [232, 278] on img at bounding box center [236, 270] width 30 height 30
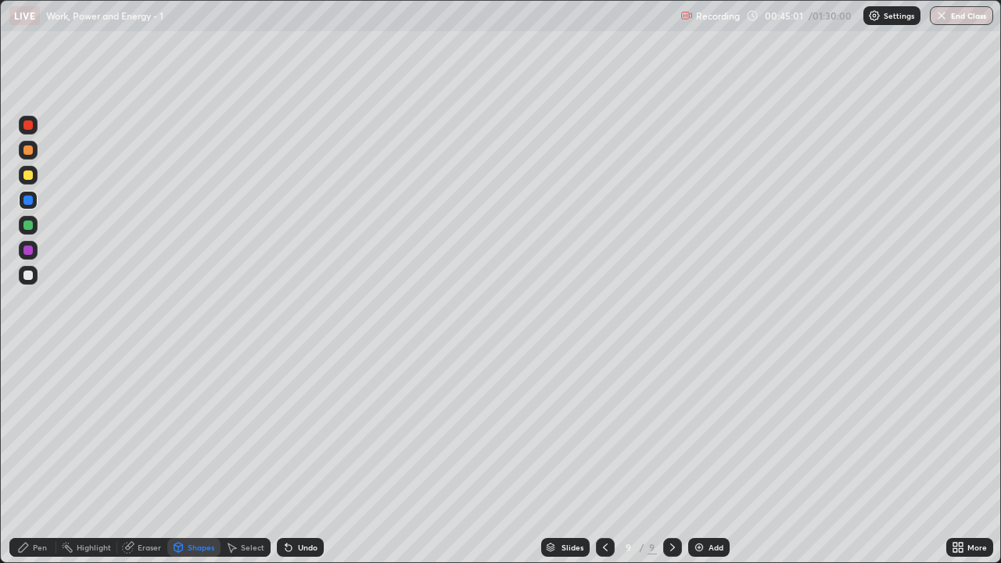
click at [23, 276] on div at bounding box center [27, 275] width 9 height 9
click at [191, 457] on div "Shapes" at bounding box center [201, 548] width 27 height 8
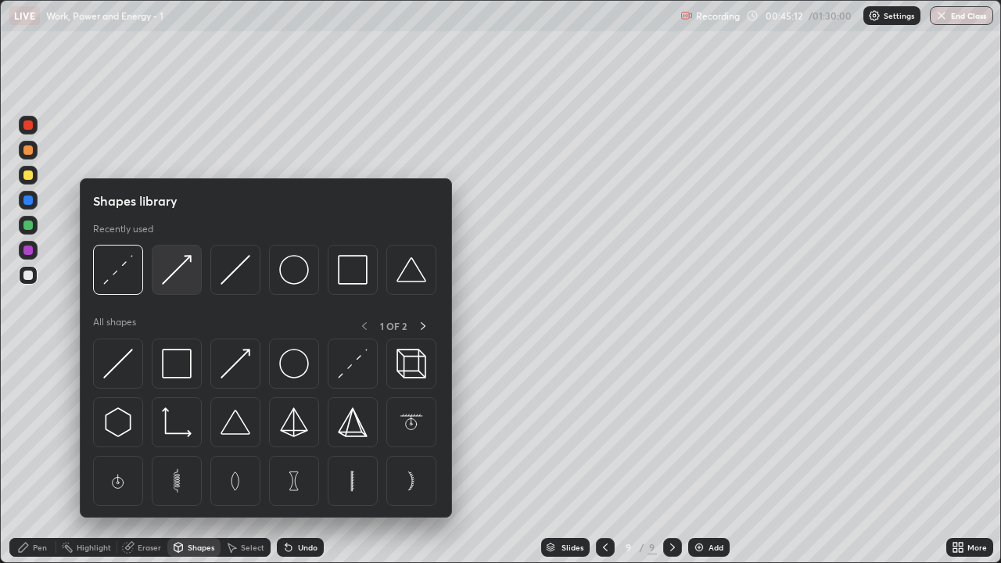
click at [186, 271] on img at bounding box center [177, 270] width 30 height 30
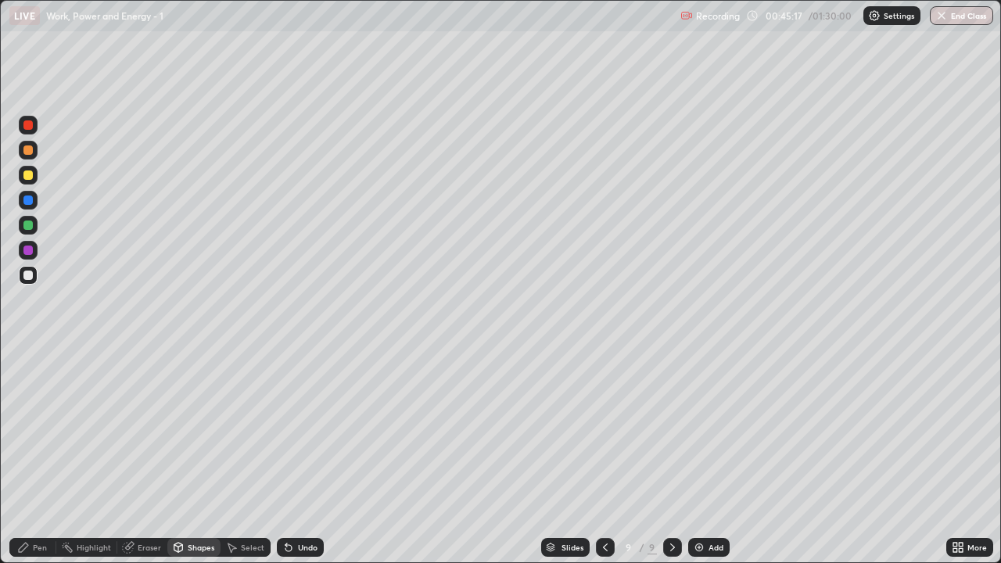
click at [39, 457] on div "Pen" at bounding box center [40, 548] width 14 height 8
click at [32, 149] on div at bounding box center [27, 149] width 9 height 9
click at [189, 457] on div "Shapes" at bounding box center [201, 548] width 27 height 8
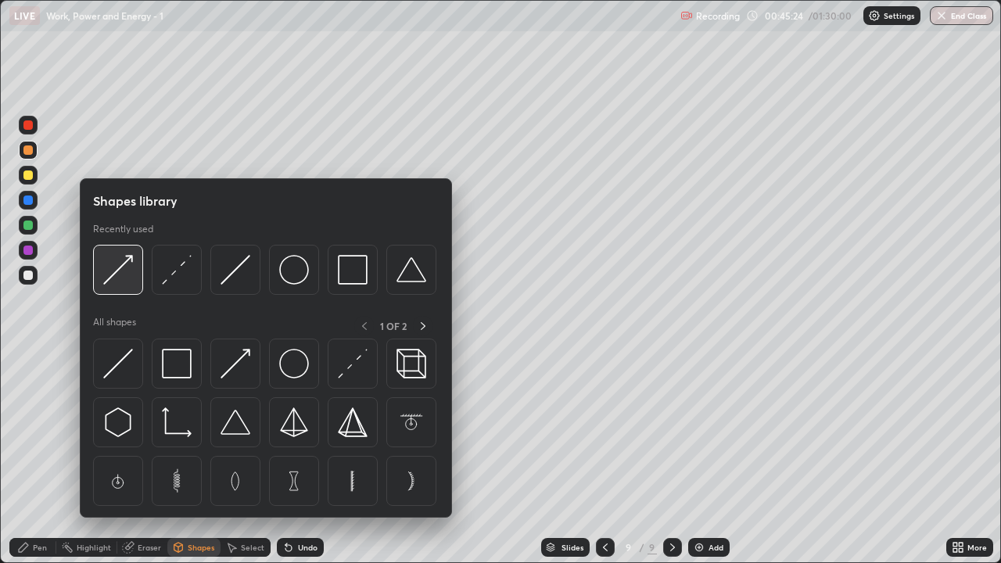
click at [136, 280] on div at bounding box center [118, 270] width 50 height 50
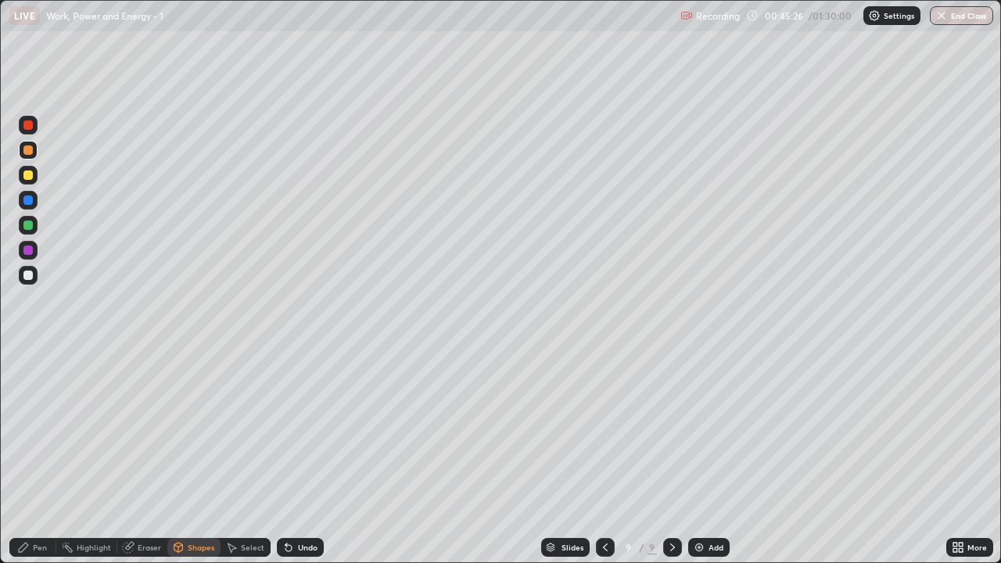
click at [42, 457] on div "Pen" at bounding box center [32, 547] width 47 height 19
click at [23, 225] on div at bounding box center [27, 225] width 9 height 9
click at [194, 457] on div "Shapes" at bounding box center [201, 548] width 27 height 8
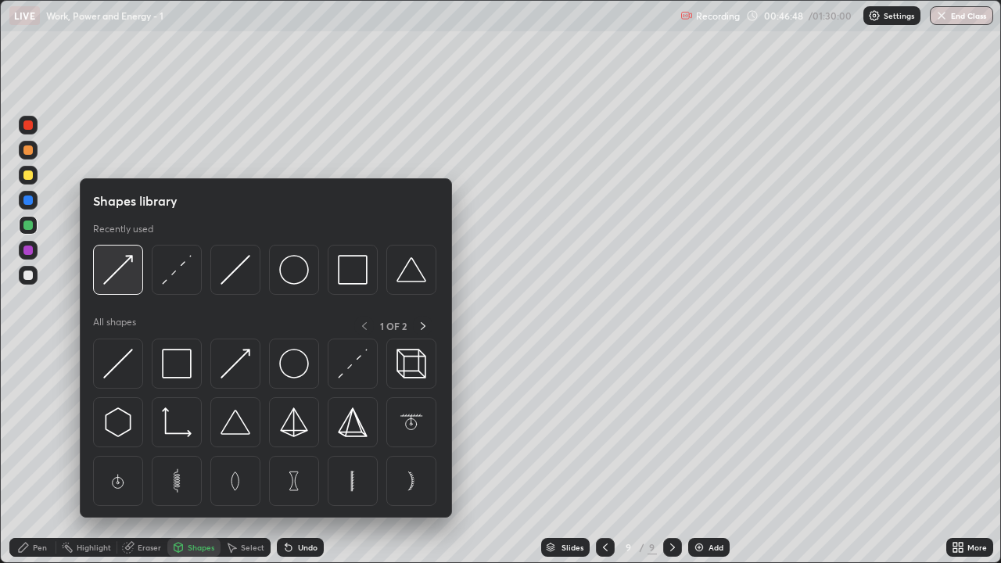
click at [125, 277] on img at bounding box center [118, 270] width 30 height 30
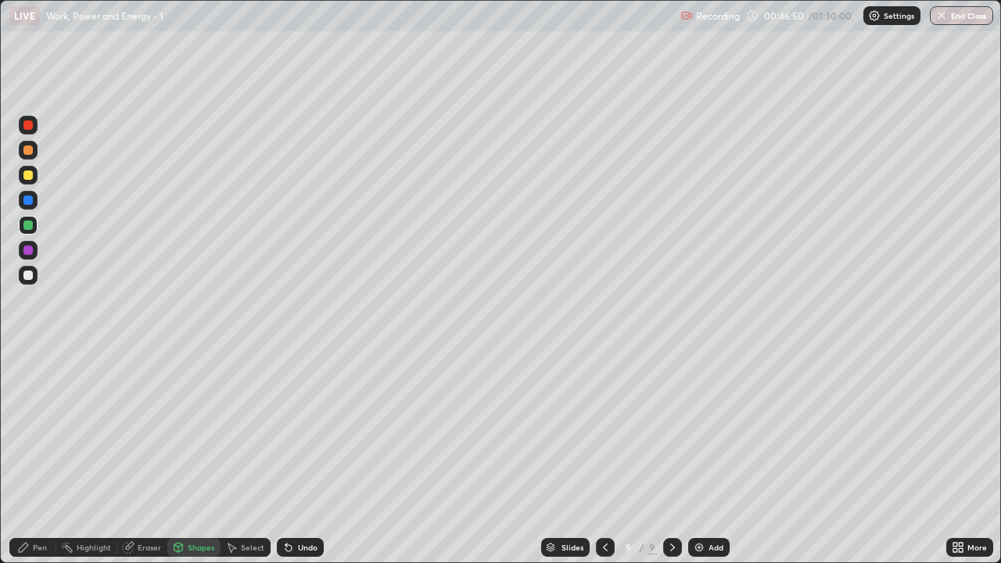
click at [28, 151] on div at bounding box center [27, 149] width 9 height 9
click at [24, 202] on div at bounding box center [27, 200] width 9 height 9
click at [203, 457] on div "Shapes" at bounding box center [201, 548] width 27 height 8
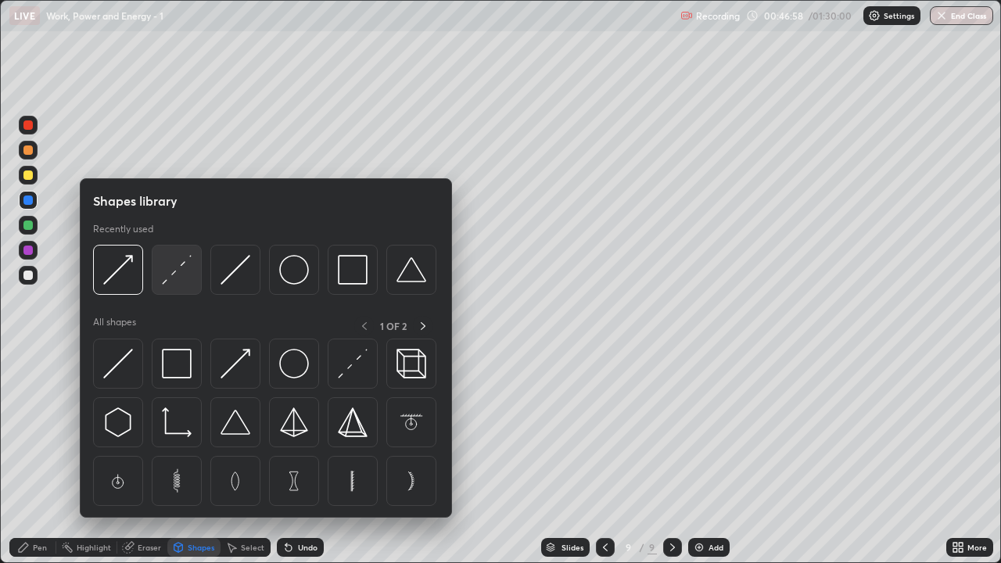
click at [170, 283] on img at bounding box center [177, 270] width 30 height 30
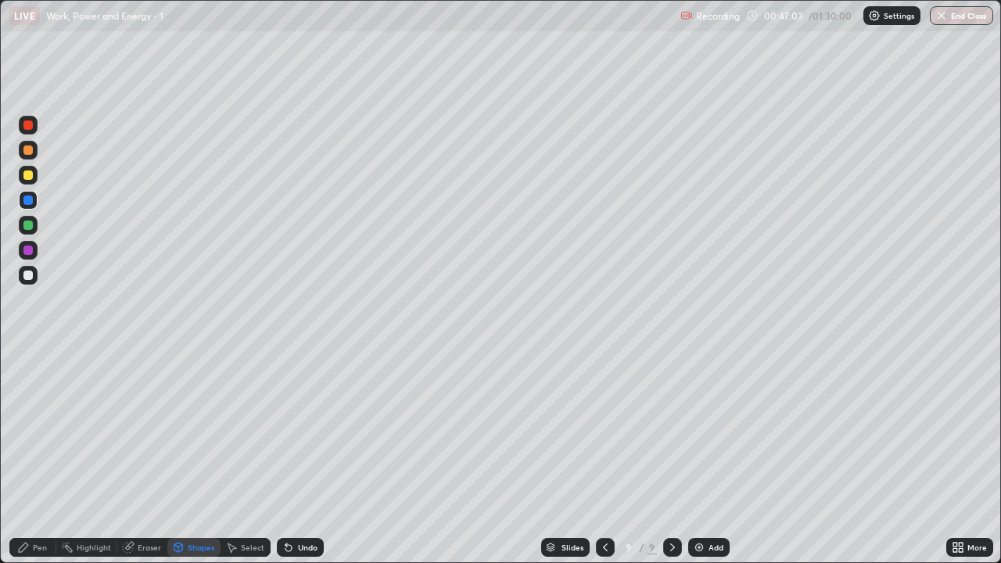
click at [199, 457] on div "Shapes" at bounding box center [201, 548] width 27 height 8
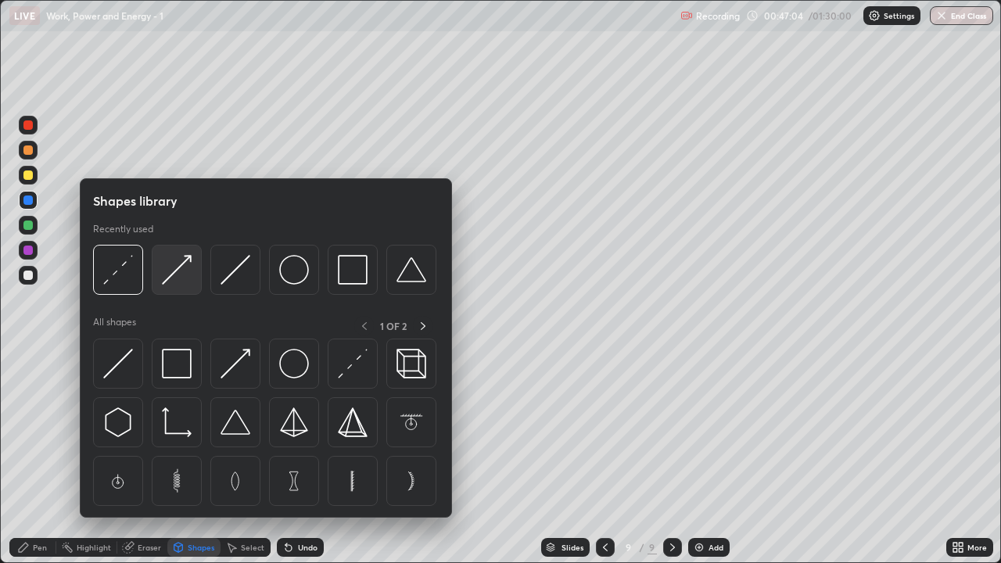
click at [180, 282] on img at bounding box center [177, 270] width 30 height 30
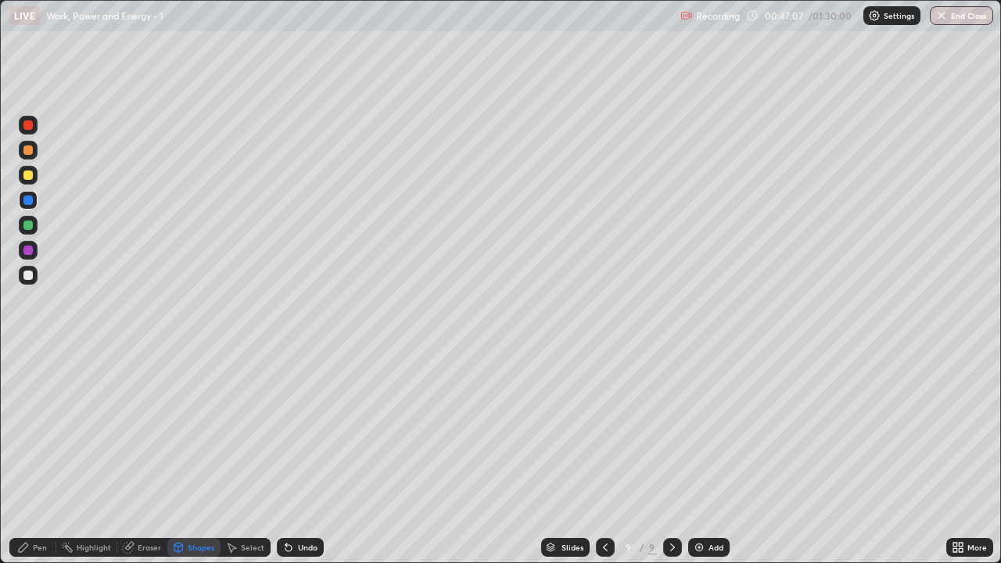
click at [28, 250] on div at bounding box center [27, 250] width 9 height 9
click at [206, 457] on div "Shapes" at bounding box center [201, 548] width 27 height 8
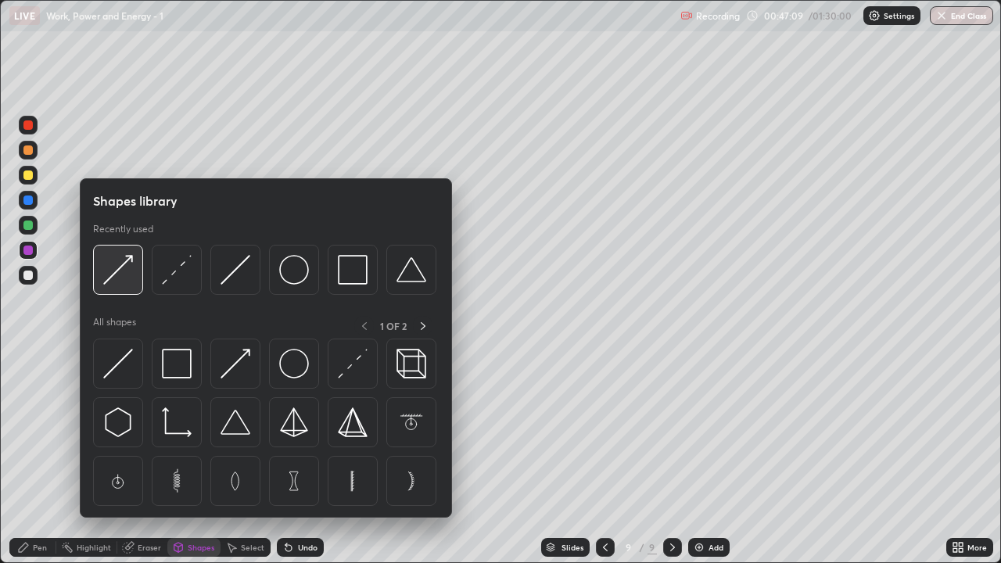
click at [132, 282] on img at bounding box center [118, 270] width 30 height 30
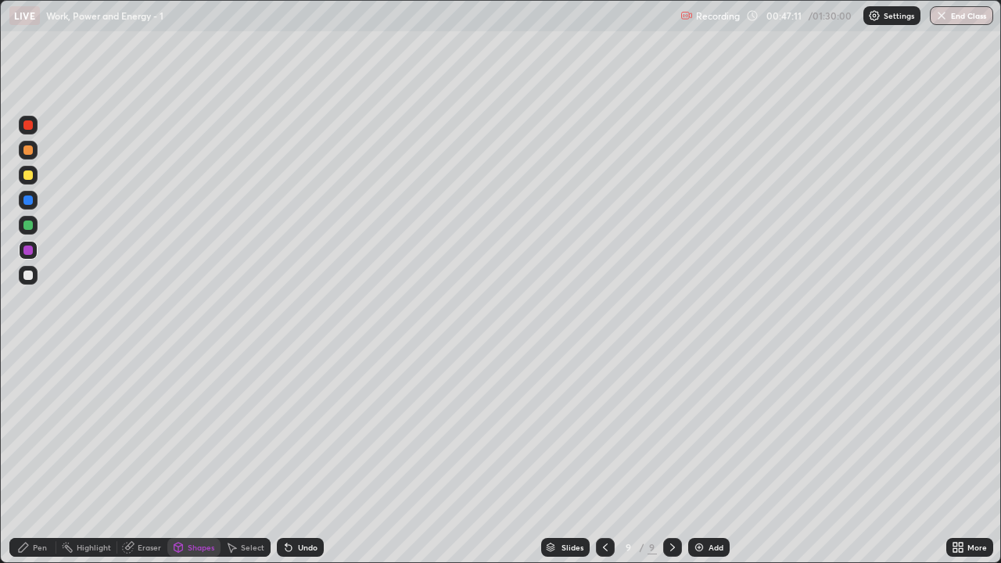
click at [31, 457] on div "Pen" at bounding box center [32, 547] width 47 height 19
click at [27, 125] on div at bounding box center [27, 124] width 9 height 9
click at [31, 274] on div at bounding box center [27, 275] width 9 height 9
click at [302, 457] on div "Undo" at bounding box center [308, 548] width 20 height 8
click at [300, 457] on div "Undo" at bounding box center [300, 547] width 47 height 19
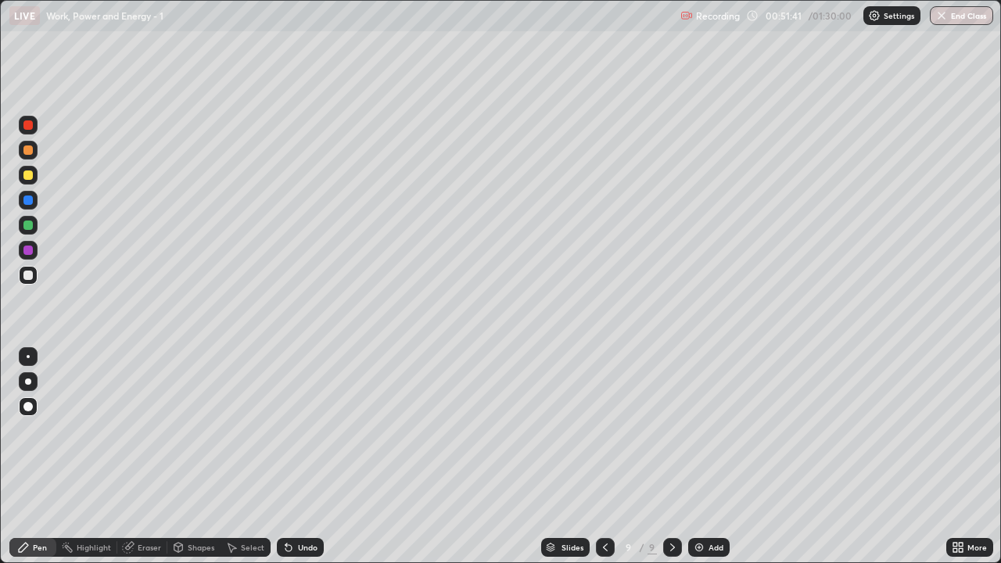
click at [709, 457] on div "Add" at bounding box center [708, 547] width 41 height 19
click at [200, 457] on div "Shapes" at bounding box center [201, 548] width 27 height 8
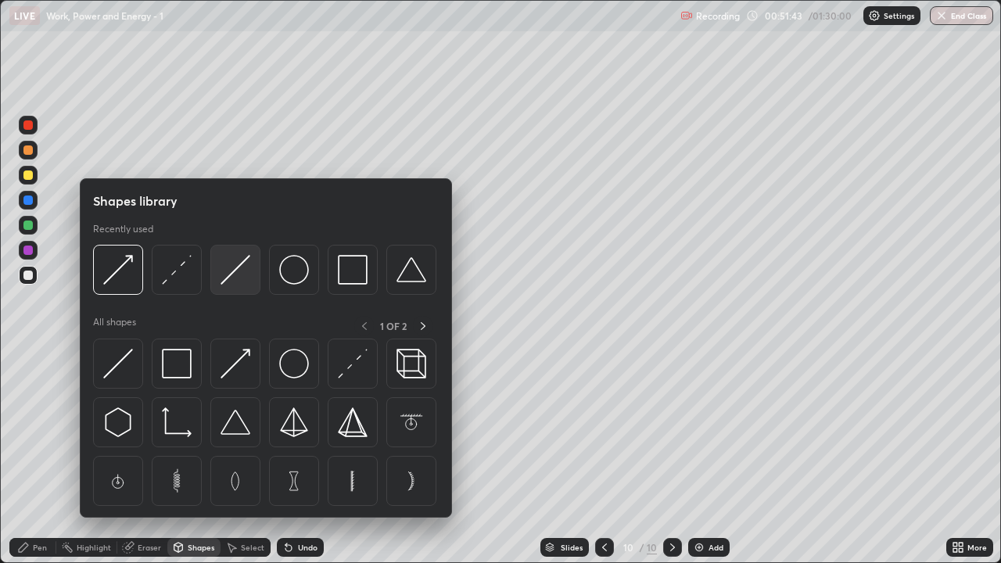
click at [228, 282] on img at bounding box center [236, 270] width 30 height 30
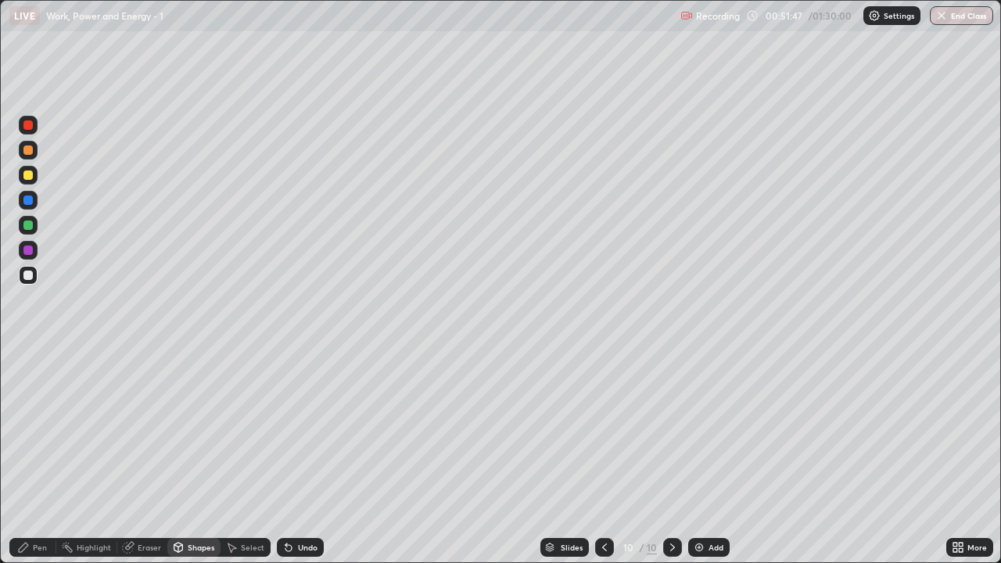
click at [27, 179] on div at bounding box center [27, 175] width 9 height 9
click at [41, 457] on div "Pen" at bounding box center [32, 547] width 47 height 19
click at [28, 150] on div at bounding box center [27, 149] width 9 height 9
click at [193, 457] on div "Shapes" at bounding box center [201, 548] width 27 height 8
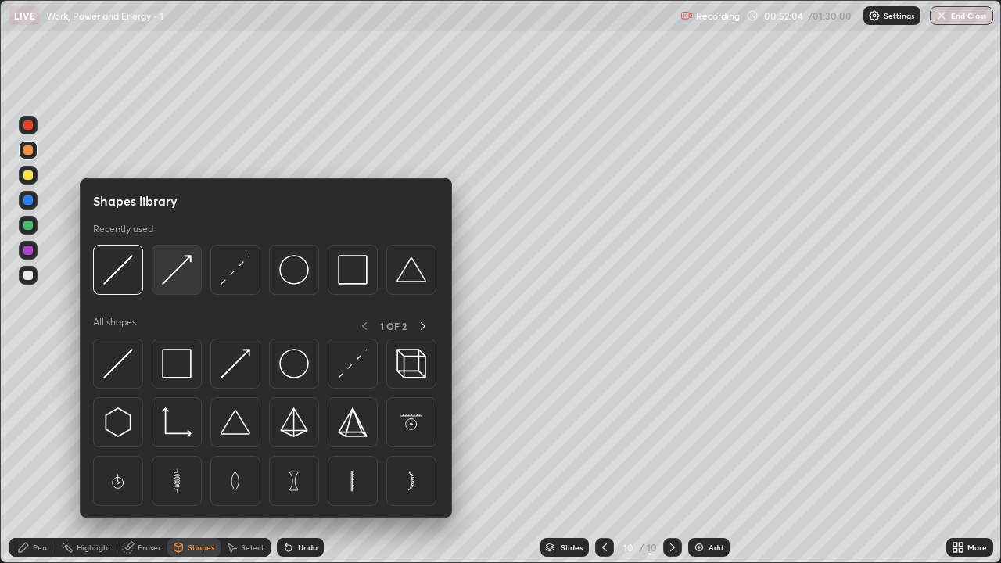
click at [166, 283] on img at bounding box center [177, 270] width 30 height 30
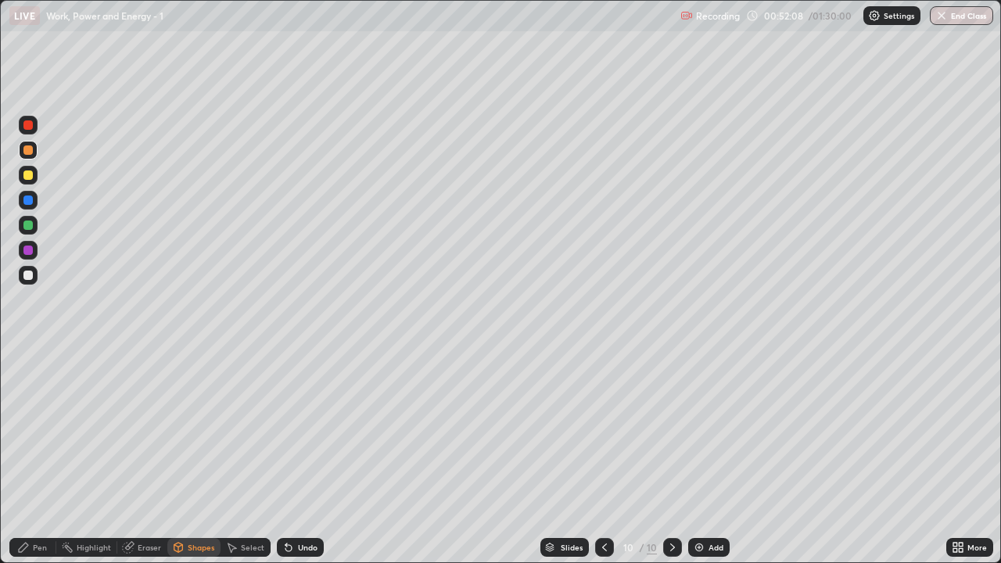
click at [42, 457] on div "Pen" at bounding box center [40, 548] width 14 height 8
click at [201, 457] on div "Shapes" at bounding box center [201, 548] width 27 height 8
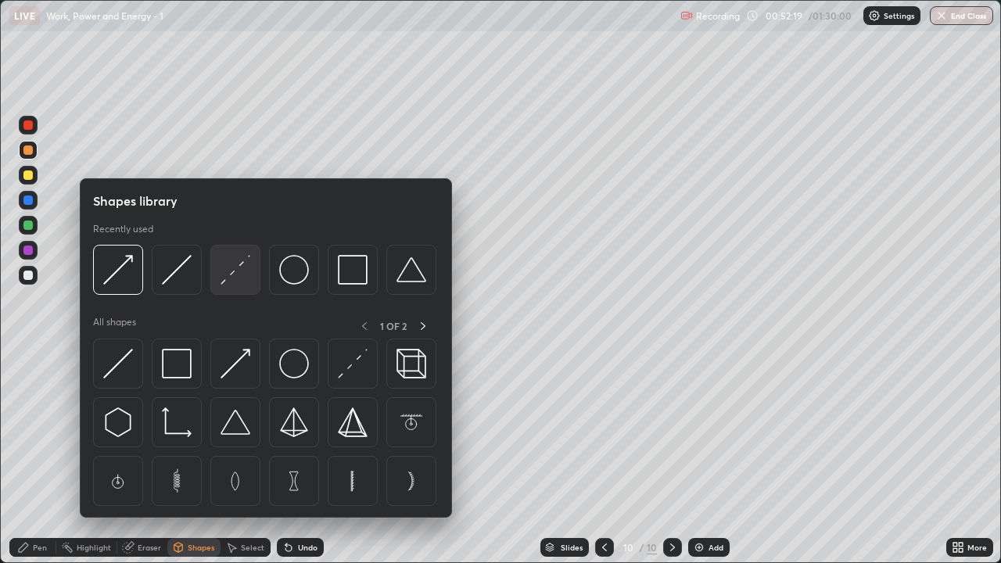
click at [235, 275] on img at bounding box center [236, 270] width 30 height 30
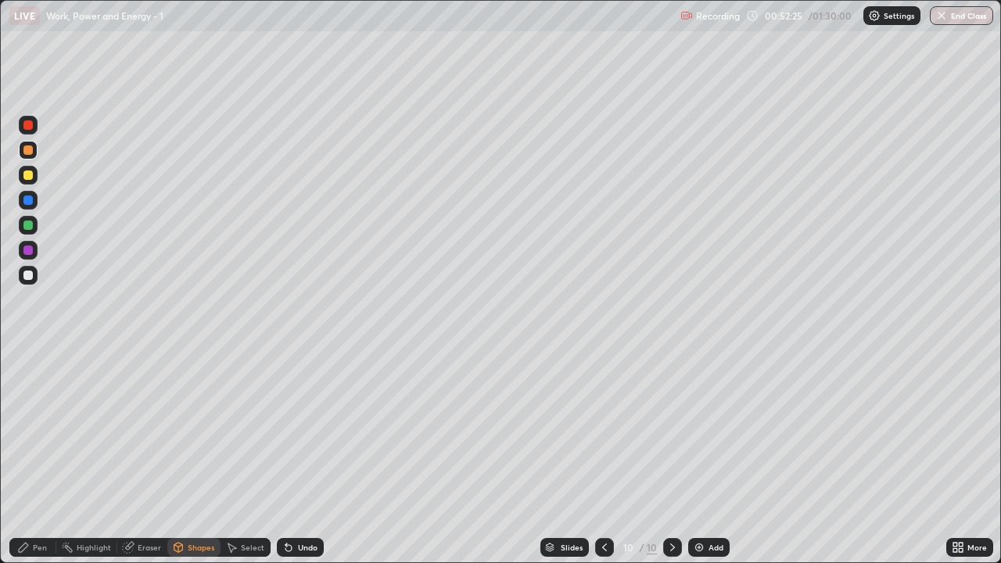
click at [45, 457] on div "Pen" at bounding box center [40, 548] width 14 height 8
click at [28, 175] on div at bounding box center [27, 175] width 9 height 9
click at [205, 457] on div "Shapes" at bounding box center [201, 548] width 27 height 8
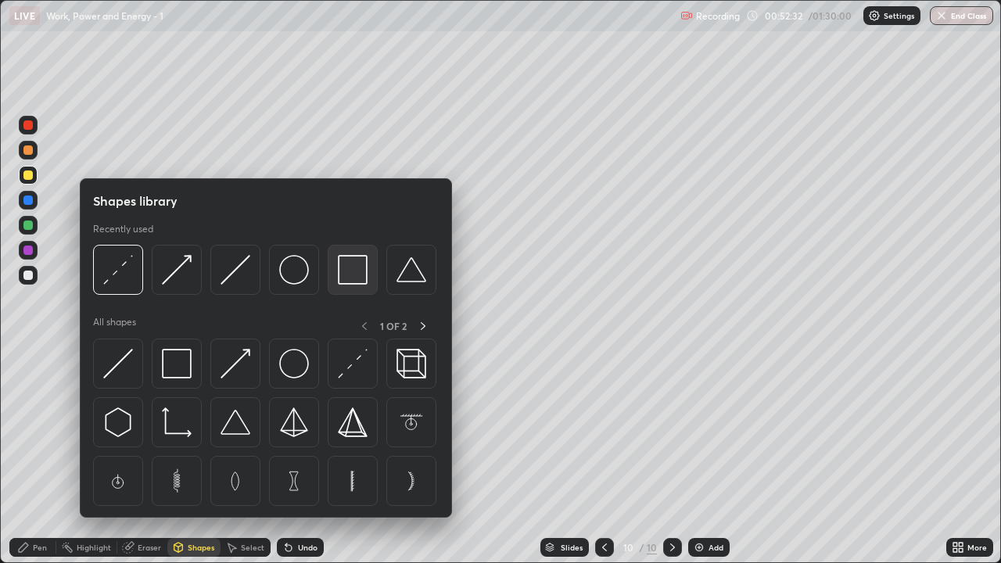
click at [354, 277] on img at bounding box center [353, 270] width 30 height 30
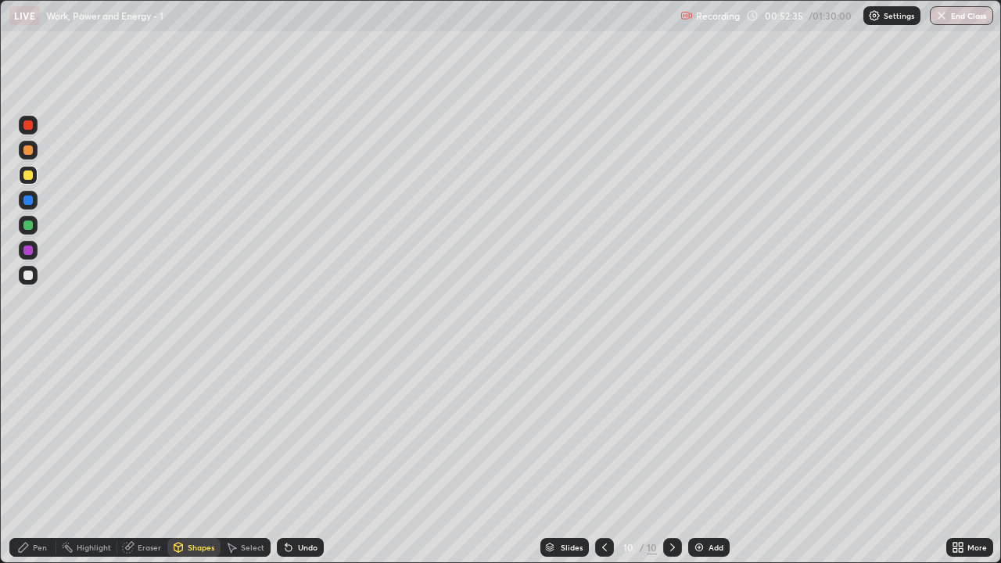
click at [30, 152] on div at bounding box center [27, 149] width 9 height 9
click at [309, 457] on div "Undo" at bounding box center [300, 547] width 47 height 19
click at [191, 457] on div "Shapes" at bounding box center [201, 548] width 27 height 8
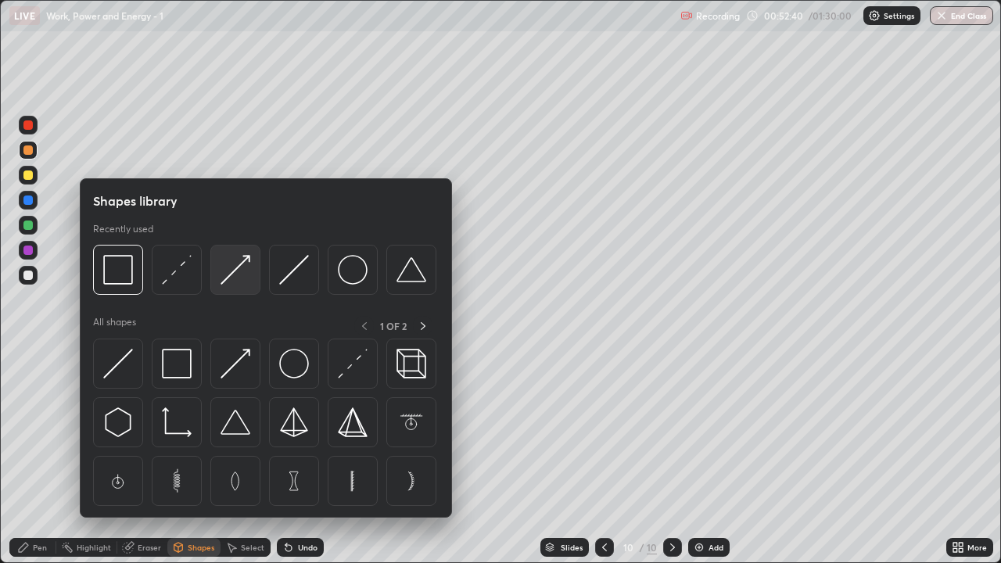
click at [232, 264] on img at bounding box center [236, 270] width 30 height 30
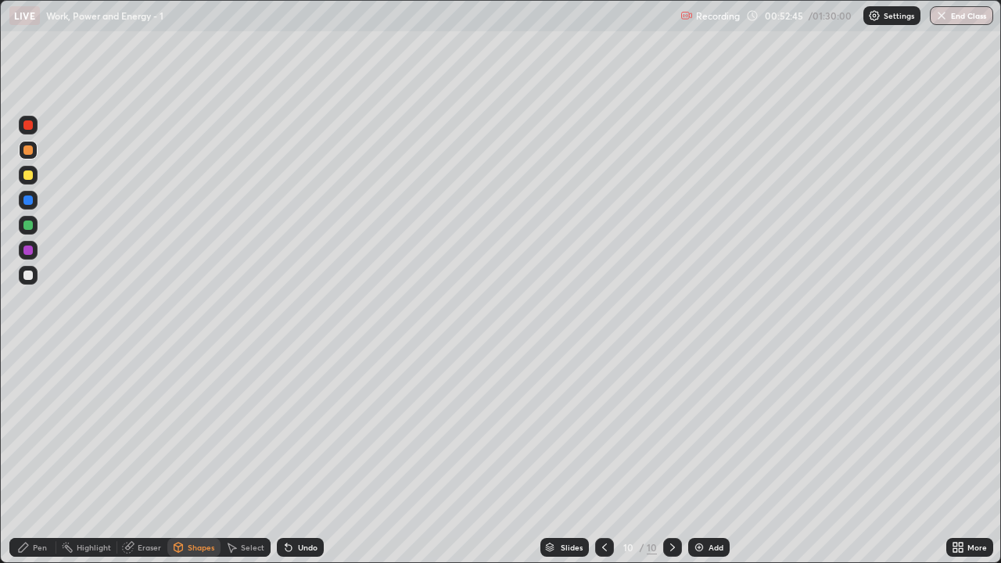
click at [41, 457] on div "Pen" at bounding box center [40, 548] width 14 height 8
click at [30, 282] on div at bounding box center [28, 275] width 19 height 19
click at [27, 226] on div at bounding box center [27, 225] width 9 height 9
click at [30, 126] on div at bounding box center [27, 124] width 9 height 9
click at [194, 457] on div "Shapes" at bounding box center [201, 548] width 27 height 8
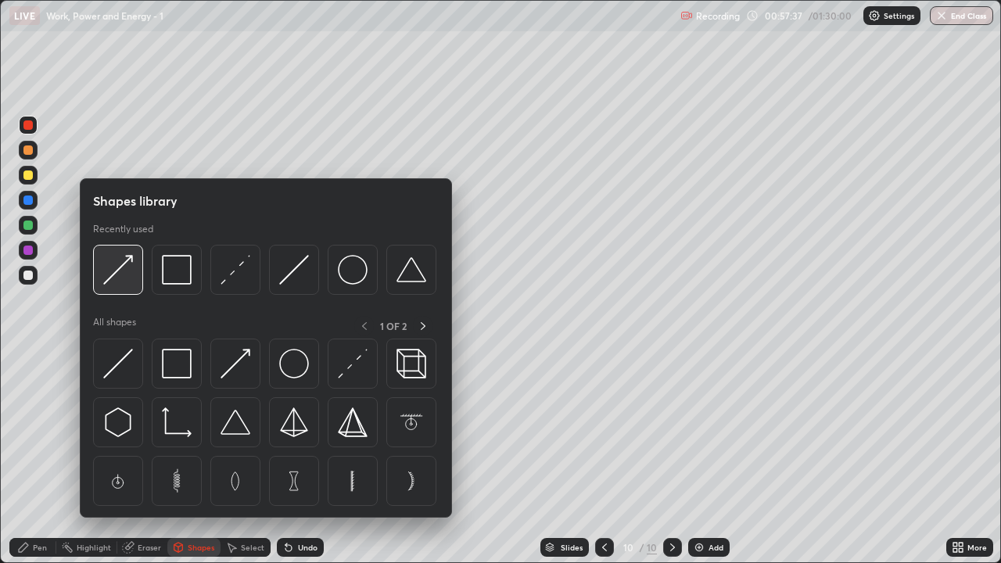
click at [123, 280] on img at bounding box center [118, 270] width 30 height 30
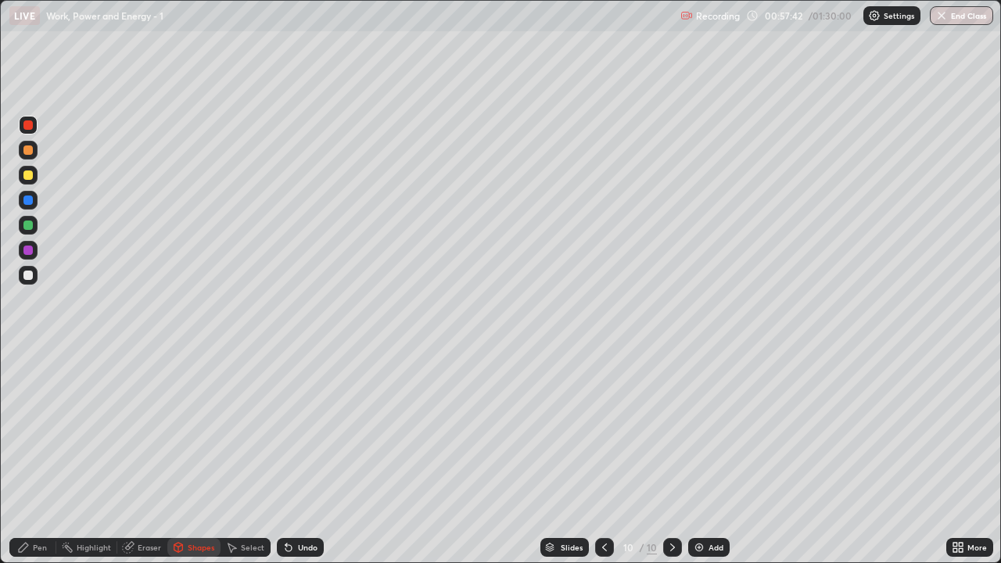
click at [41, 457] on div "Pen" at bounding box center [40, 548] width 14 height 8
click at [197, 457] on div "Shapes" at bounding box center [201, 548] width 27 height 8
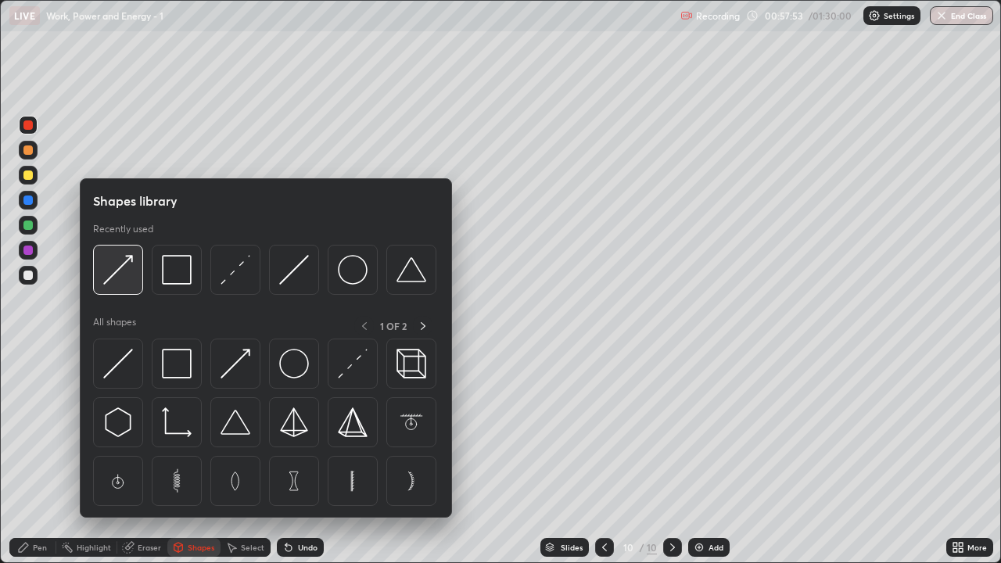
click at [131, 278] on img at bounding box center [118, 270] width 30 height 30
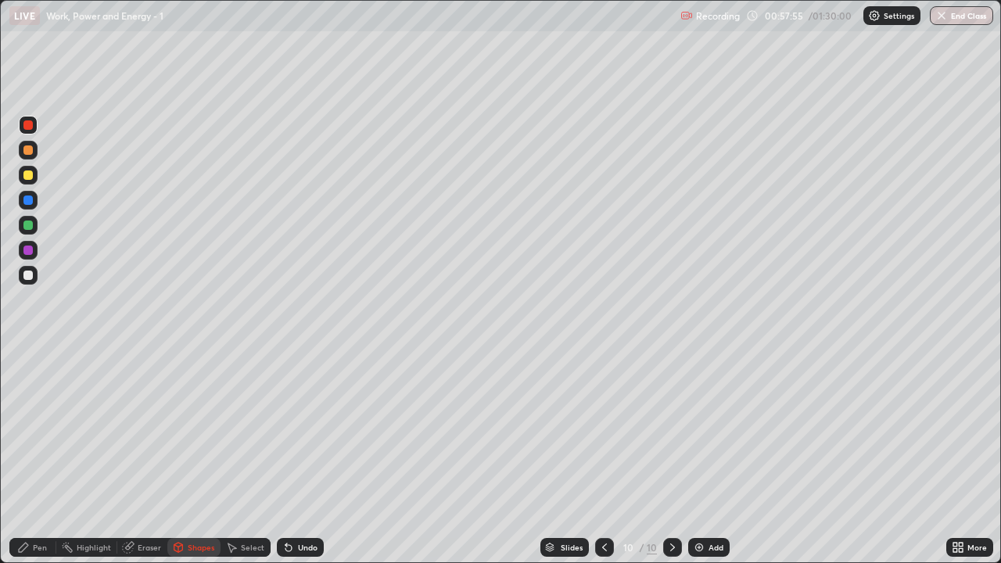
click at [42, 457] on div "Pen" at bounding box center [32, 547] width 47 height 19
click at [202, 457] on div "Shapes" at bounding box center [201, 548] width 27 height 8
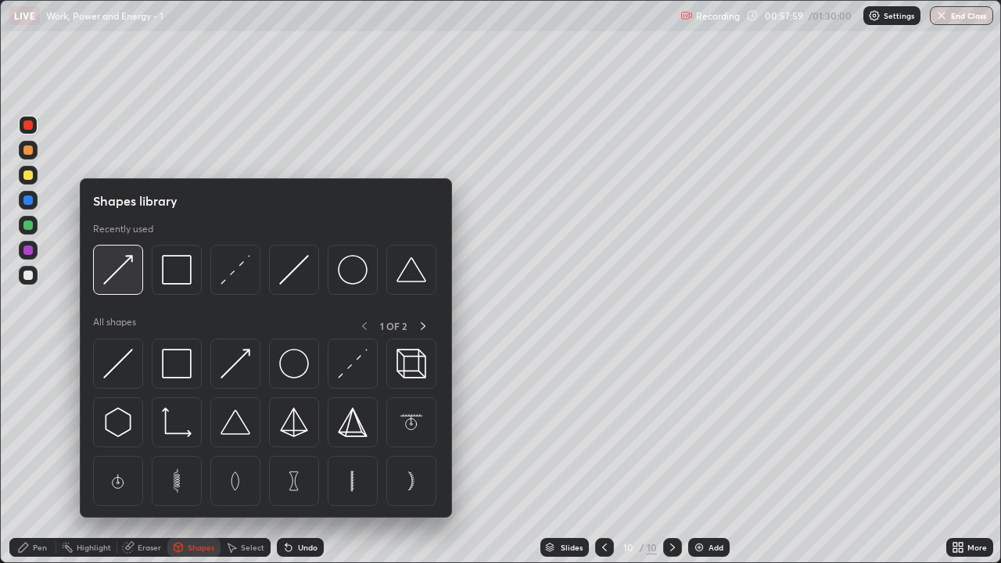
click at [132, 284] on img at bounding box center [118, 270] width 30 height 30
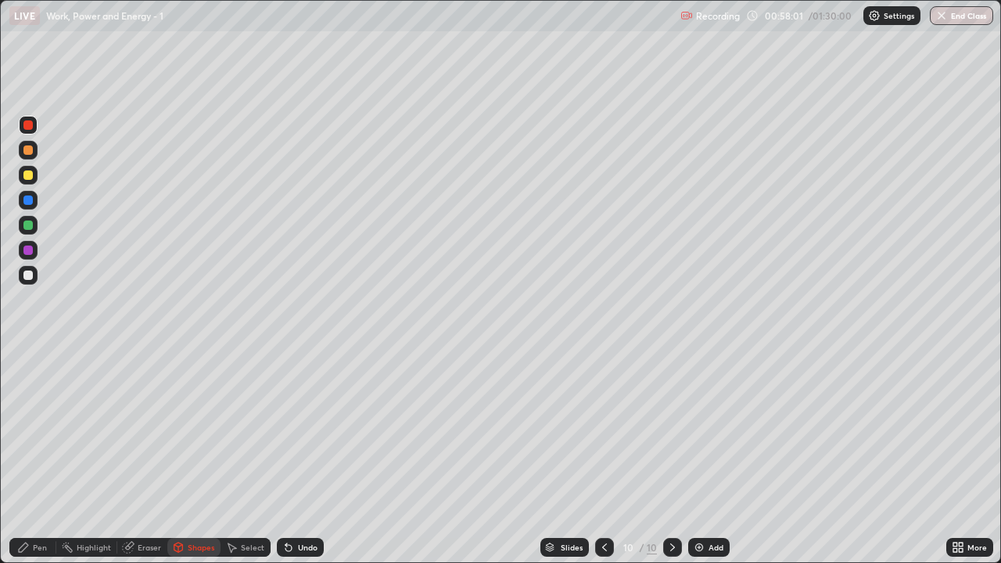
click at [36, 457] on div "Pen" at bounding box center [40, 548] width 14 height 8
click at [193, 457] on div "Shapes" at bounding box center [201, 548] width 27 height 8
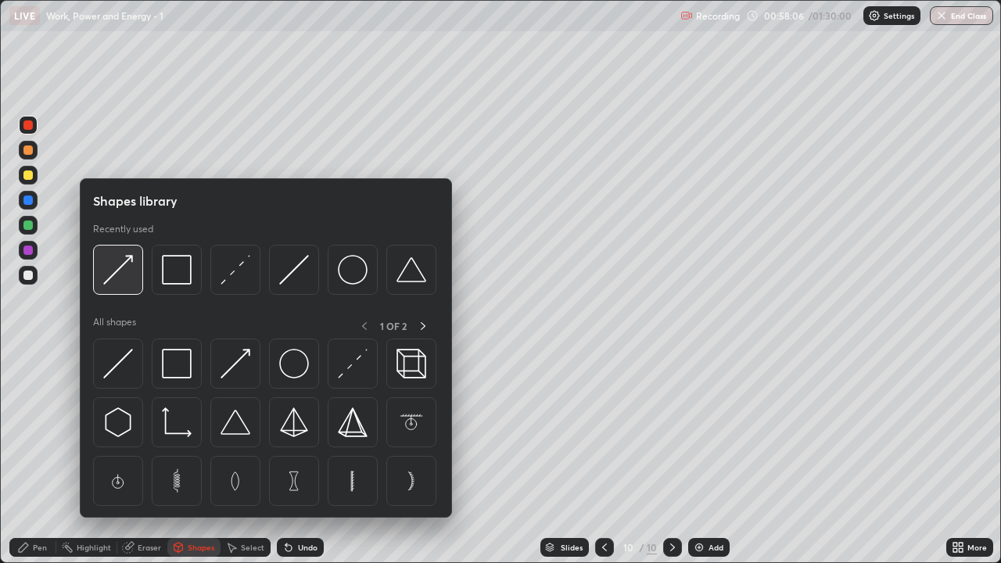
click at [119, 282] on img at bounding box center [118, 270] width 30 height 30
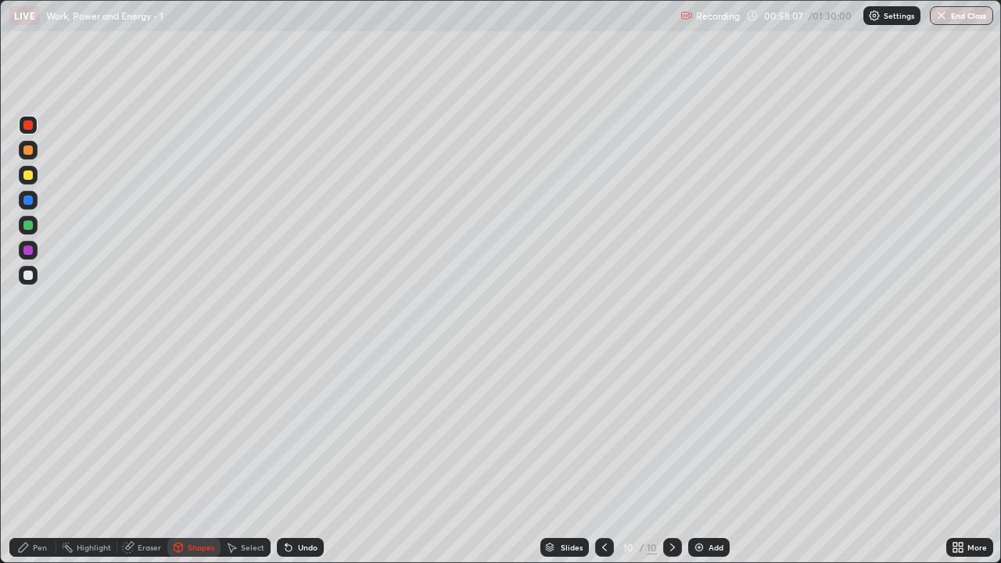
click at [28, 232] on div at bounding box center [28, 225] width 19 height 19
click at [34, 457] on div "Pen" at bounding box center [40, 548] width 14 height 8
click at [35, 177] on div at bounding box center [28, 175] width 19 height 19
click at [700, 457] on div "Add" at bounding box center [708, 547] width 41 height 19
click at [203, 457] on div "Shapes" at bounding box center [201, 548] width 27 height 8
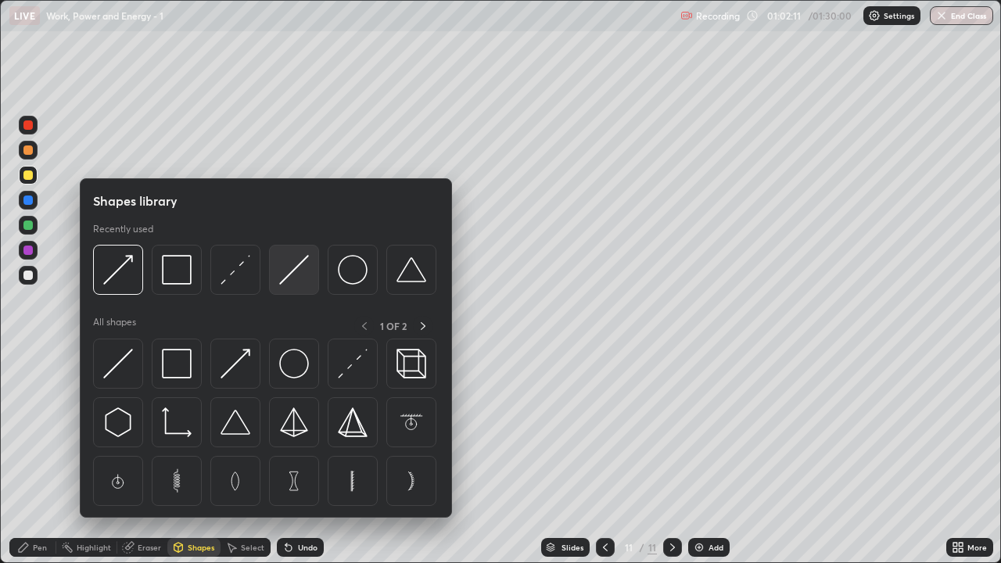
click at [298, 273] on img at bounding box center [294, 270] width 30 height 30
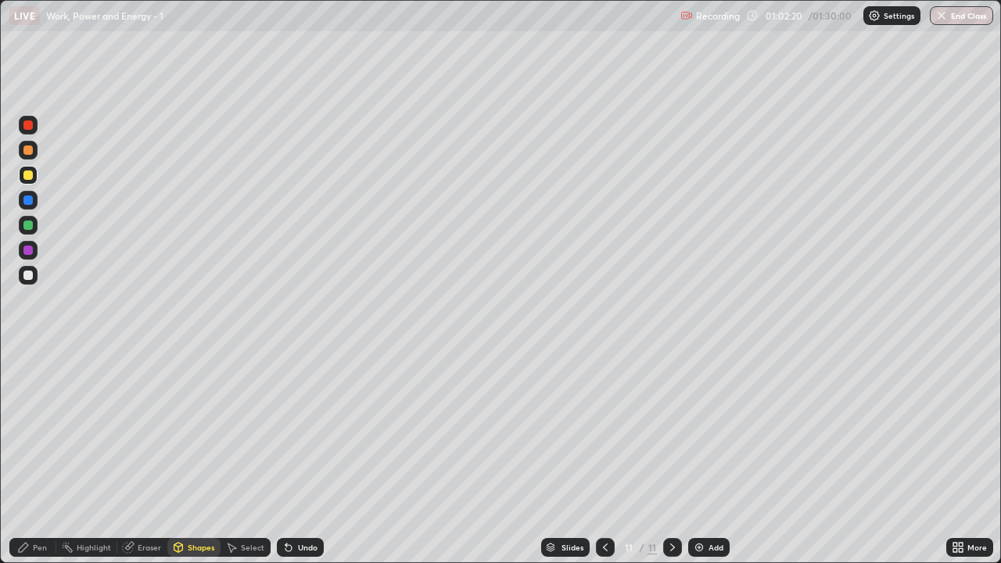
click at [196, 457] on div "Shapes" at bounding box center [201, 548] width 27 height 8
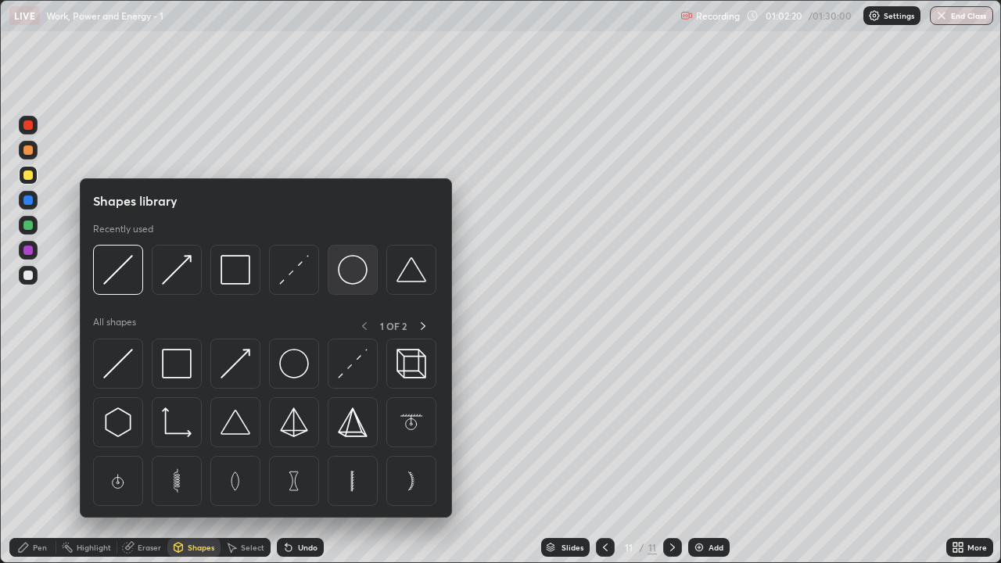
click at [350, 279] on img at bounding box center [353, 270] width 30 height 30
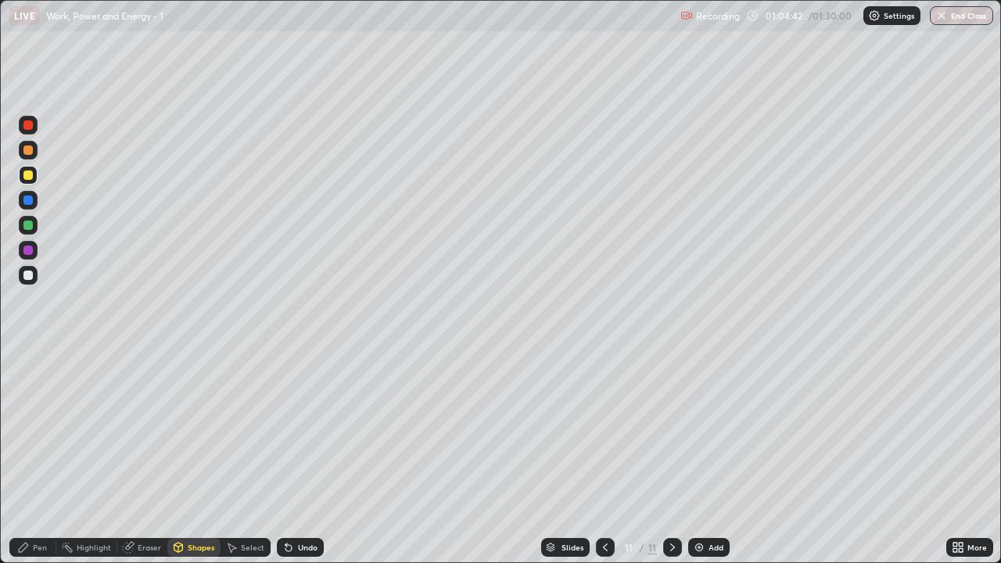
click at [27, 278] on div at bounding box center [27, 275] width 9 height 9
click at [39, 457] on div "Pen" at bounding box center [40, 548] width 14 height 8
click at [305, 457] on div "Undo" at bounding box center [308, 548] width 20 height 8
click at [307, 457] on div "Undo" at bounding box center [308, 548] width 20 height 8
click at [150, 457] on div "Eraser" at bounding box center [142, 547] width 50 height 19
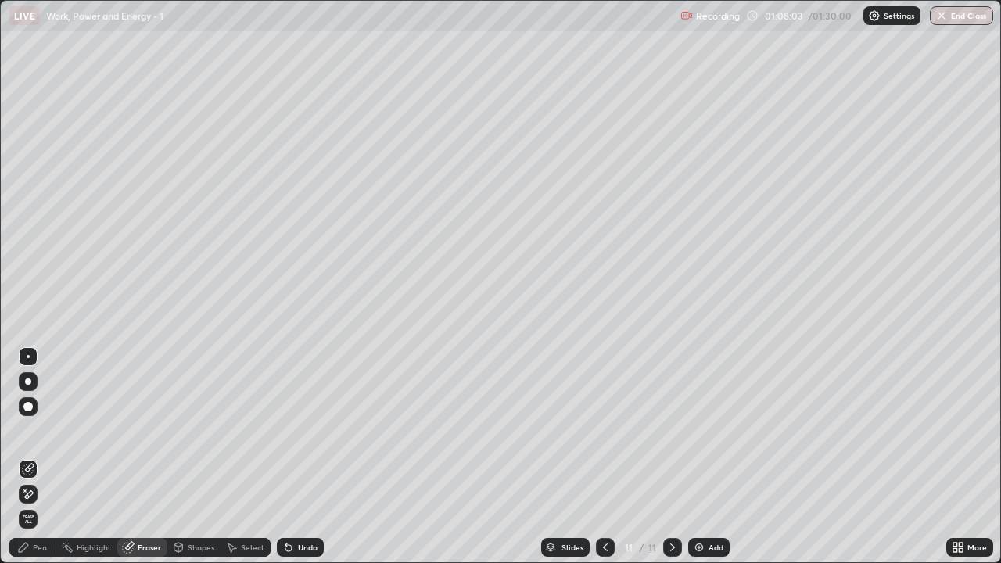
click at [39, 457] on div "Pen" at bounding box center [40, 548] width 14 height 8
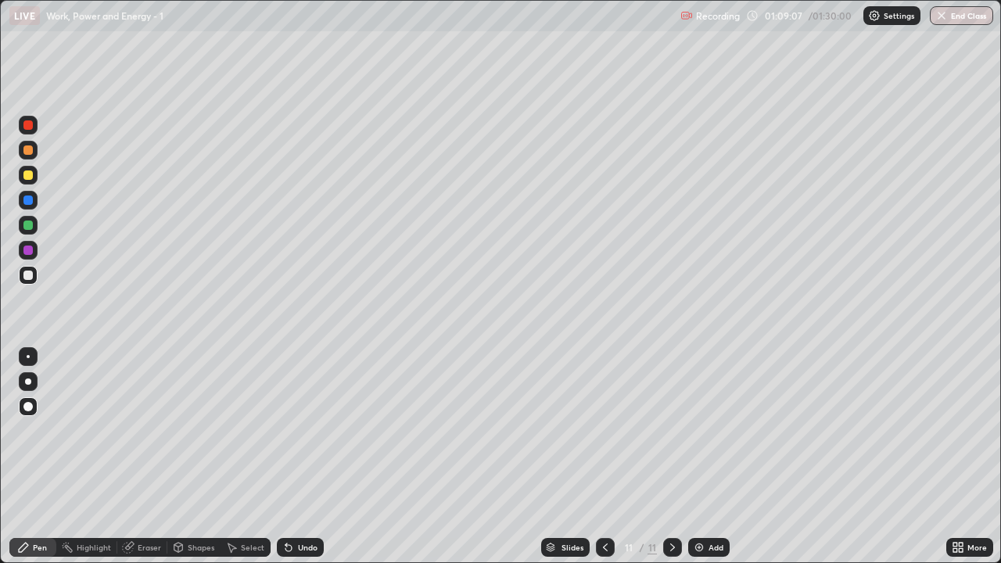
click at [27, 153] on div at bounding box center [27, 149] width 9 height 9
click at [30, 226] on div at bounding box center [27, 225] width 9 height 9
click at [27, 156] on div at bounding box center [28, 150] width 19 height 19
click at [28, 175] on div at bounding box center [27, 175] width 9 height 9
click at [27, 225] on div at bounding box center [27, 225] width 9 height 9
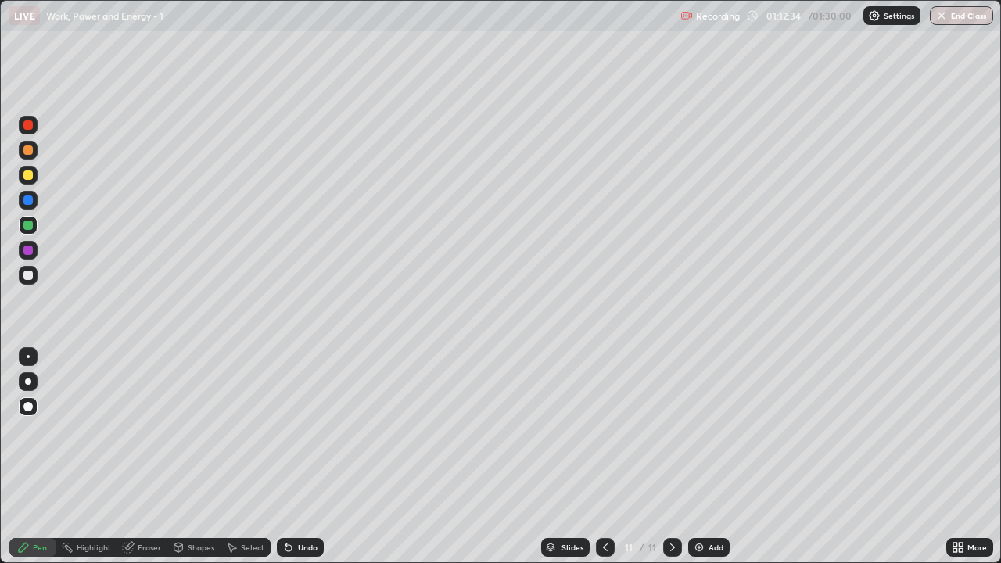
click at [27, 175] on div at bounding box center [27, 175] width 9 height 9
click at [700, 457] on img at bounding box center [699, 547] width 13 height 13
click at [203, 457] on div "Shapes" at bounding box center [201, 548] width 27 height 8
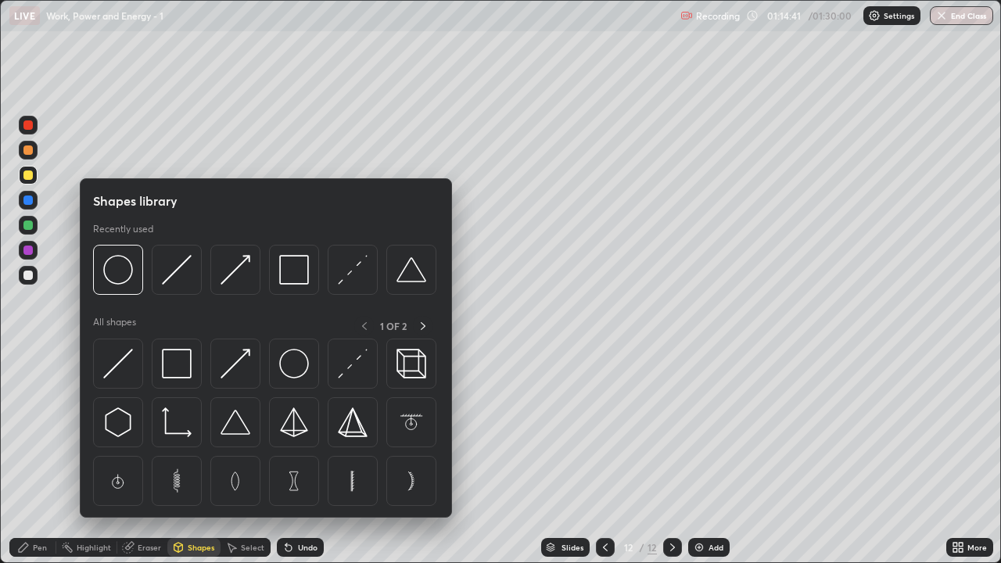
click at [183, 282] on img at bounding box center [177, 270] width 30 height 30
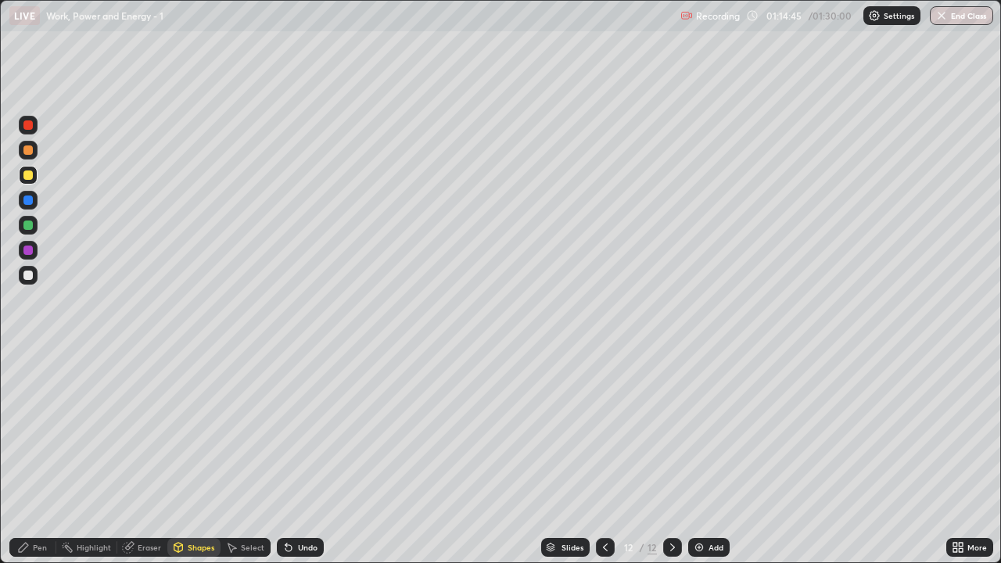
click at [304, 457] on div "Undo" at bounding box center [308, 548] width 20 height 8
click at [144, 457] on div "Eraser" at bounding box center [149, 548] width 23 height 8
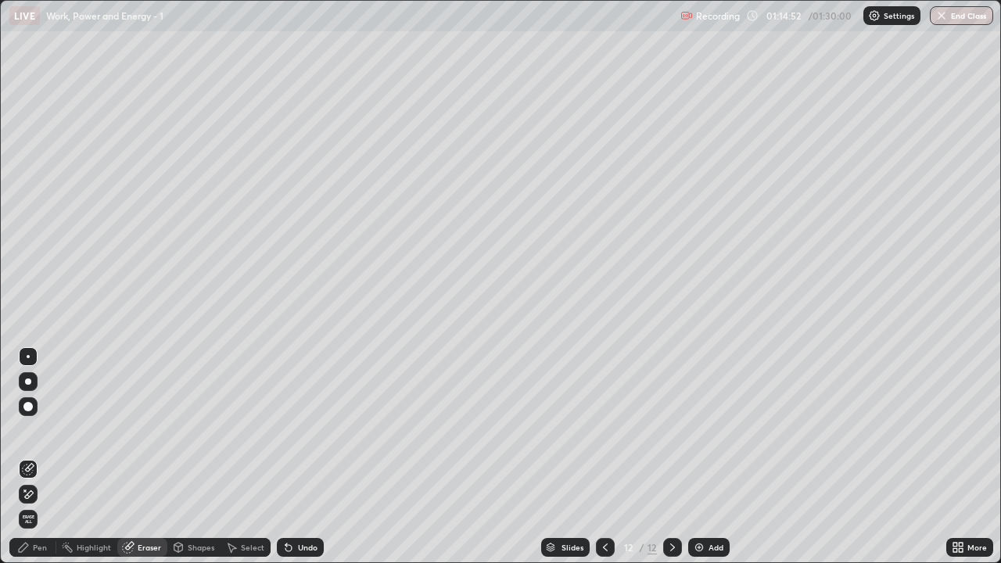
click at [42, 457] on div "Pen" at bounding box center [40, 548] width 14 height 8
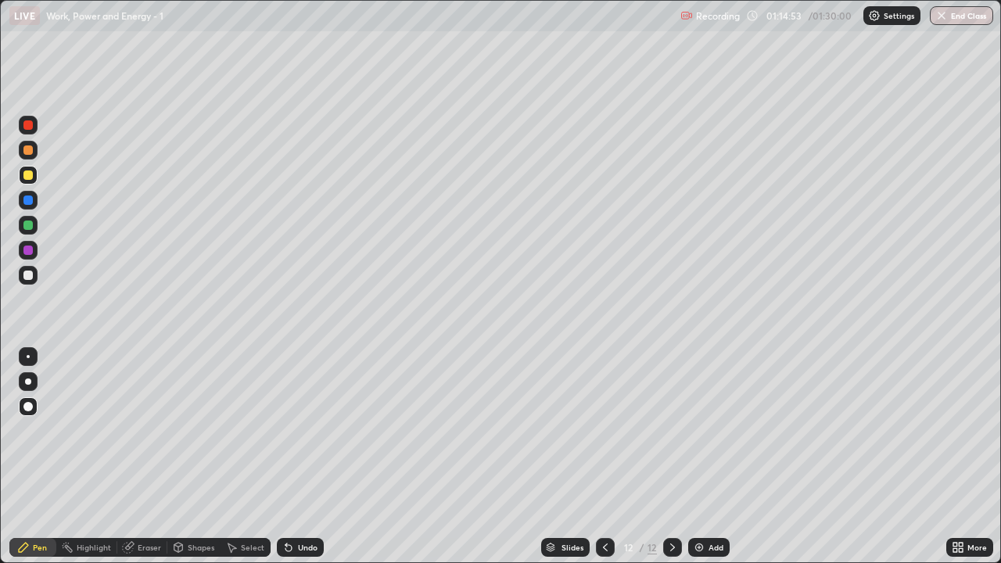
click at [196, 457] on div "Shapes" at bounding box center [201, 548] width 27 height 8
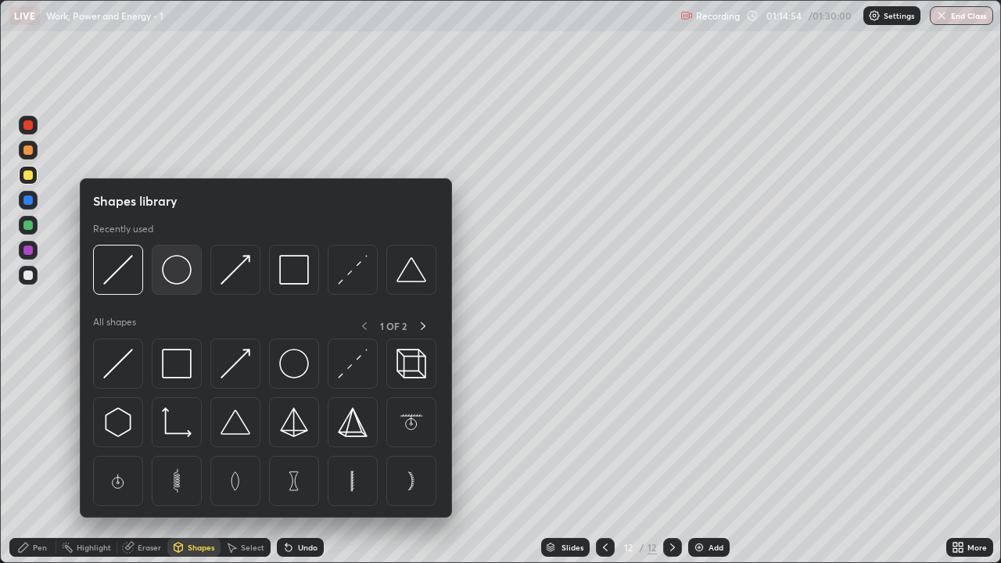
click at [178, 282] on img at bounding box center [177, 270] width 30 height 30
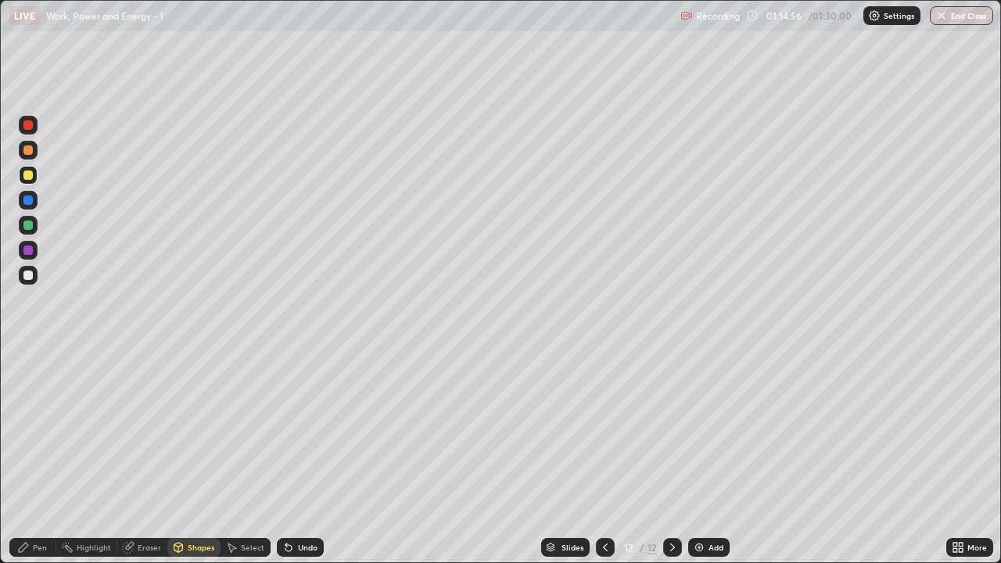
click at [28, 225] on div at bounding box center [27, 225] width 9 height 9
click at [205, 457] on div "Shapes" at bounding box center [201, 548] width 27 height 8
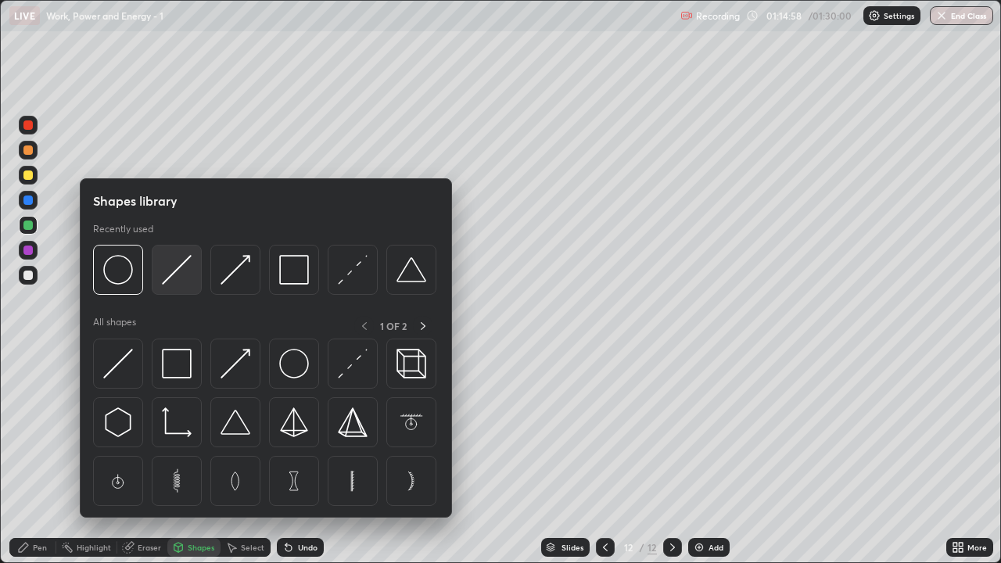
click at [174, 280] on img at bounding box center [177, 270] width 30 height 30
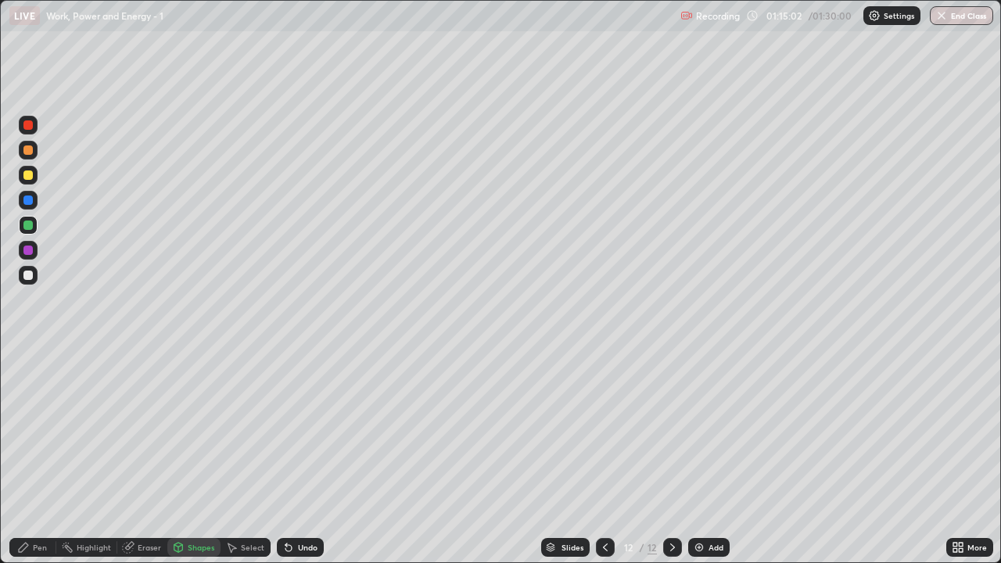
click at [41, 457] on div "Pen" at bounding box center [40, 548] width 14 height 8
click at [150, 457] on div "Eraser" at bounding box center [149, 548] width 23 height 8
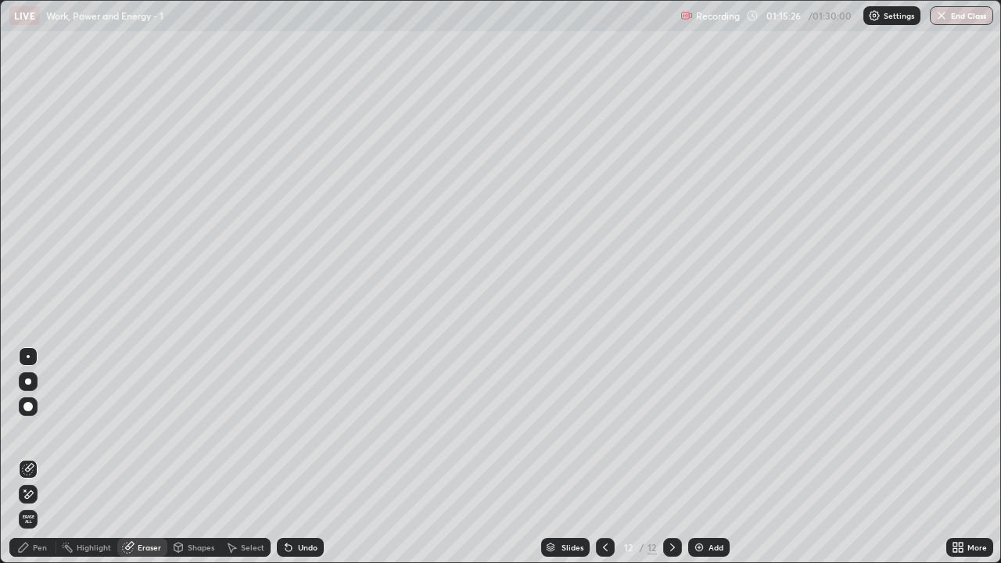
click at [41, 457] on div "Pen" at bounding box center [40, 548] width 14 height 8
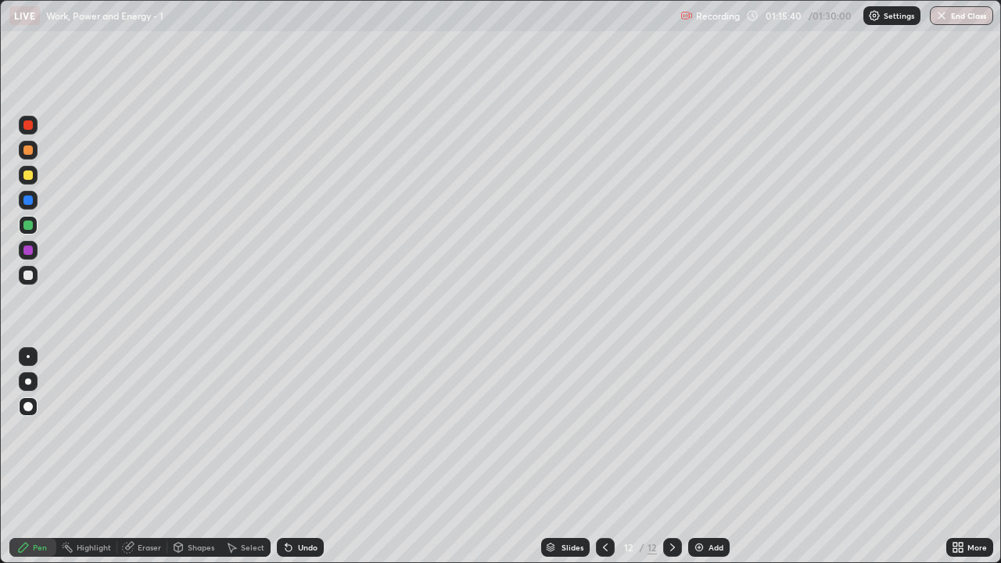
click at [27, 277] on div at bounding box center [27, 275] width 9 height 9
click at [27, 150] on div at bounding box center [27, 149] width 9 height 9
click at [28, 275] on div at bounding box center [27, 275] width 9 height 9
click at [27, 174] on div at bounding box center [27, 175] width 9 height 9
click at [29, 274] on div at bounding box center [27, 275] width 9 height 9
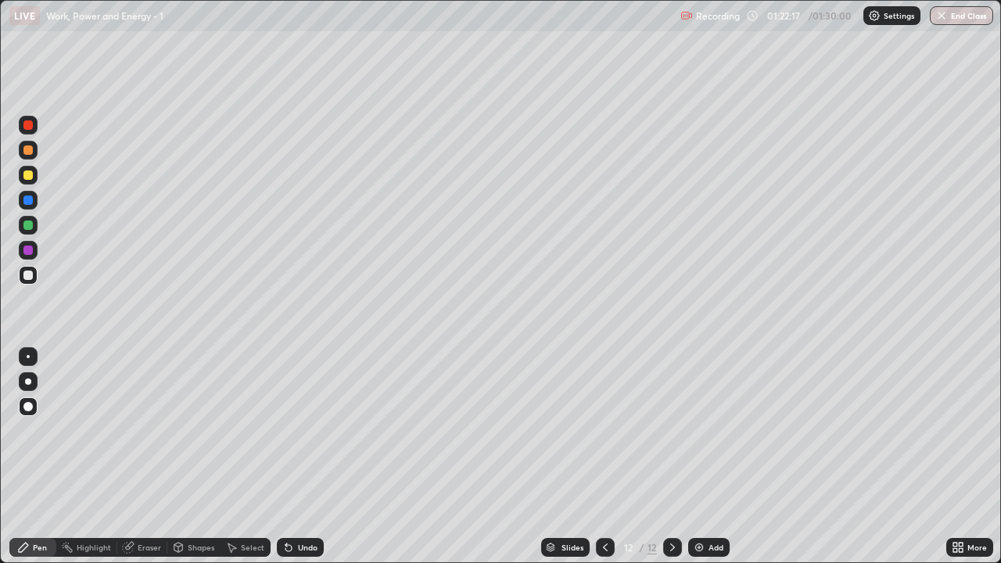
click at [704, 457] on img at bounding box center [699, 547] width 13 height 13
click at [198, 457] on div "Shapes" at bounding box center [201, 548] width 27 height 8
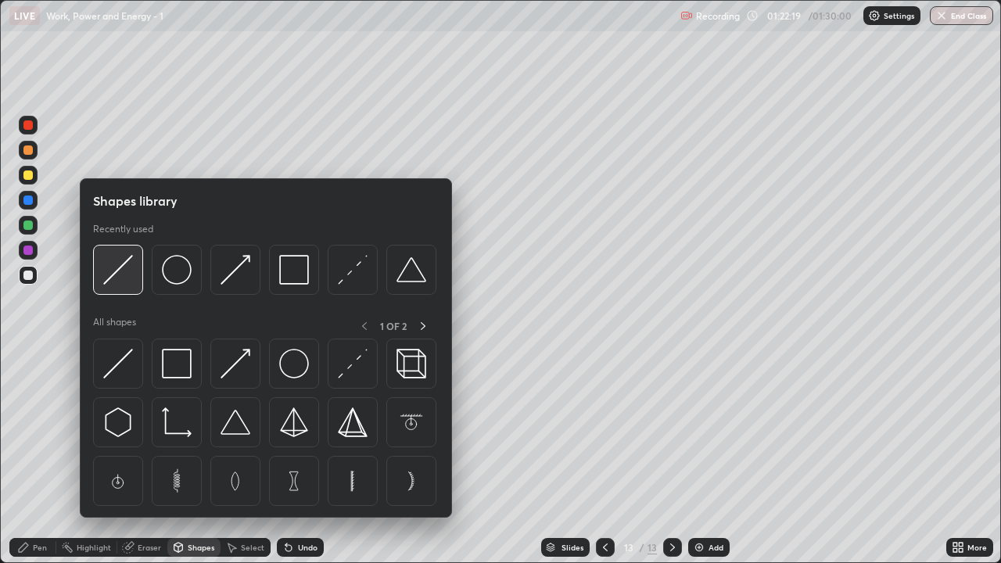
click at [133, 282] on div at bounding box center [118, 270] width 50 height 50
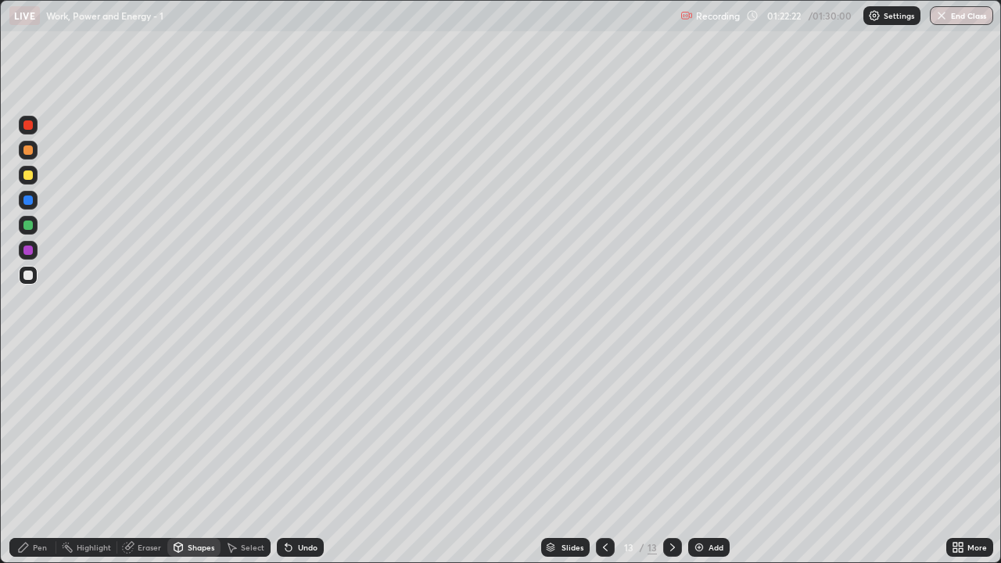
click at [30, 178] on div at bounding box center [27, 175] width 9 height 9
click at [199, 457] on div "Shapes" at bounding box center [201, 548] width 27 height 8
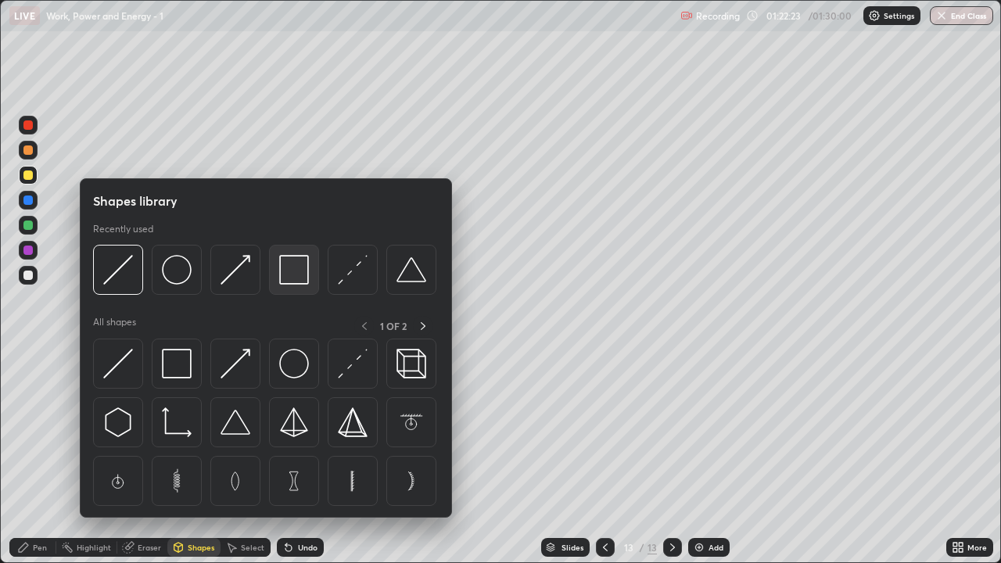
click at [291, 280] on img at bounding box center [294, 270] width 30 height 30
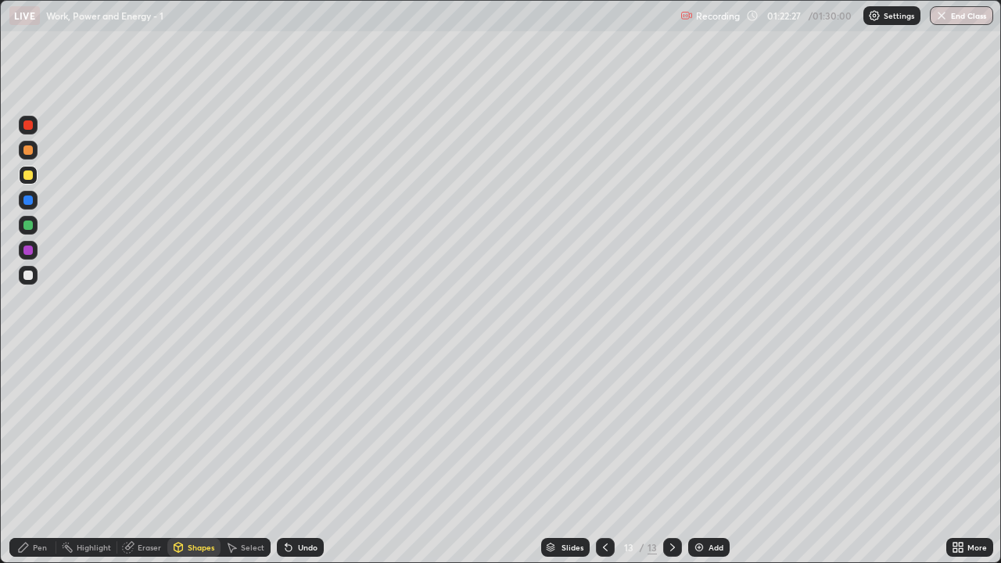
click at [40, 457] on div "Pen" at bounding box center [40, 548] width 14 height 8
click at [28, 225] on div at bounding box center [27, 225] width 9 height 9
click at [31, 178] on div at bounding box center [27, 175] width 9 height 9
click at [197, 457] on div "Shapes" at bounding box center [201, 548] width 27 height 8
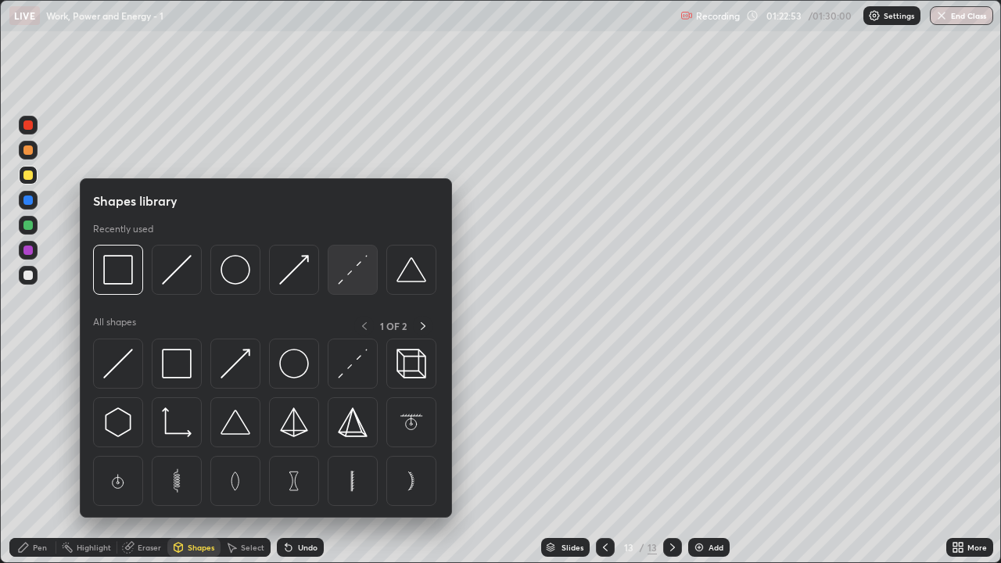
click at [360, 272] on img at bounding box center [353, 270] width 30 height 30
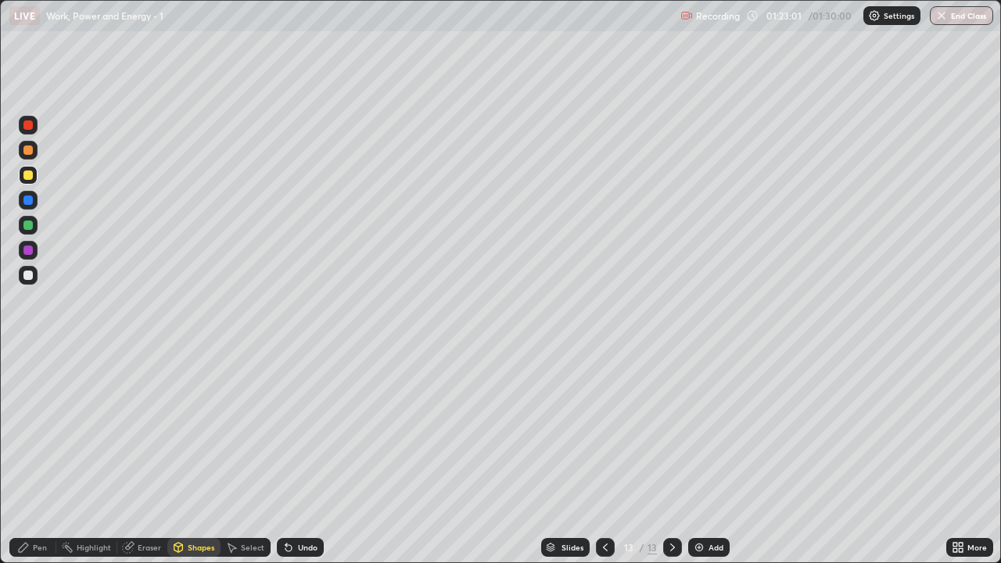
click at [41, 457] on div "Pen" at bounding box center [40, 548] width 14 height 8
click at [28, 201] on div at bounding box center [27, 200] width 9 height 9
click at [194, 457] on div "Shapes" at bounding box center [201, 548] width 27 height 8
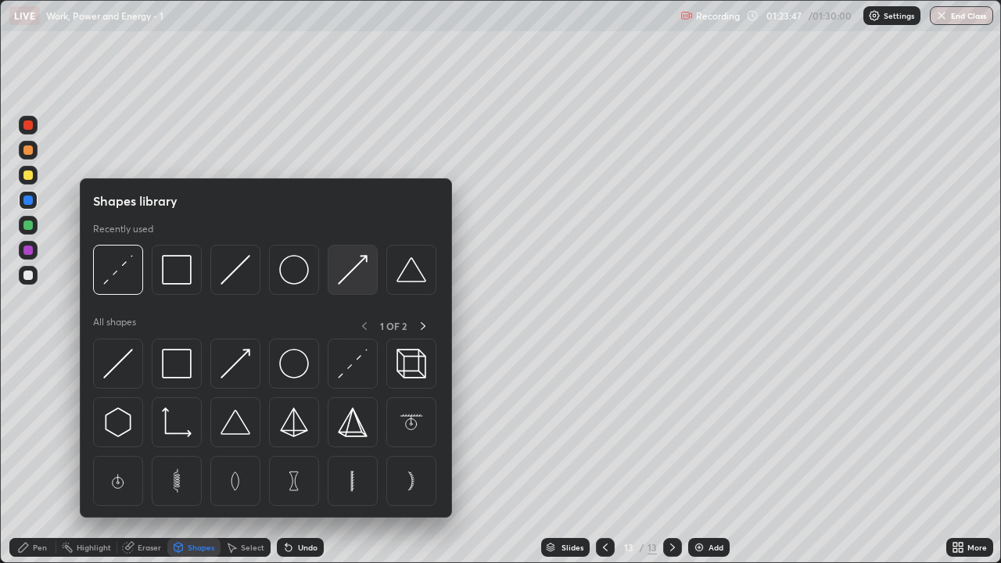
click at [345, 282] on img at bounding box center [353, 270] width 30 height 30
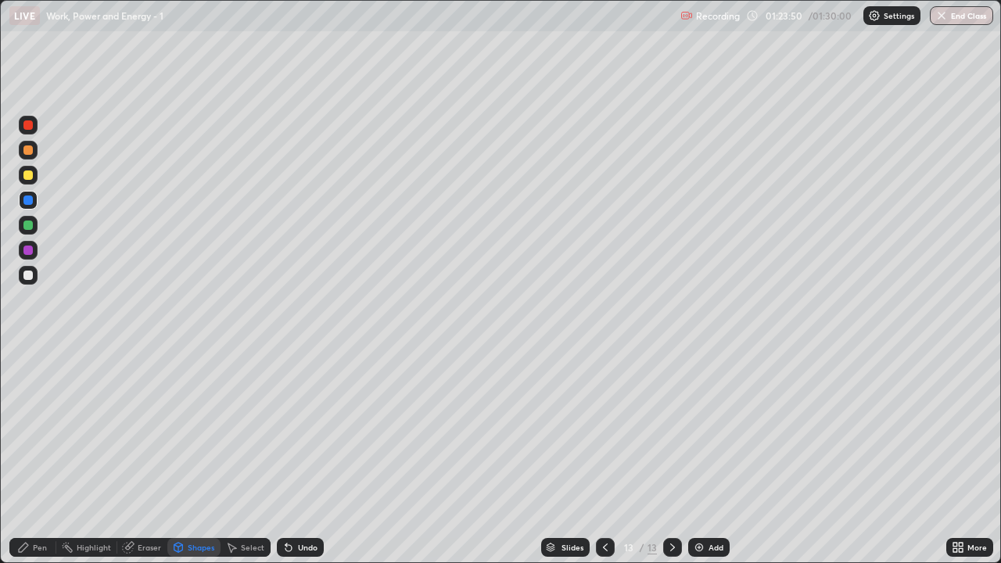
click at [40, 457] on div "Pen" at bounding box center [40, 548] width 14 height 8
click at [202, 457] on div "Shapes" at bounding box center [201, 548] width 27 height 8
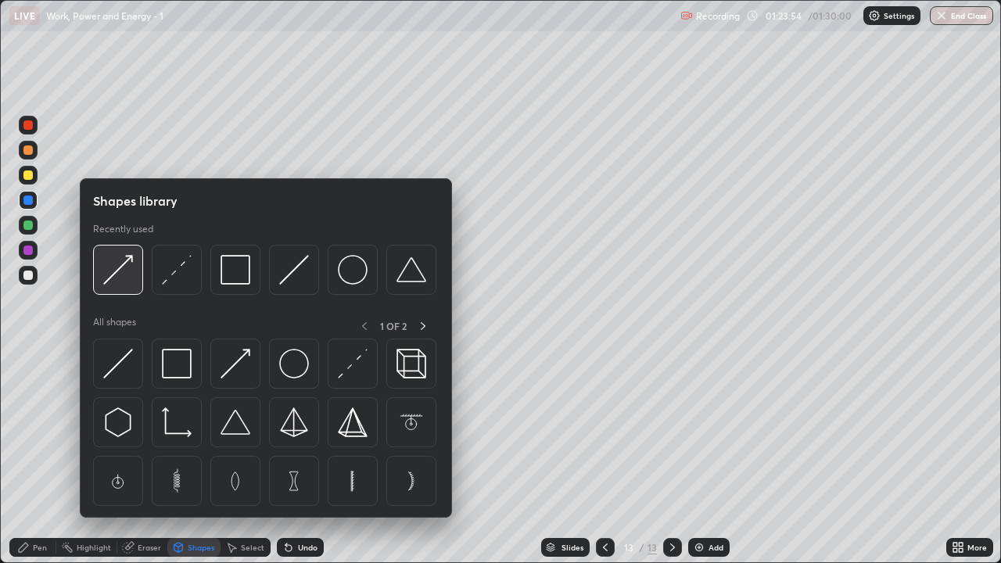
click at [130, 269] on img at bounding box center [118, 270] width 30 height 30
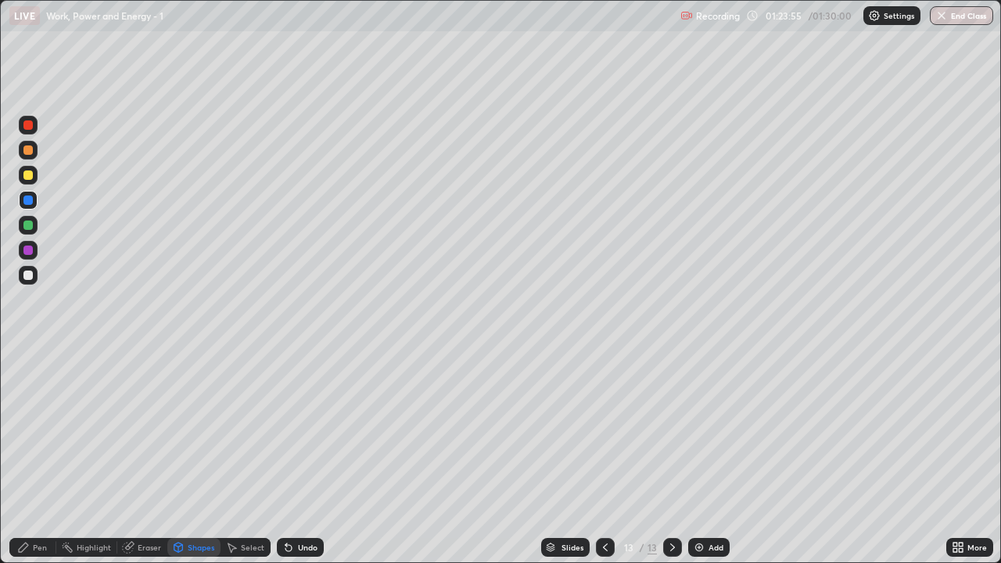
click at [26, 156] on div at bounding box center [28, 150] width 19 height 19
click at [34, 457] on div "Pen" at bounding box center [32, 547] width 47 height 19
click at [198, 457] on div "Shapes" at bounding box center [193, 547] width 53 height 19
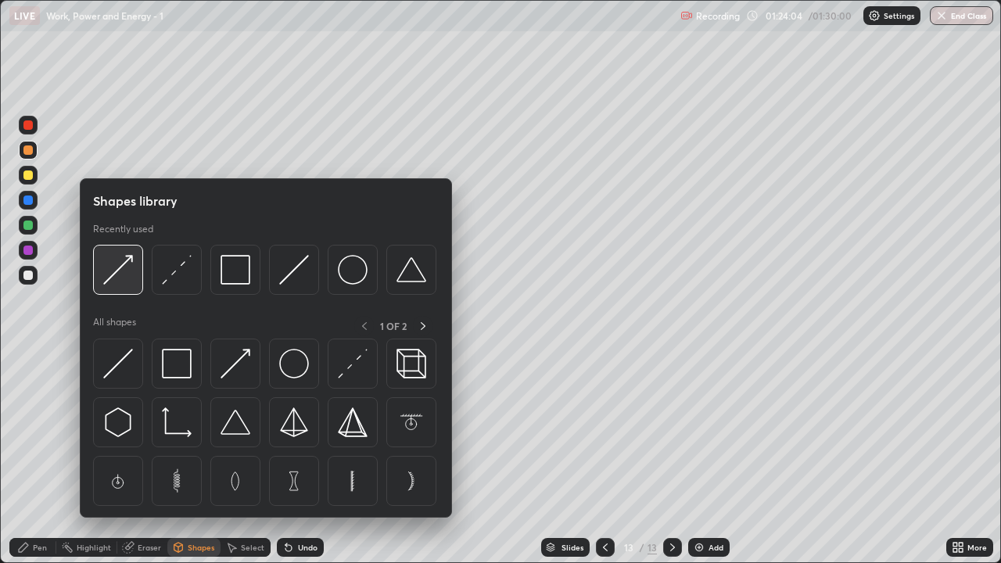
click at [124, 282] on img at bounding box center [118, 270] width 30 height 30
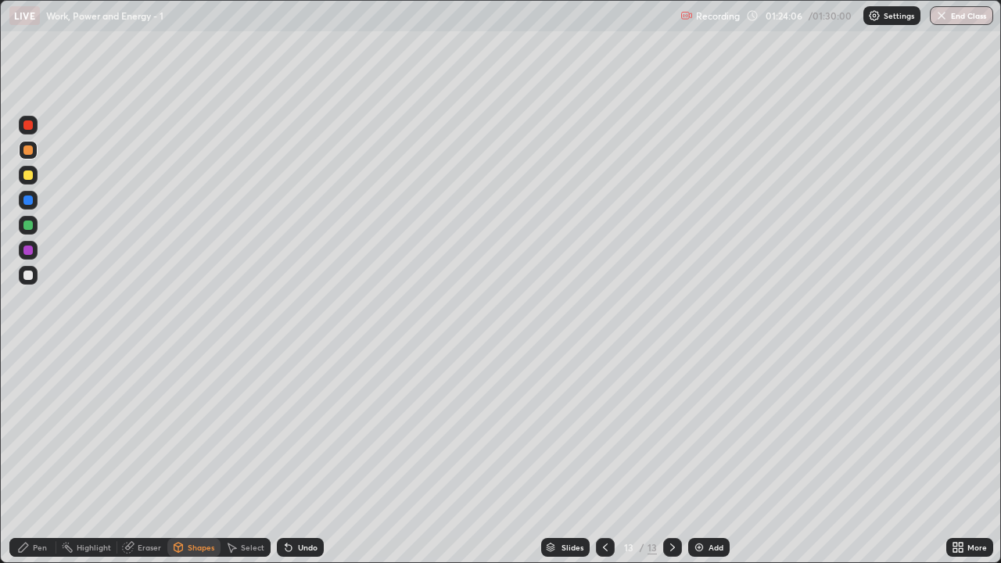
click at [38, 457] on div "Pen" at bounding box center [40, 548] width 14 height 8
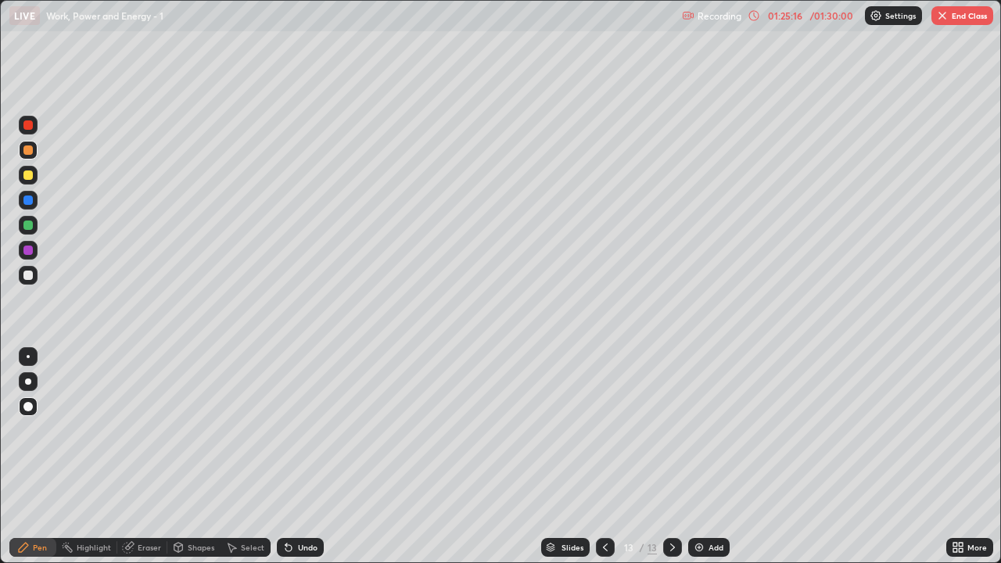
click at [28, 278] on div at bounding box center [27, 275] width 9 height 9
click at [966, 19] on button "End Class" at bounding box center [963, 15] width 62 height 19
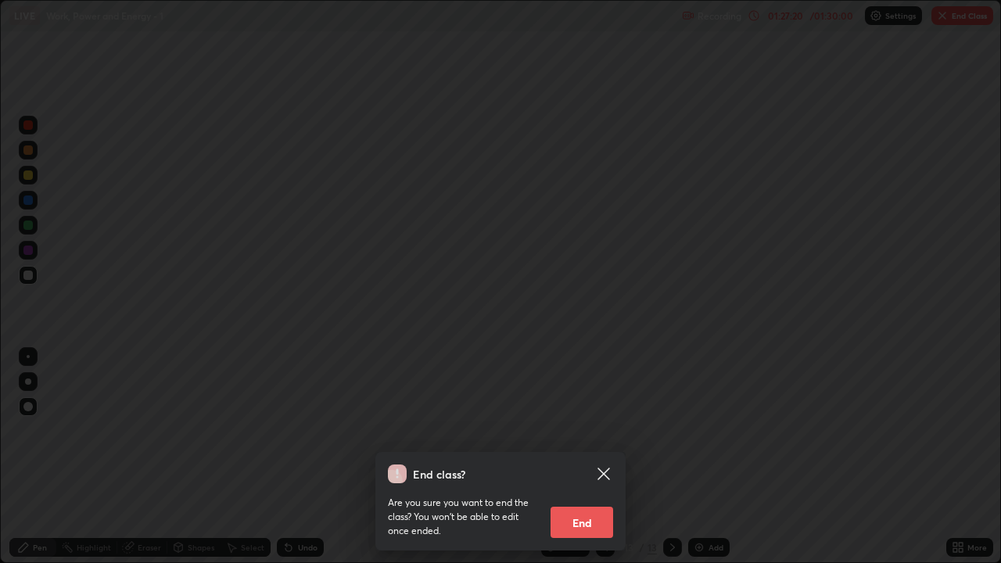
click at [594, 457] on button "End" at bounding box center [582, 522] width 63 height 31
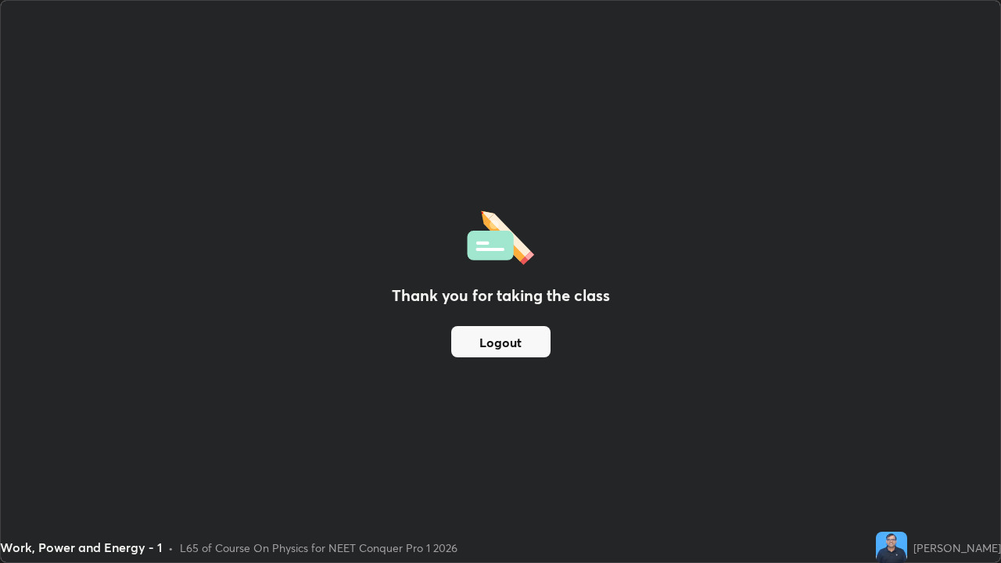
click at [523, 339] on button "Logout" at bounding box center [500, 341] width 99 height 31
